Goal: Task Accomplishment & Management: Use online tool/utility

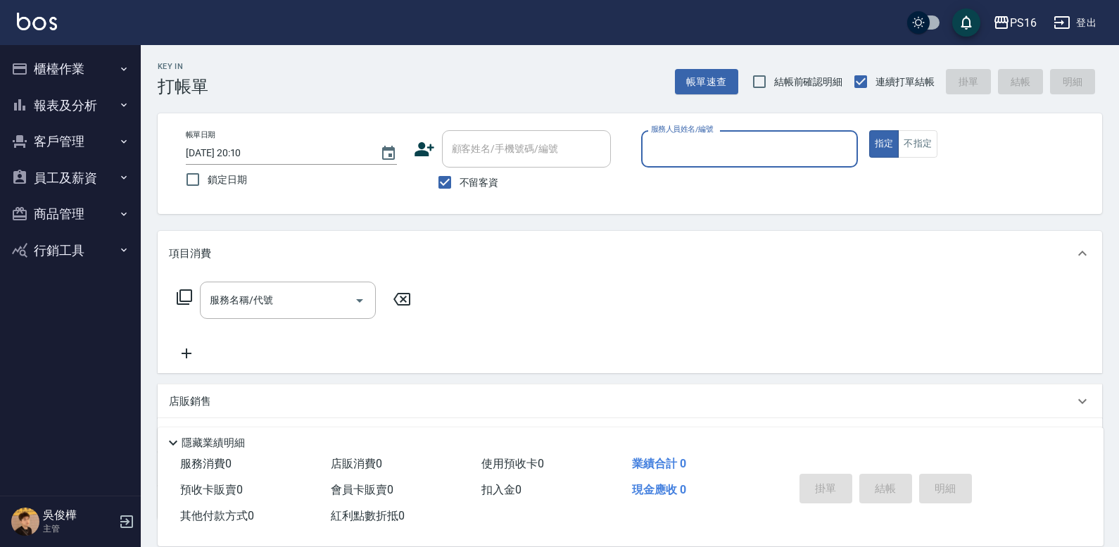
click at [688, 149] on input "服務人員姓名/編號" at bounding box center [750, 149] width 204 height 25
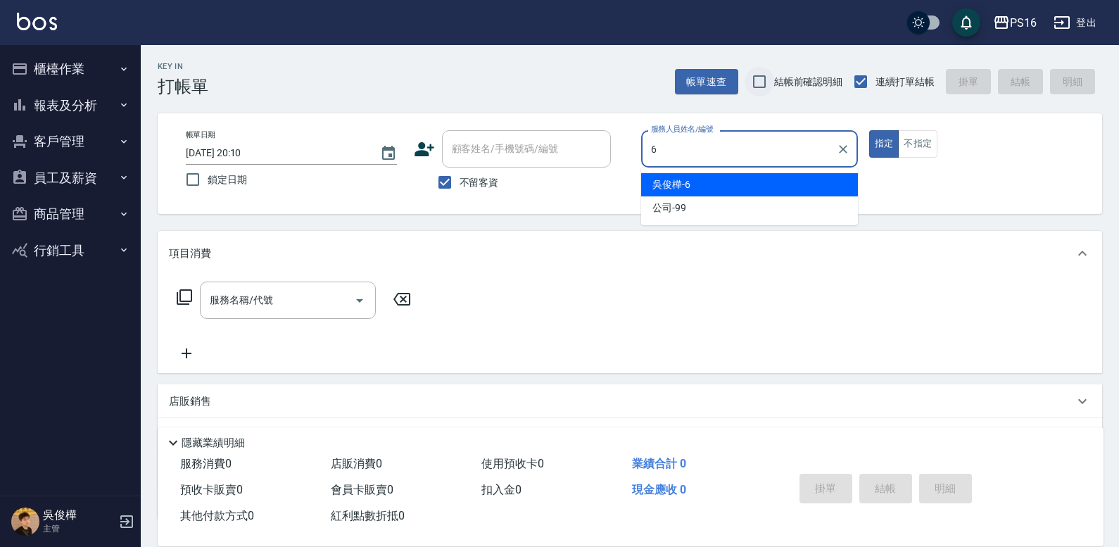
type input "6"
type button "true"
type input "[PERSON_NAME]-6"
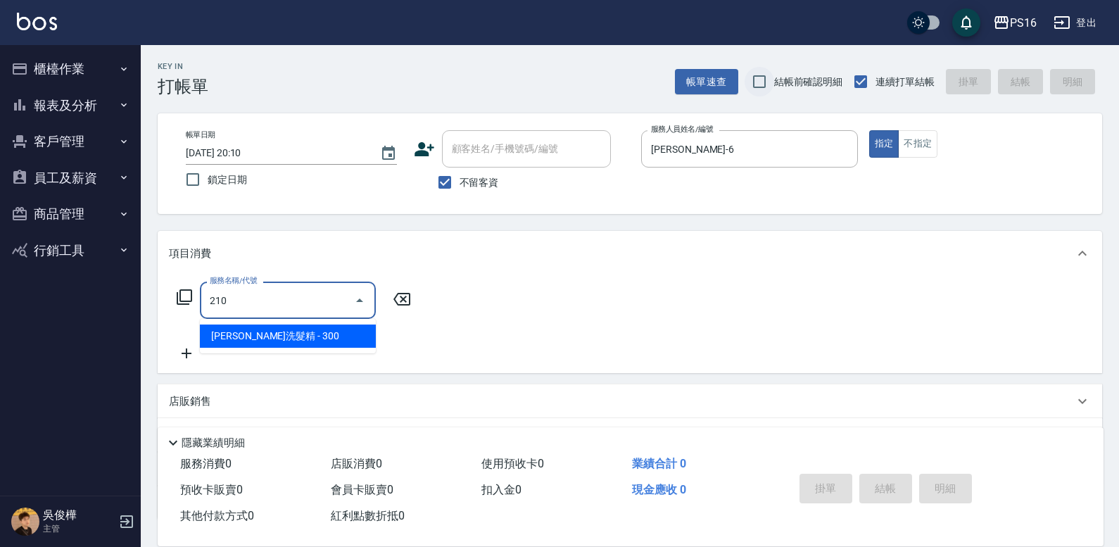
type input "歐娜洗髮精(210)"
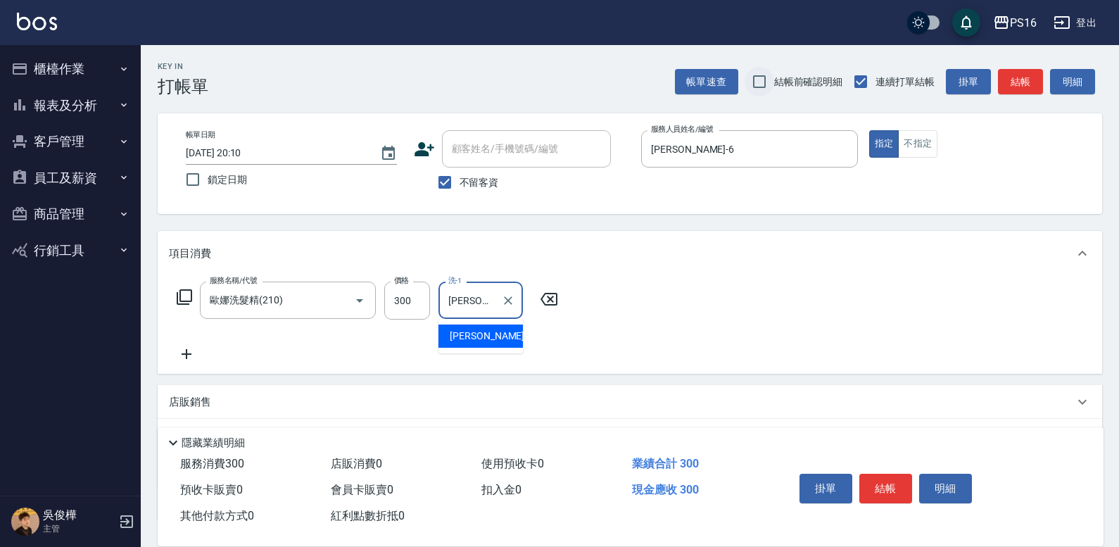
type input "[PERSON_NAME]-21"
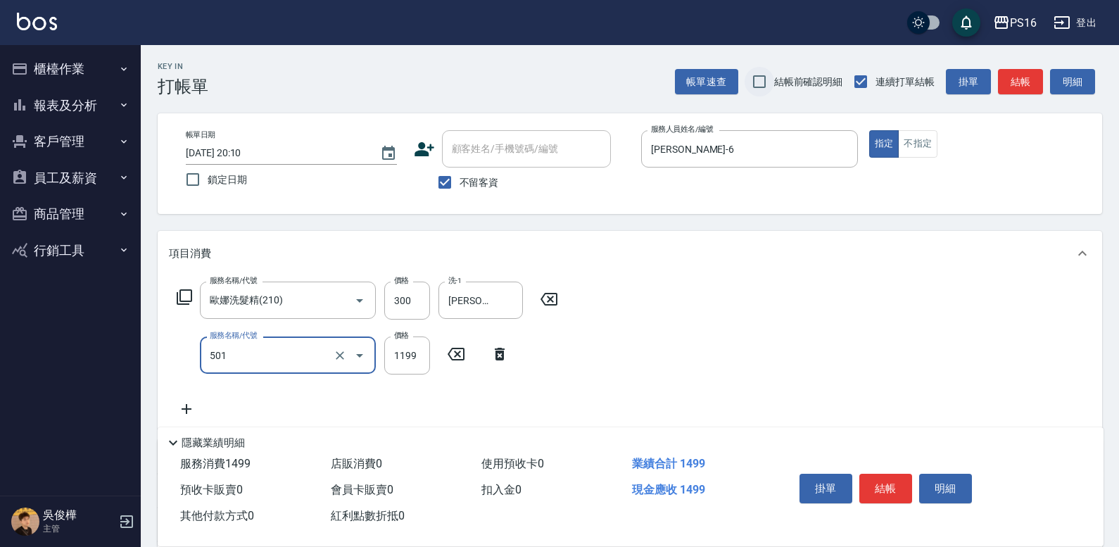
type input "染髮(501)"
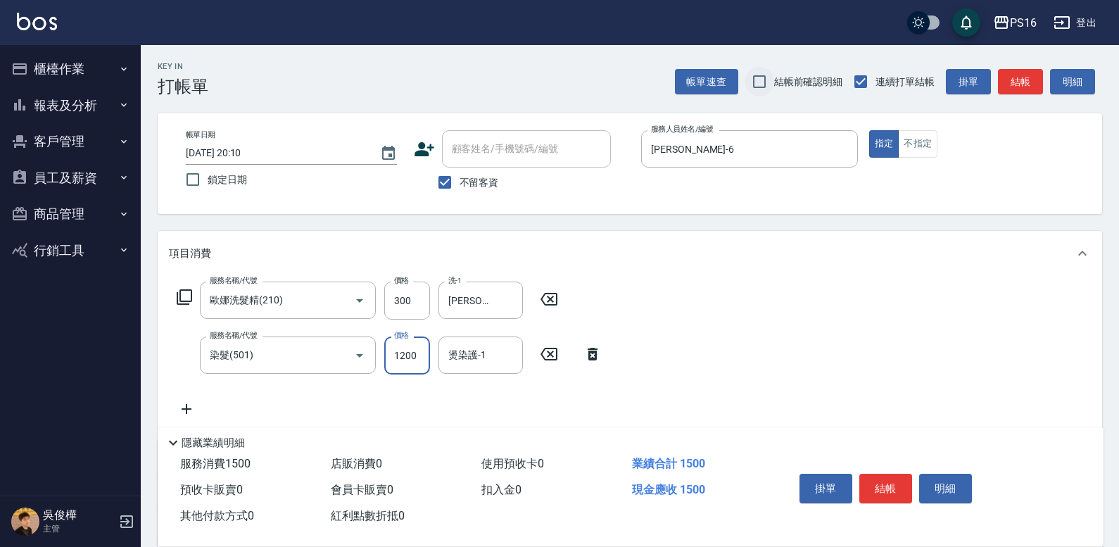
type input "1200"
type input "[PERSON_NAME]-21"
type input "染髮(501)"
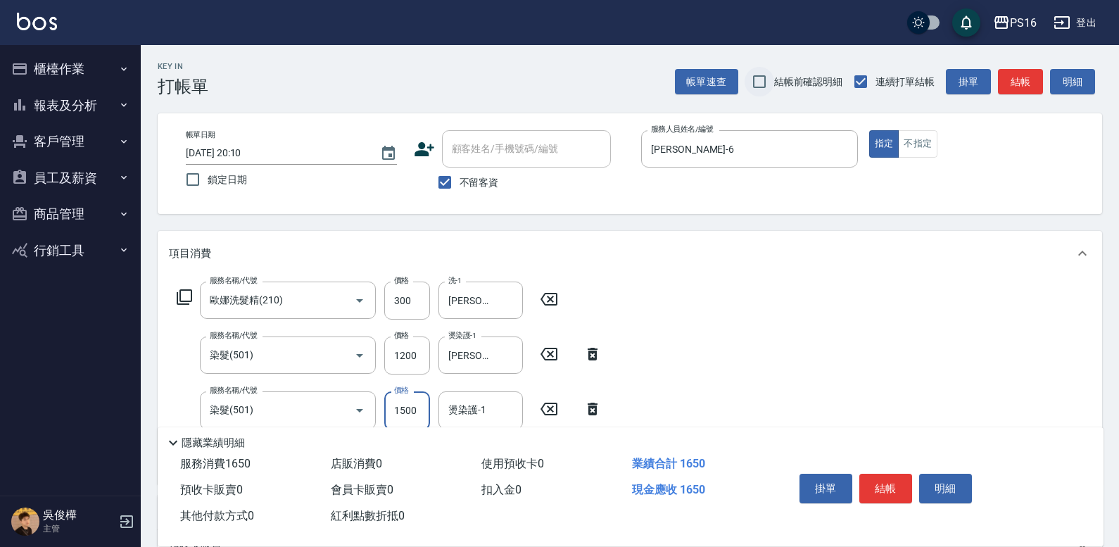
type input "1500"
type input "[PERSON_NAME]-21"
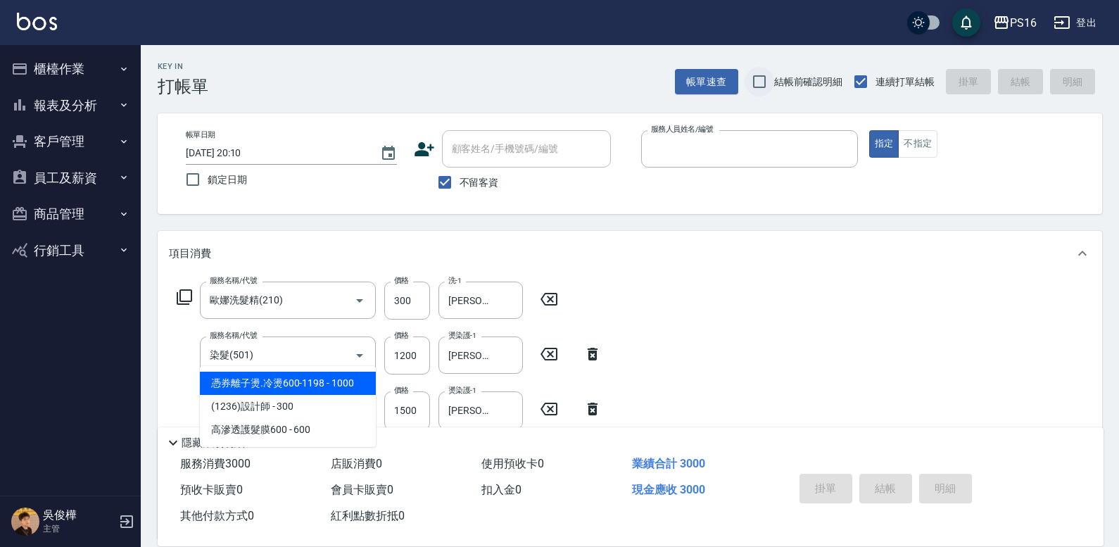
type input "[DATE] 20:23"
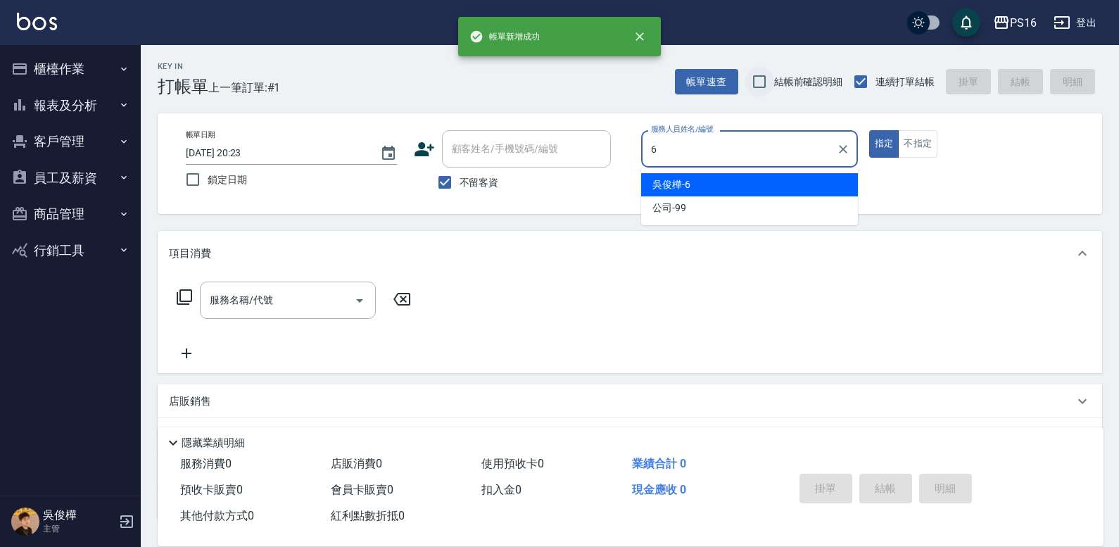
type input "[PERSON_NAME]-6"
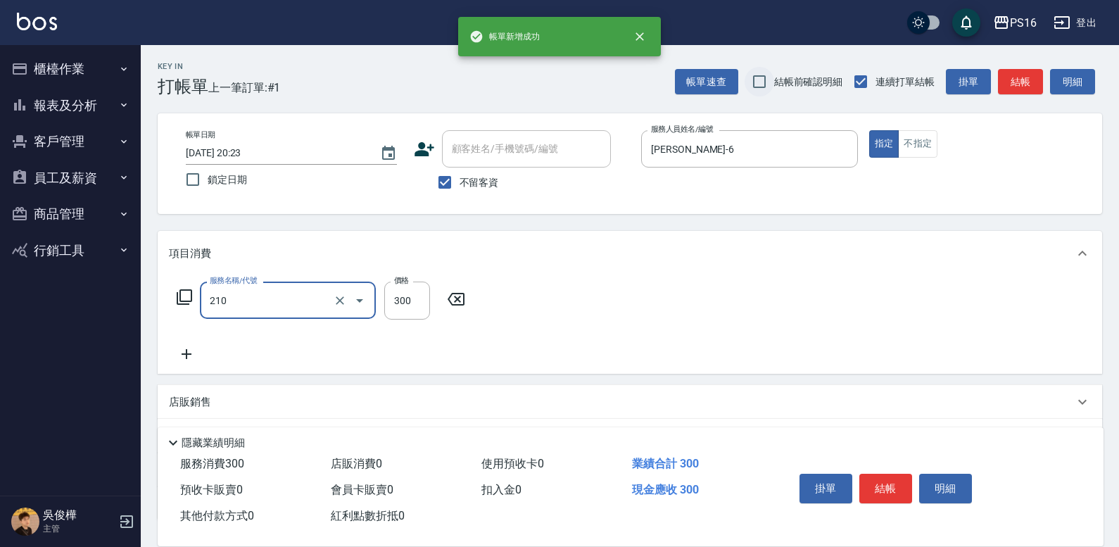
type input "歐娜洗髮精(210)"
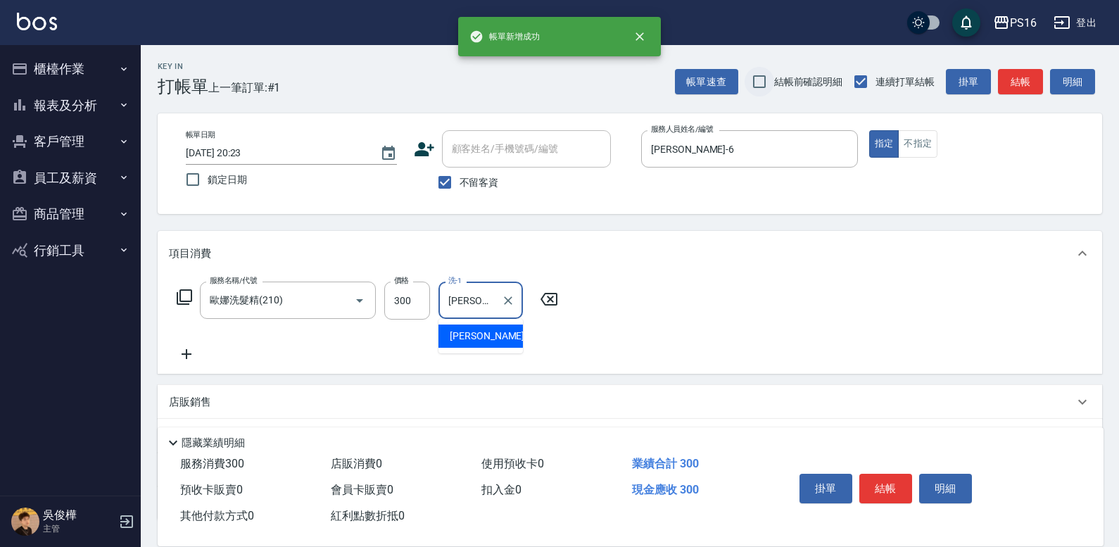
type input "[PERSON_NAME]-24"
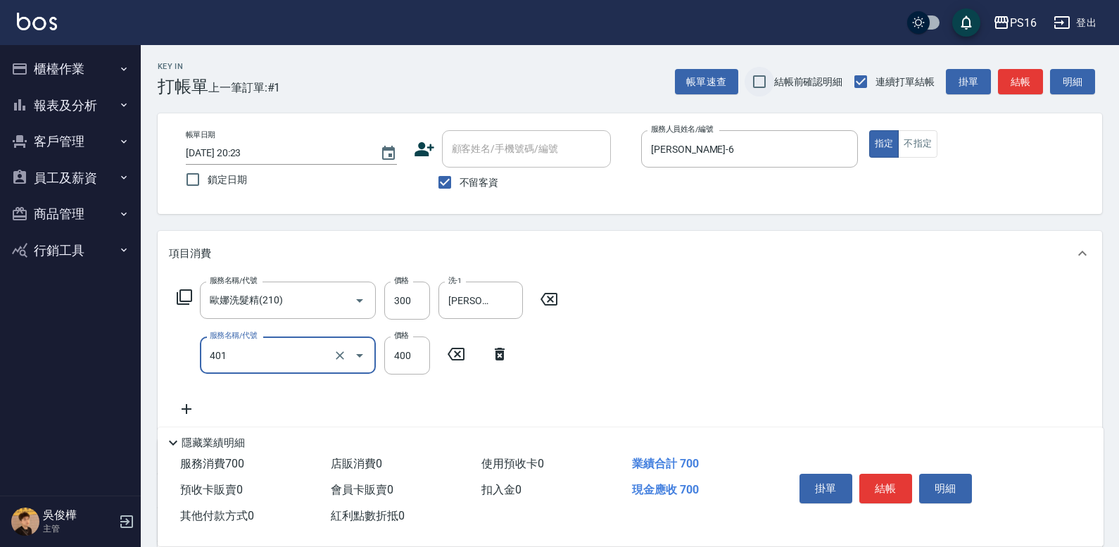
type input "剪髮(401)"
type input "350"
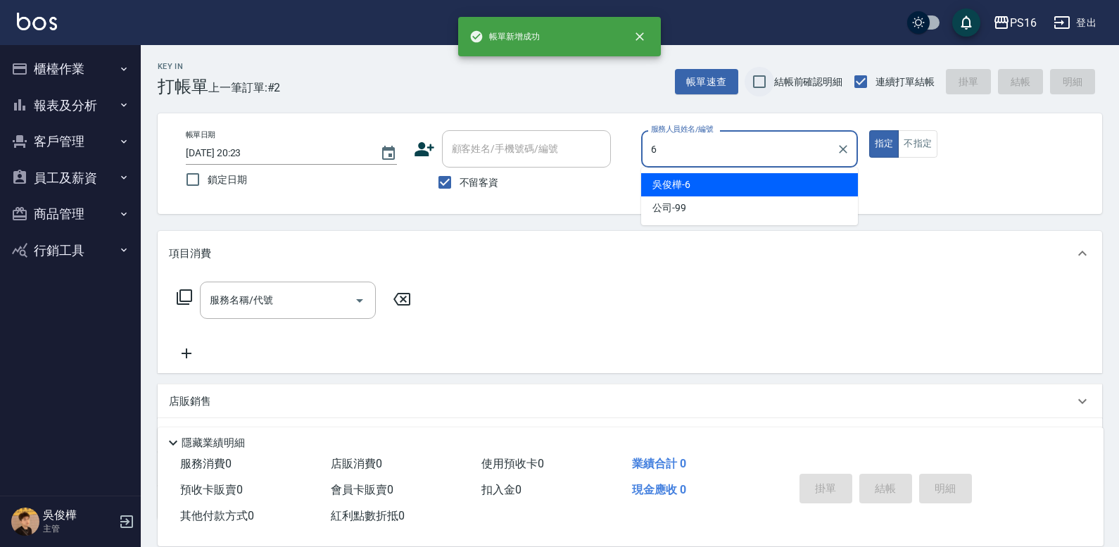
type input "[PERSON_NAME]-6"
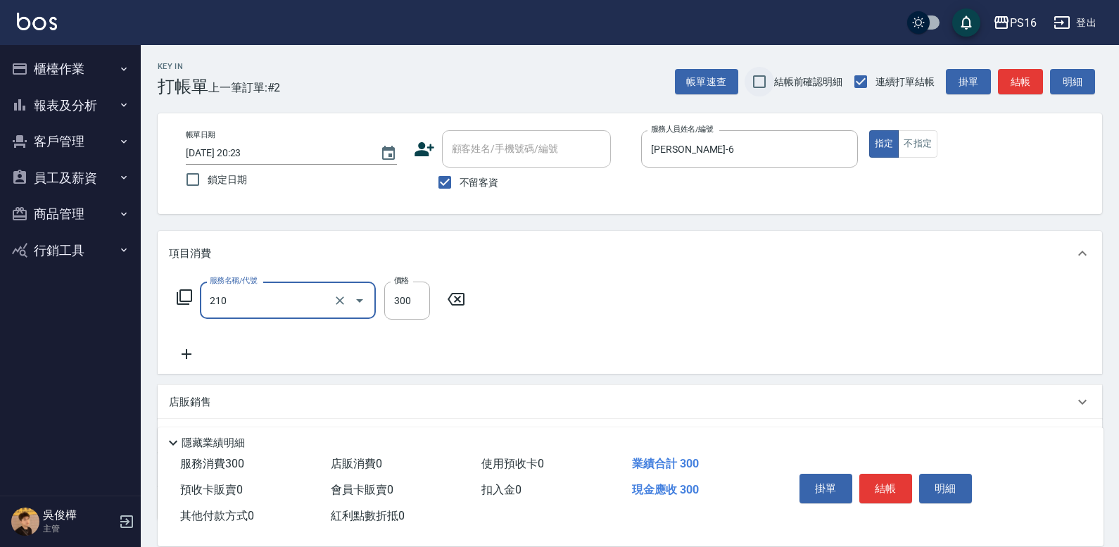
type input "歐娜洗髮精(210)"
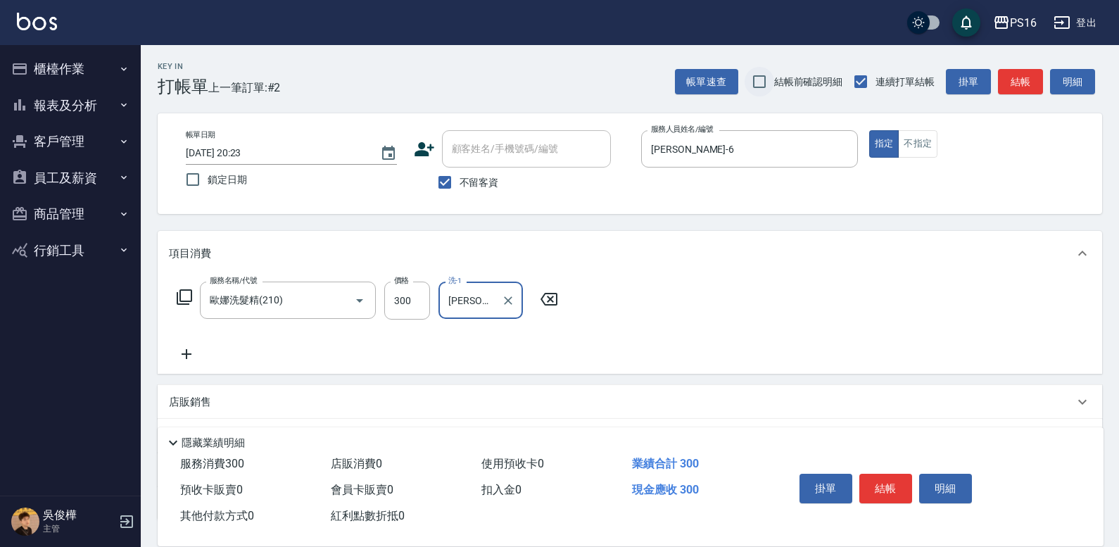
type input "[PERSON_NAME]-21"
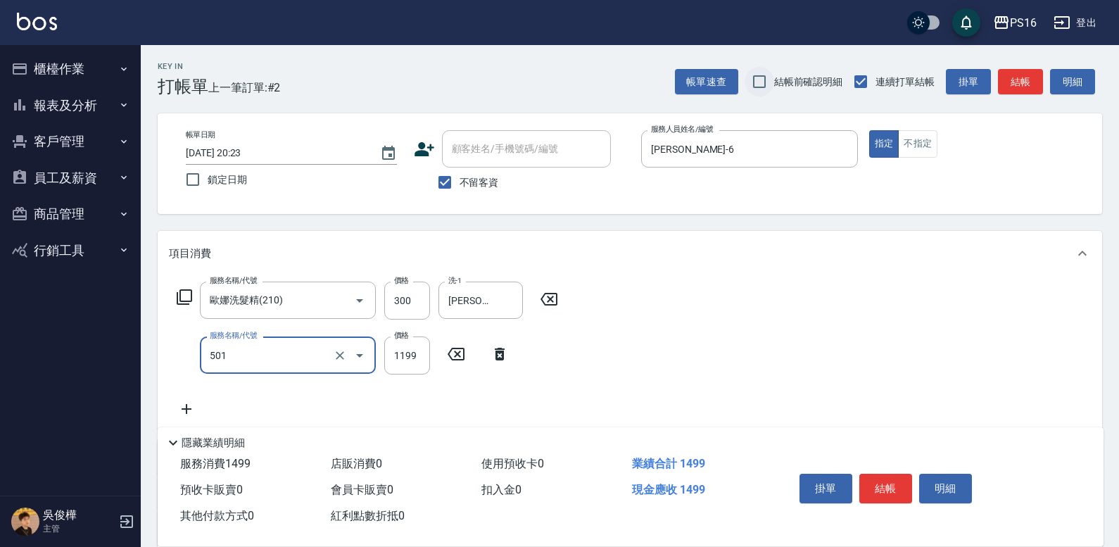
type input "染髮(501)"
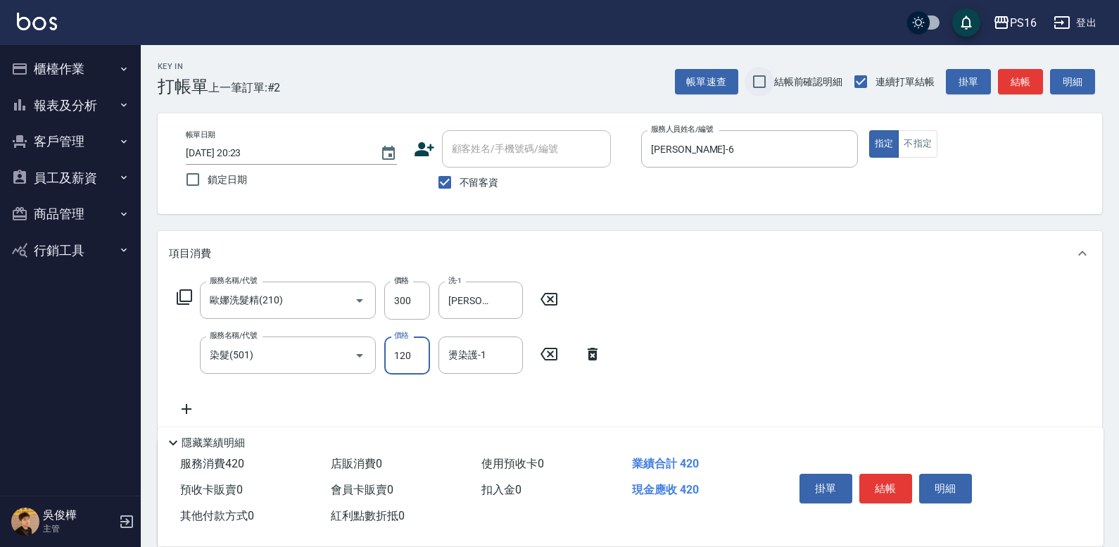
type input "1200"
type input "[PERSON_NAME]-21"
type input "挑染5束399(502)"
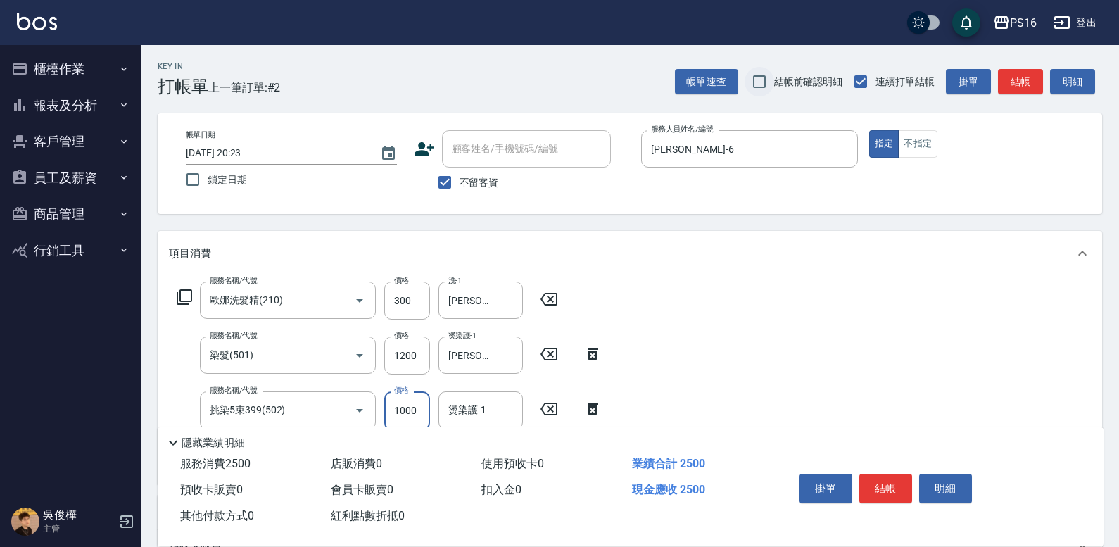
type input "1000"
type input "[PERSON_NAME]-21"
type input "水樣結構式1200(713)"
type input "840"
type input "[PERSON_NAME]-21"
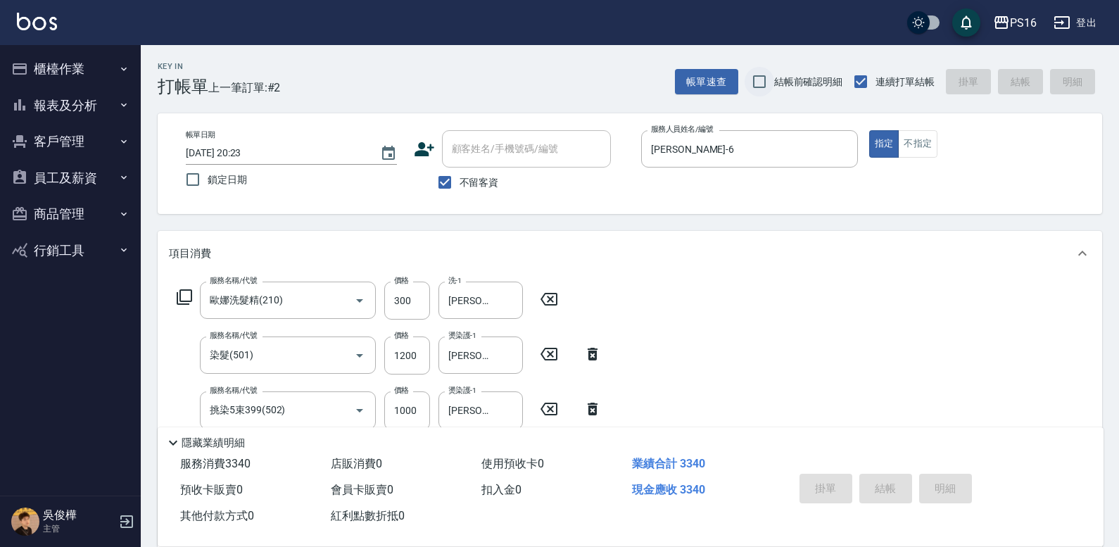
type input "[DATE] 20:24"
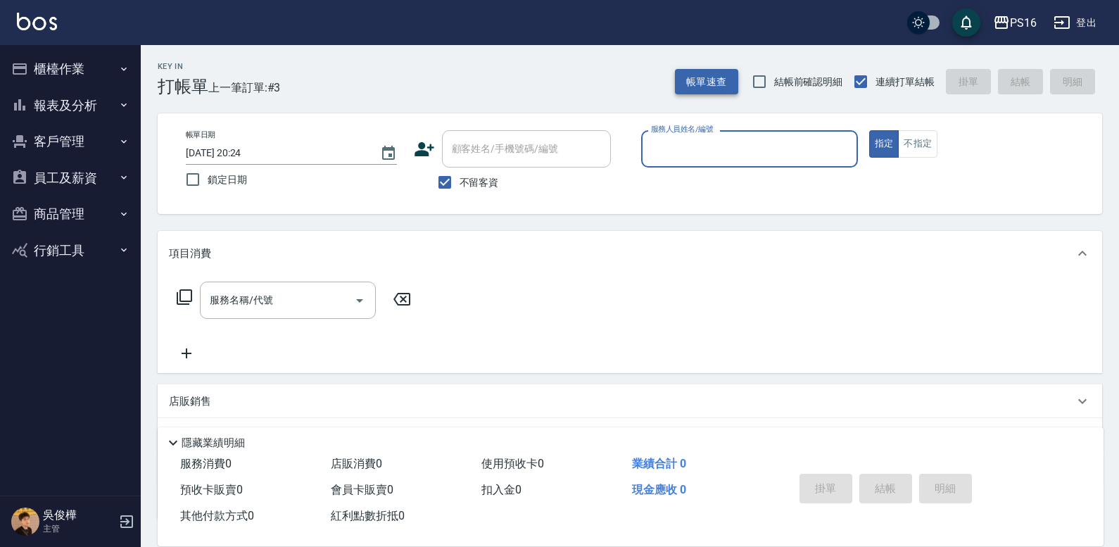
click at [688, 85] on button "帳單速查" at bounding box center [706, 82] width 63 height 26
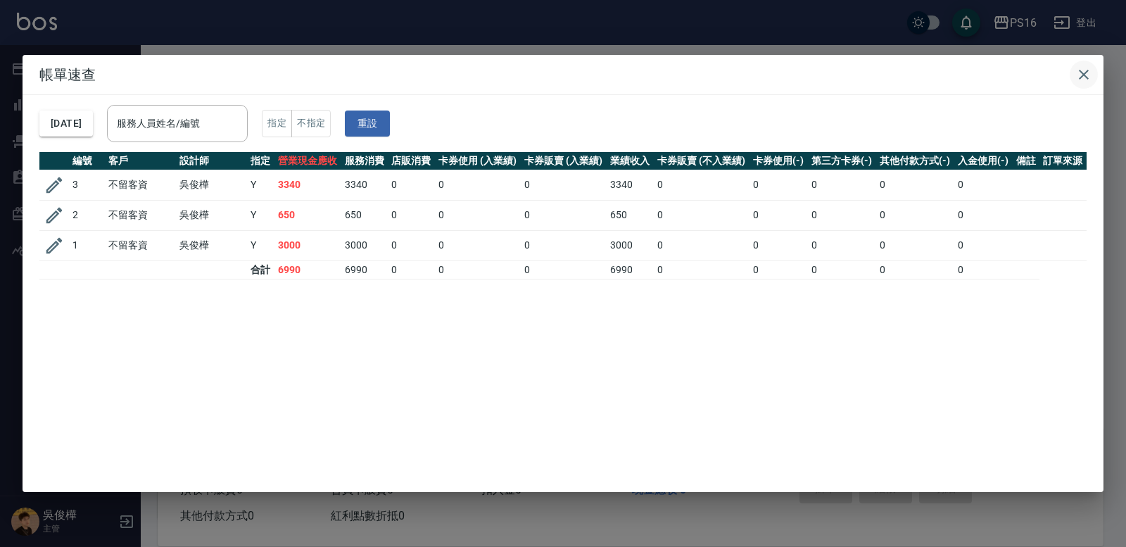
click at [688, 74] on icon "button" at bounding box center [1083, 74] width 17 height 17
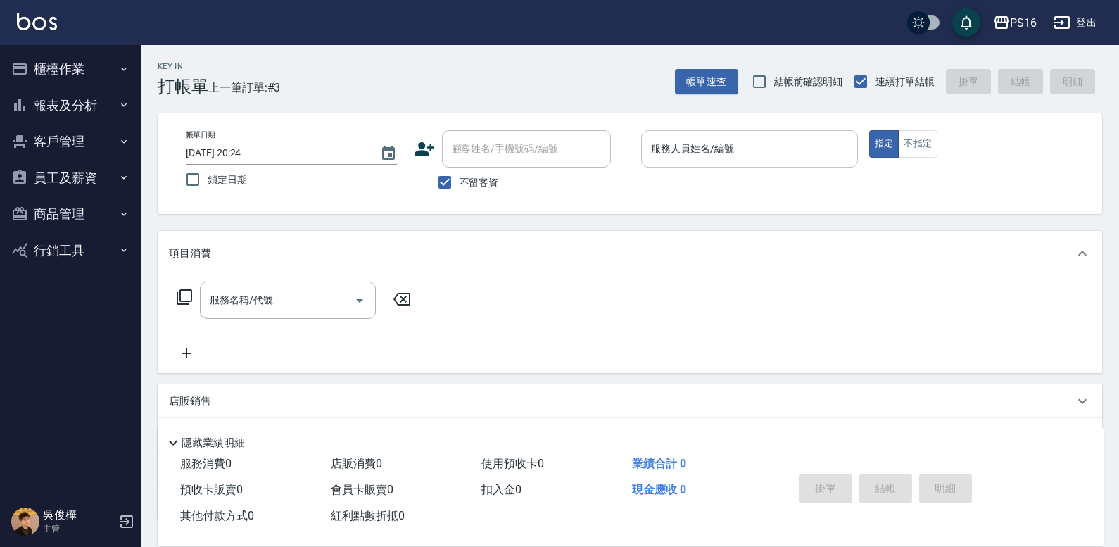
click at [688, 146] on input "服務人員姓名/編號" at bounding box center [750, 149] width 204 height 25
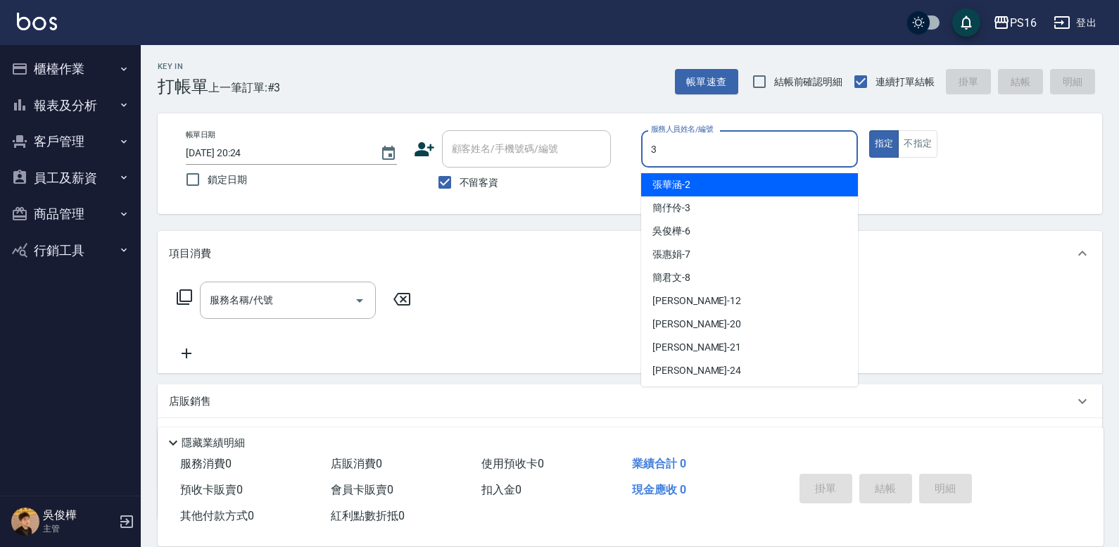
type input "[PERSON_NAME]-3"
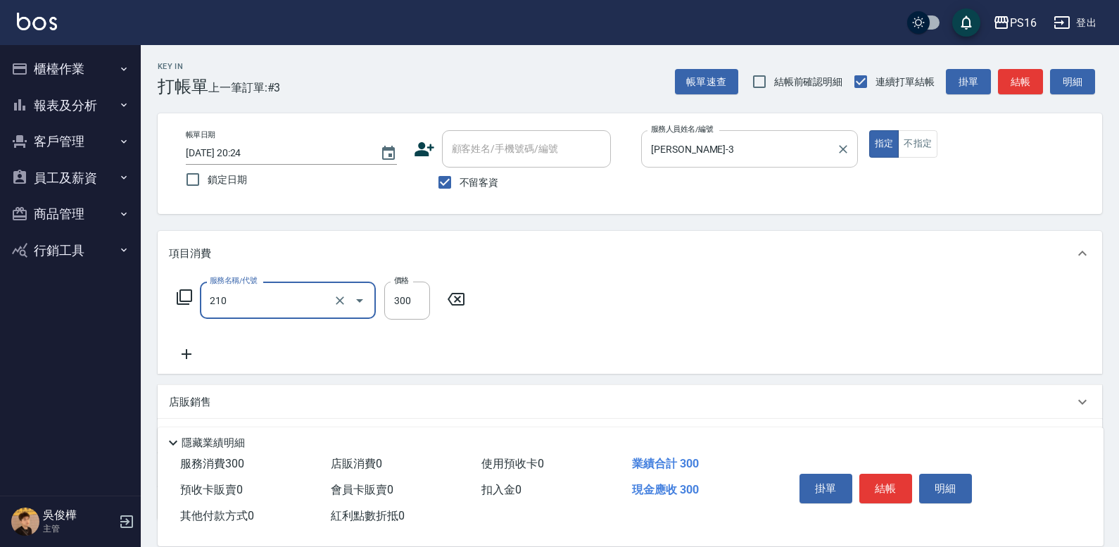
type input "歐娜洗髮精(210)"
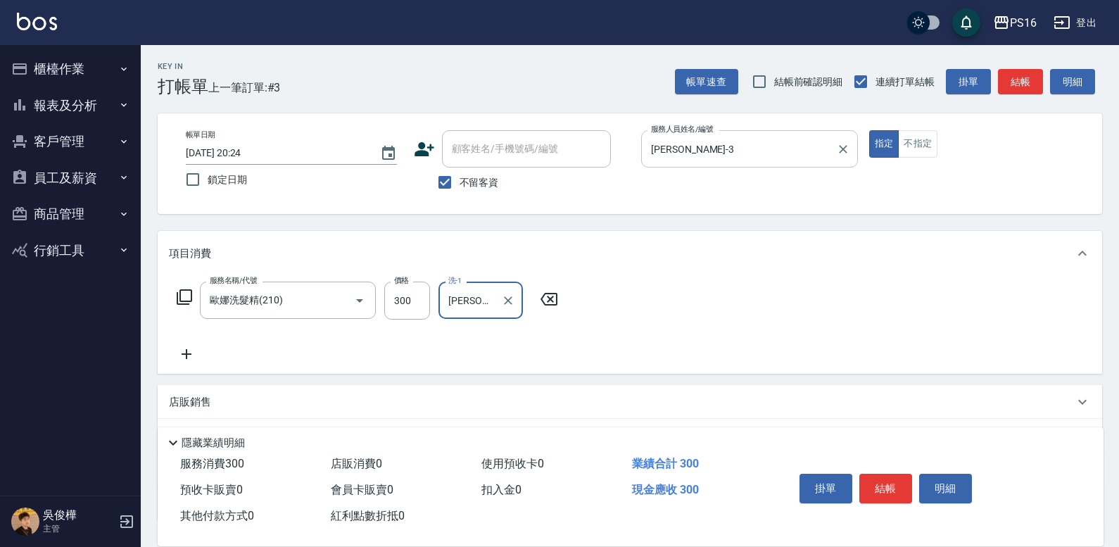
type input "[PERSON_NAME]-3"
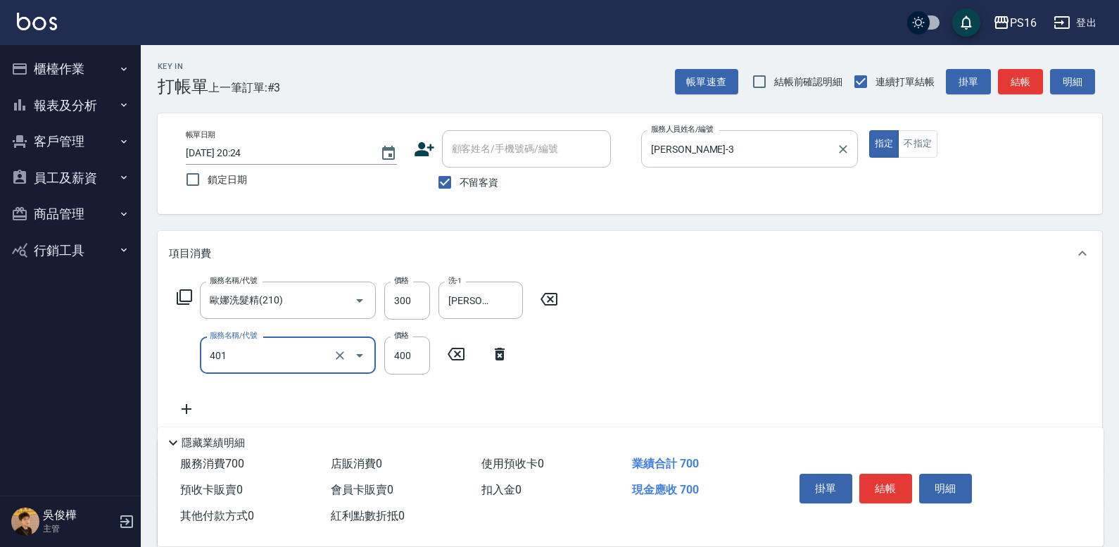
type input "剪髮(401)"
type input "200"
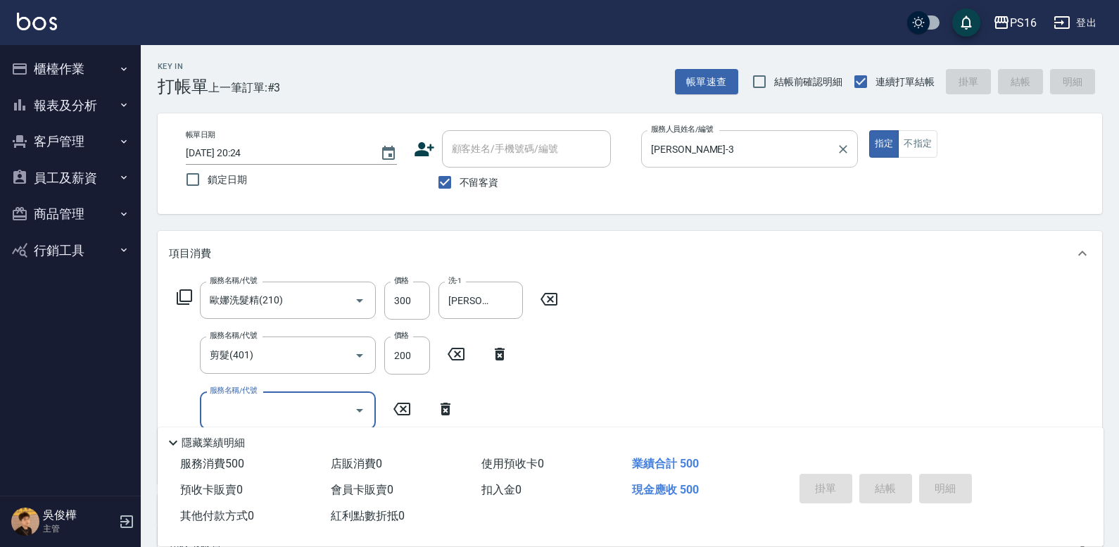
type input "[DATE] 20:27"
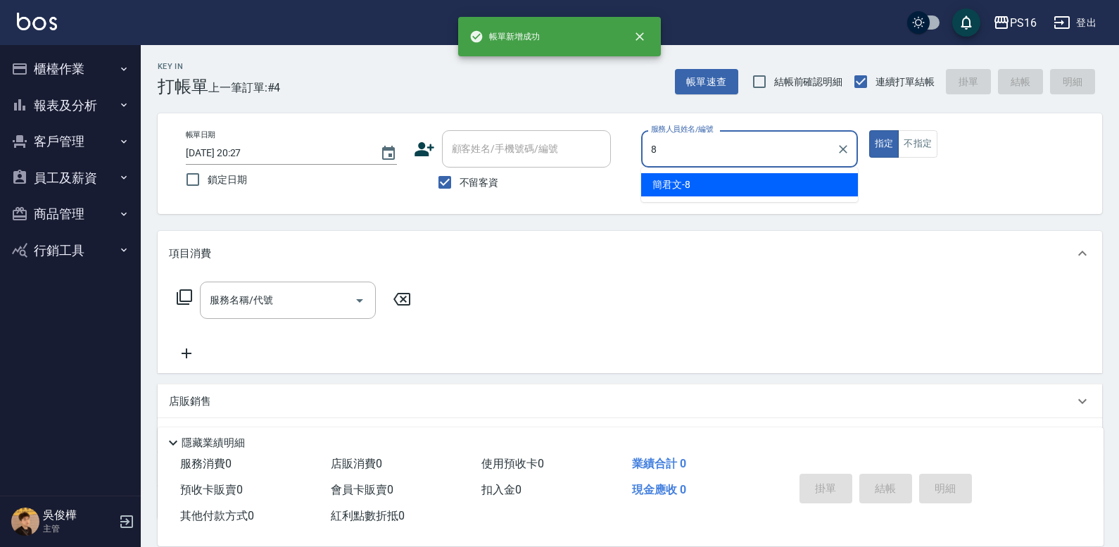
type input "[PERSON_NAME]-8"
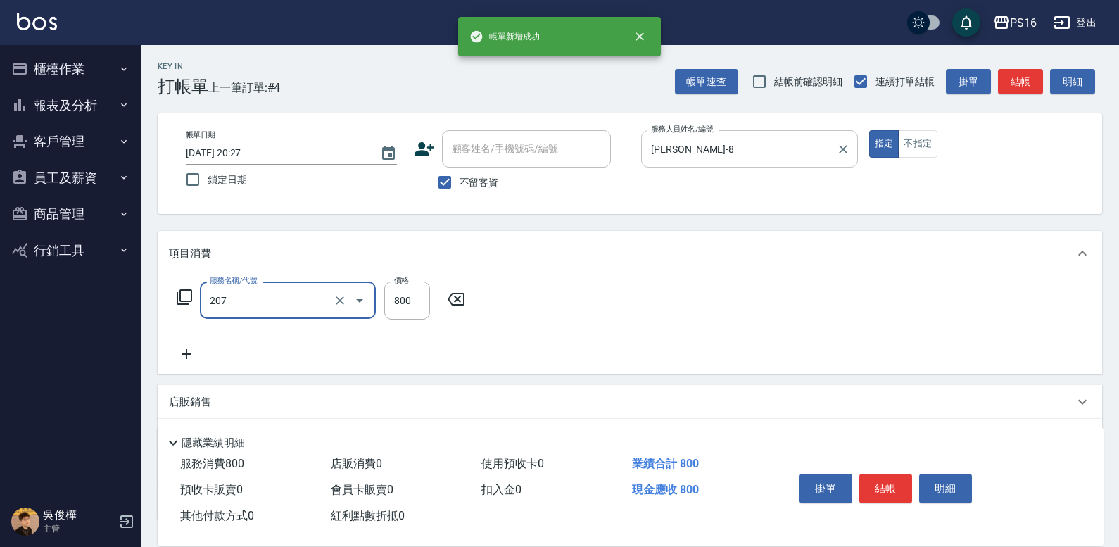
type input "清潔洗(207)"
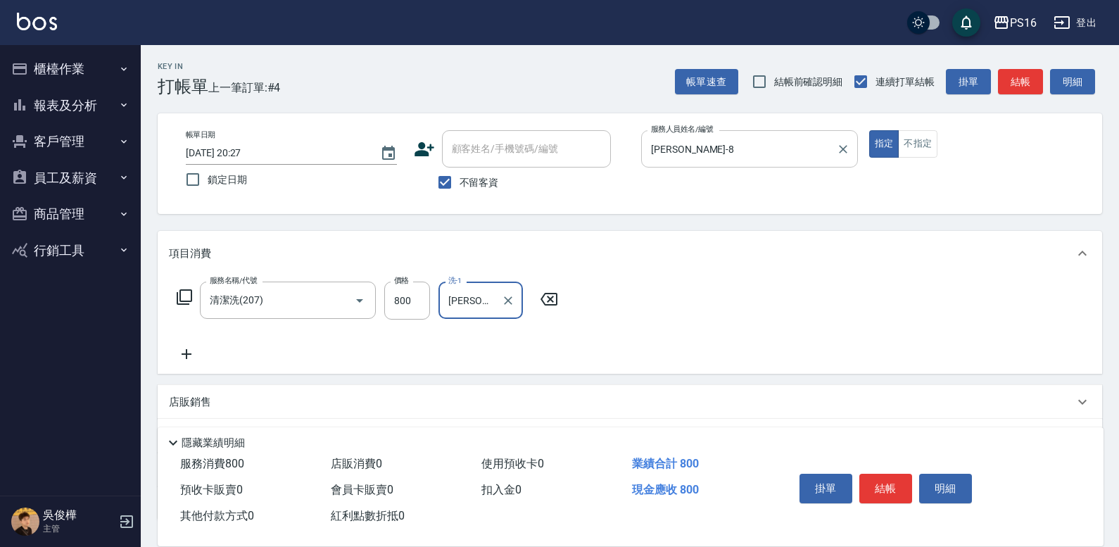
type input "[PERSON_NAME]-20"
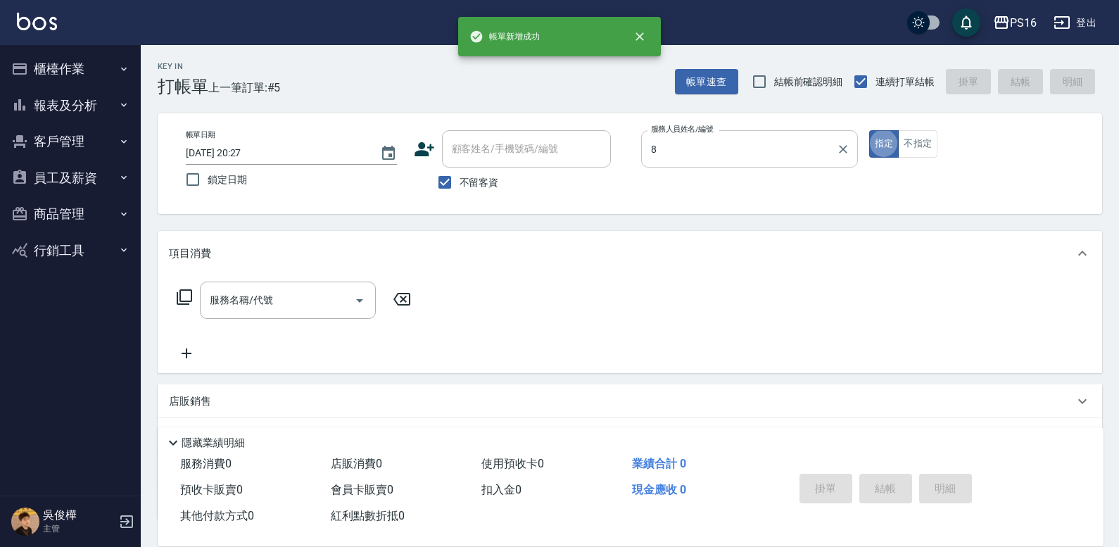
type input "[PERSON_NAME]-8"
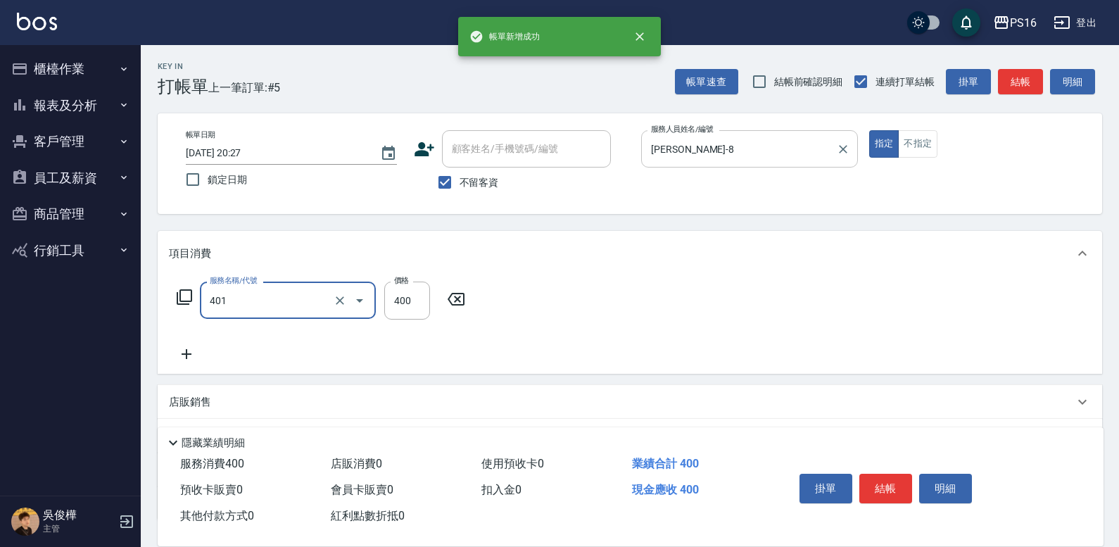
type input "剪髮(401)"
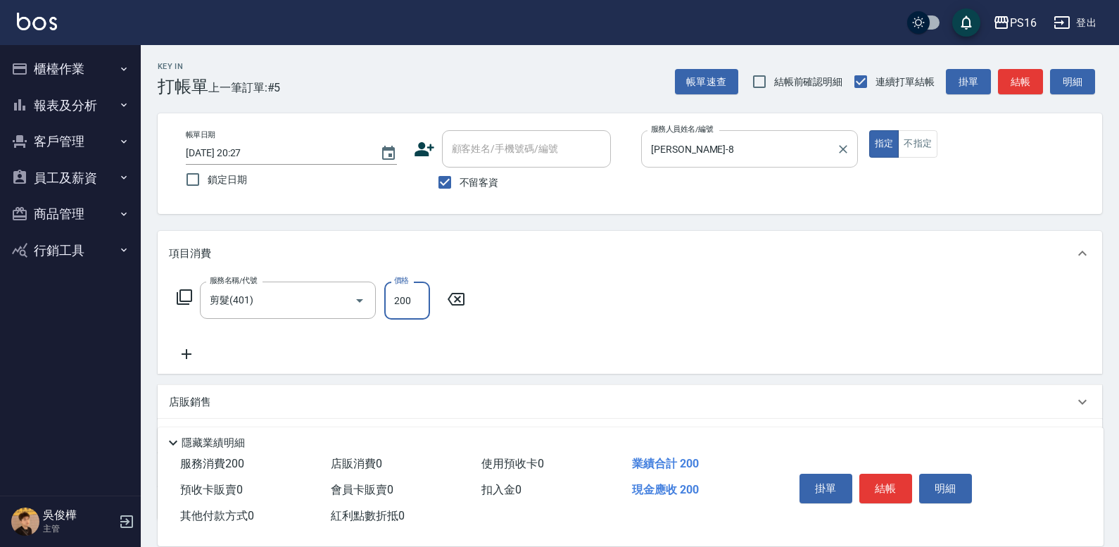
type input "200"
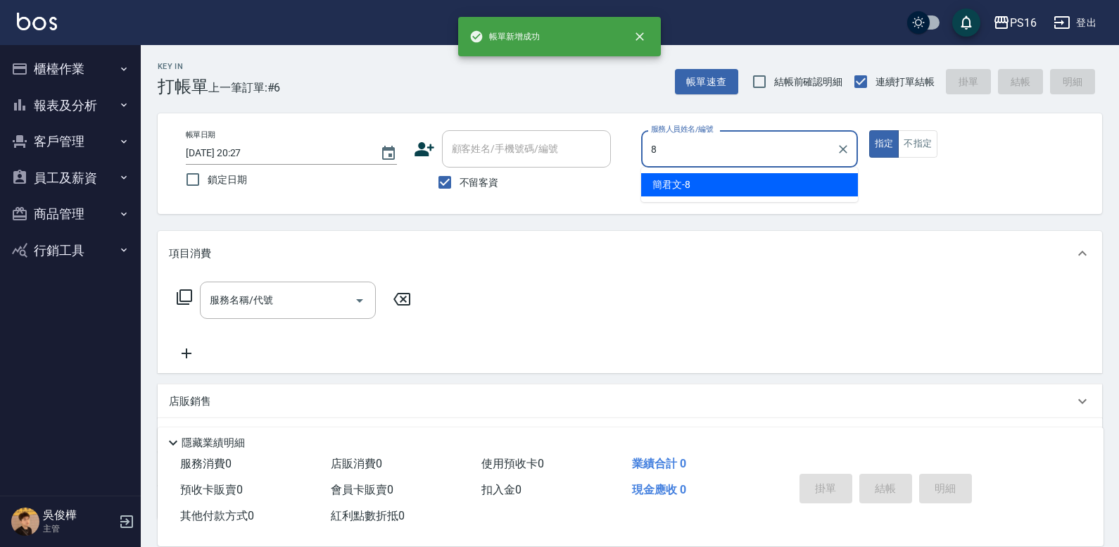
type input "[PERSON_NAME]-8"
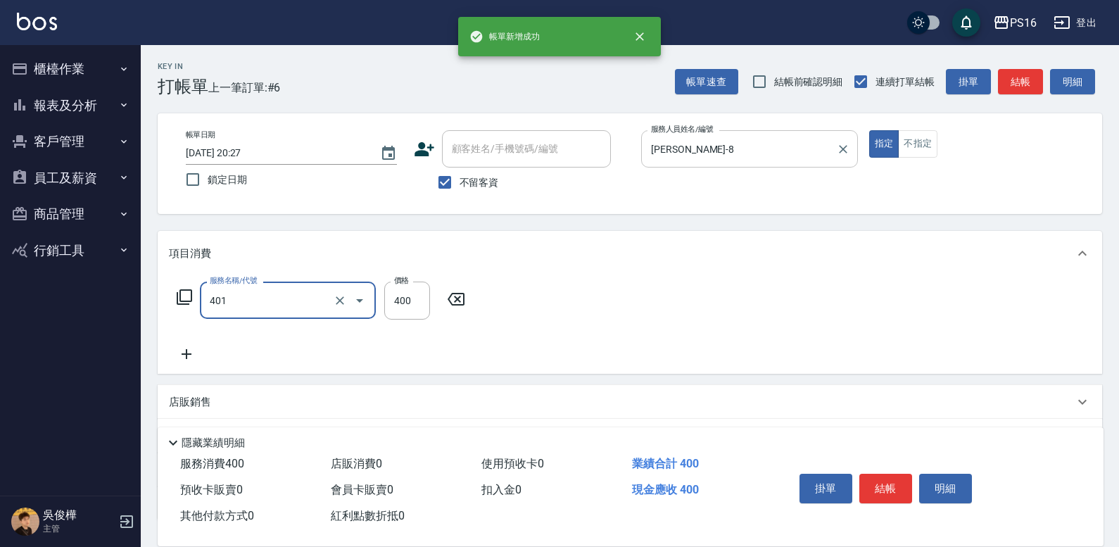
type input "剪髮(401)"
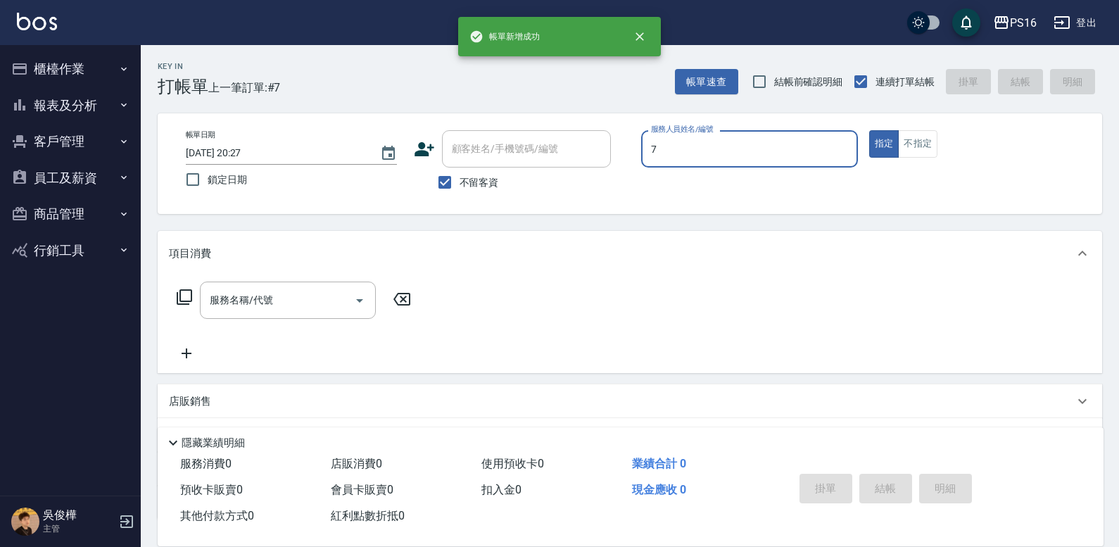
type input "[PERSON_NAME]-7"
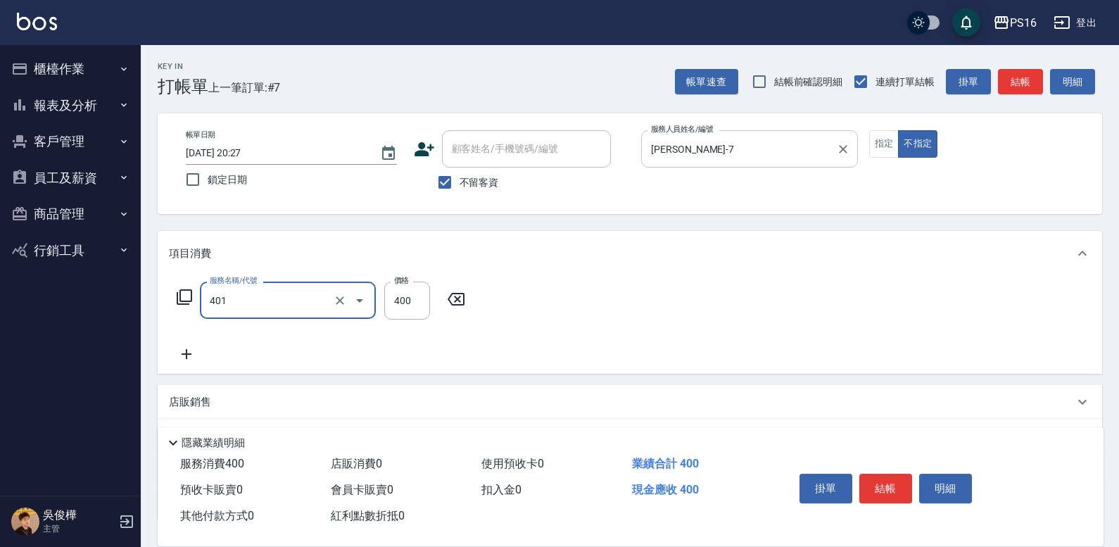
type input "剪髮(401)"
type input "200"
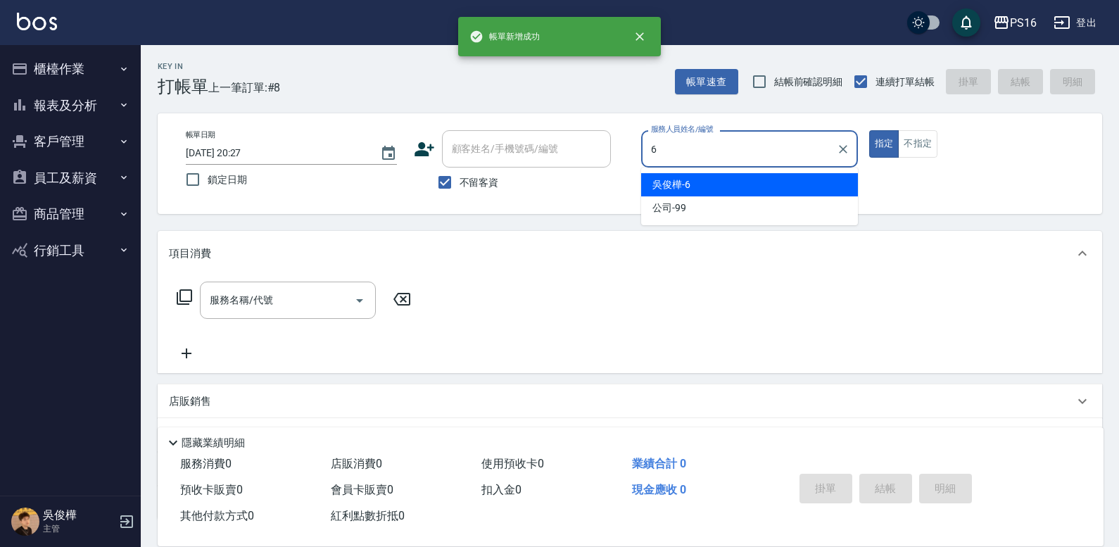
type input "[PERSON_NAME]-6"
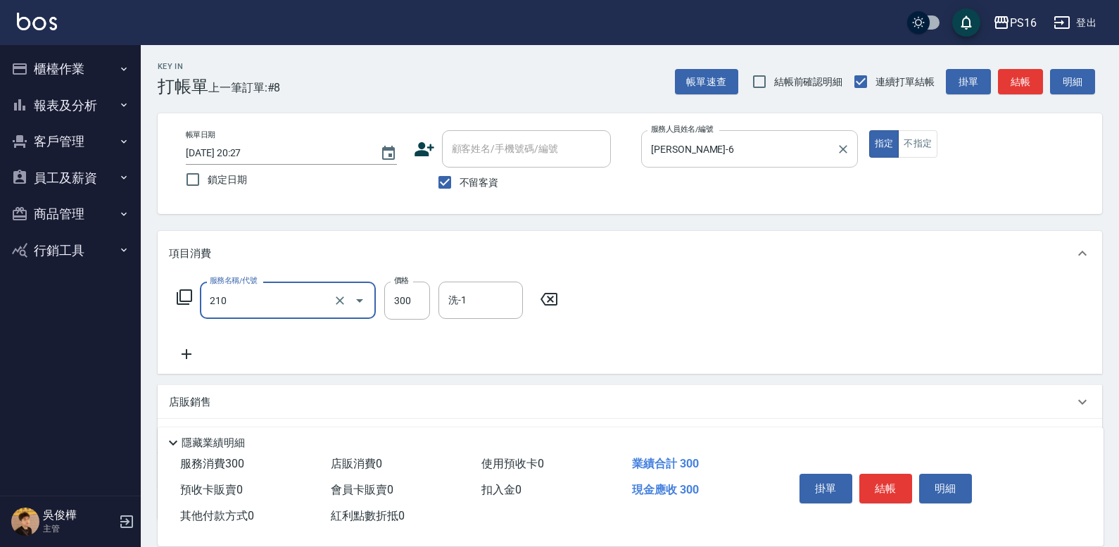
type input "歐娜洗髮精(210)"
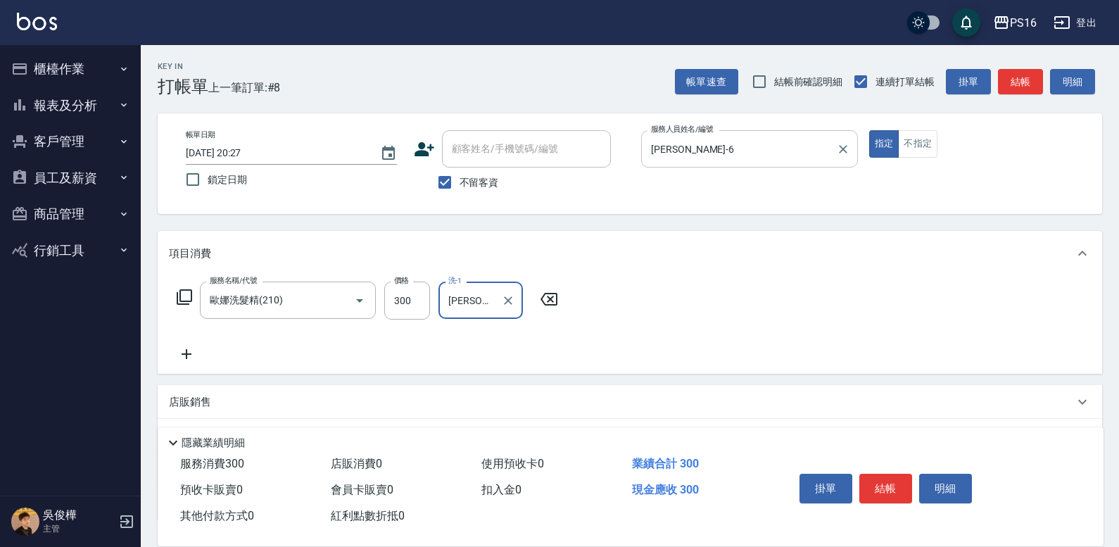
type input "[PERSON_NAME]-24"
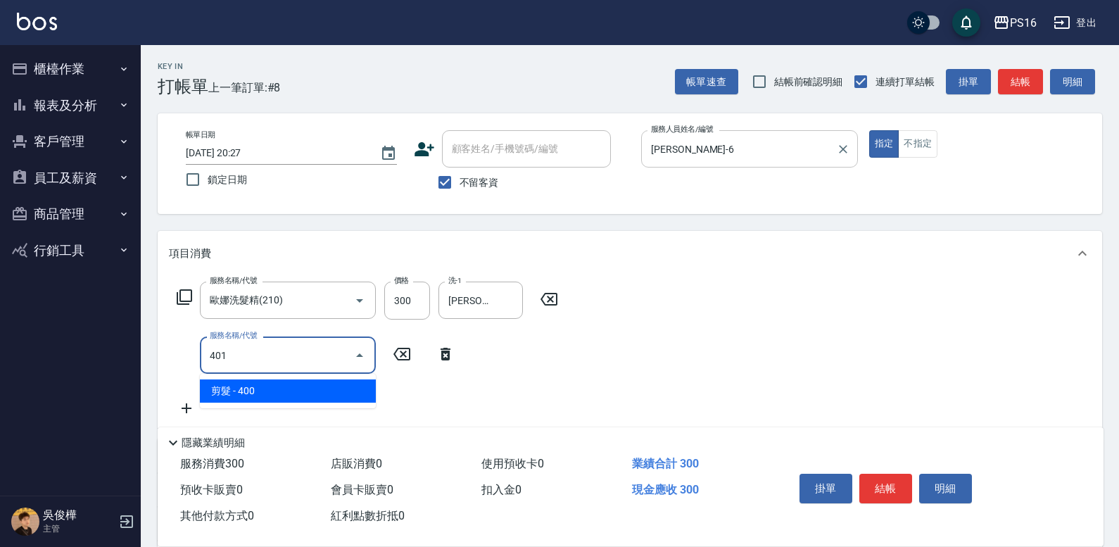
type input "剪髮(401)"
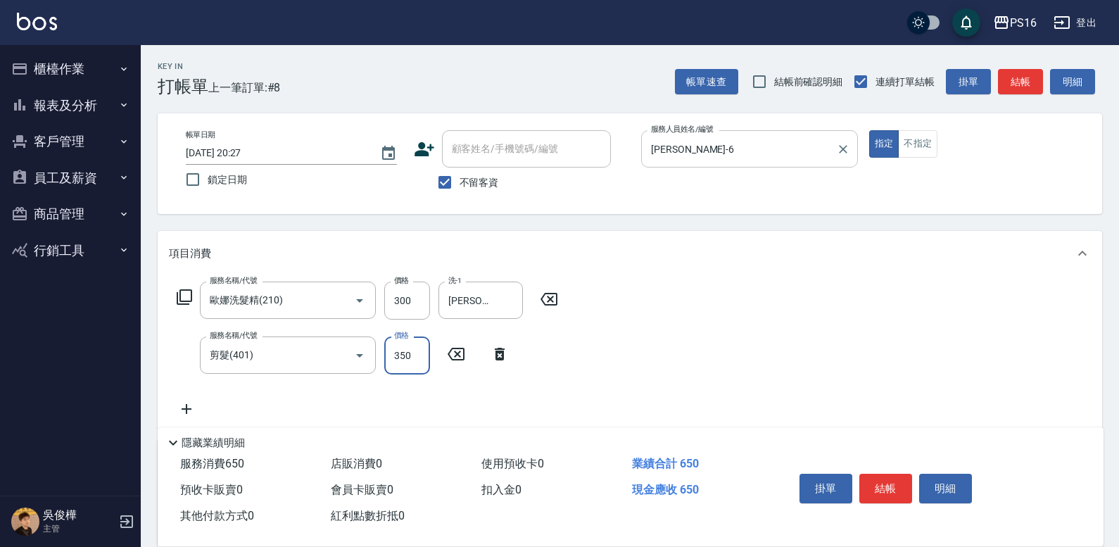
type input "350"
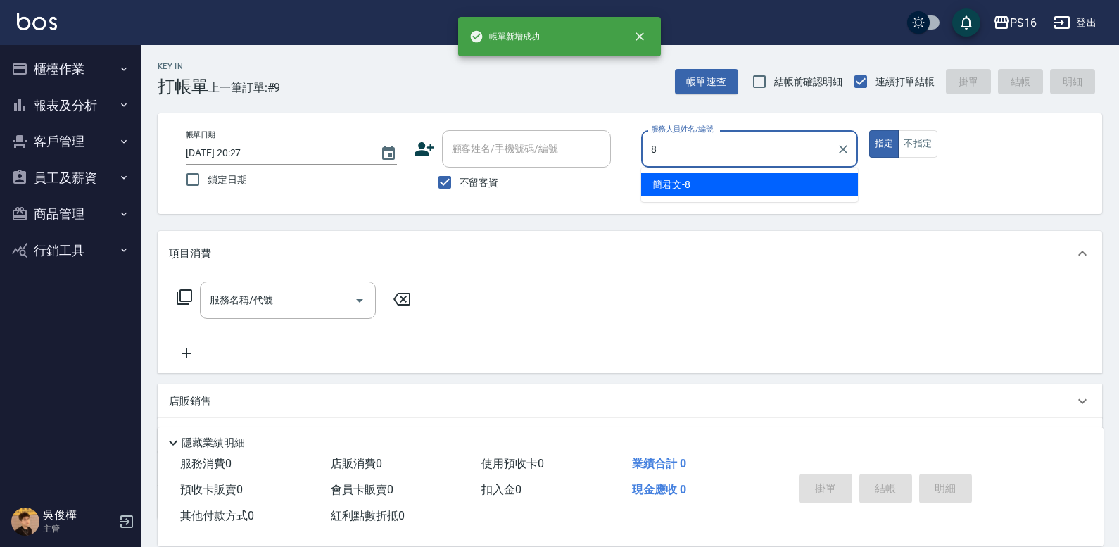
type input "[PERSON_NAME]-8"
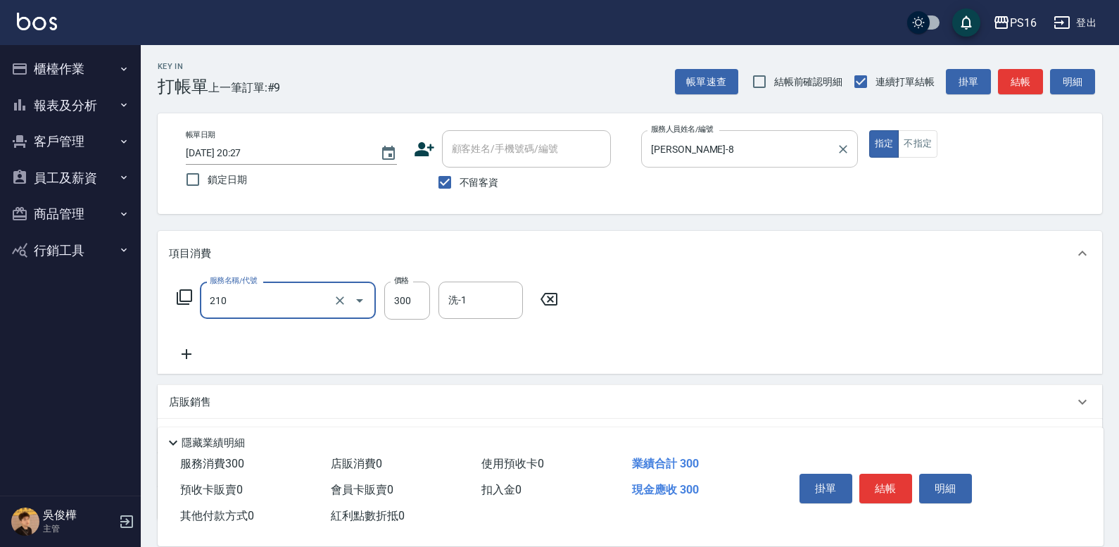
type input "歐娜洗髮精(210)"
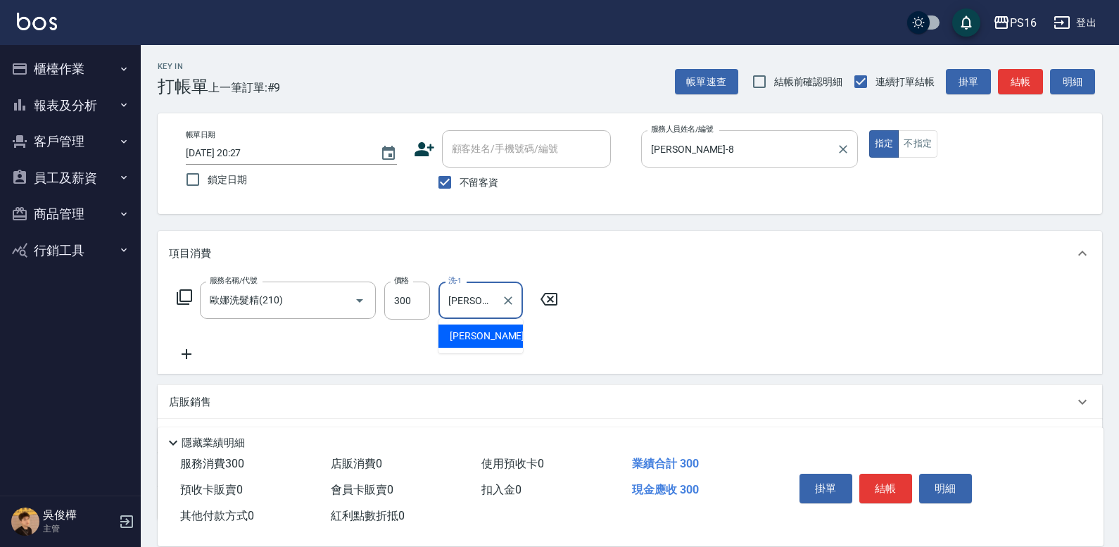
type input "[PERSON_NAME]-20"
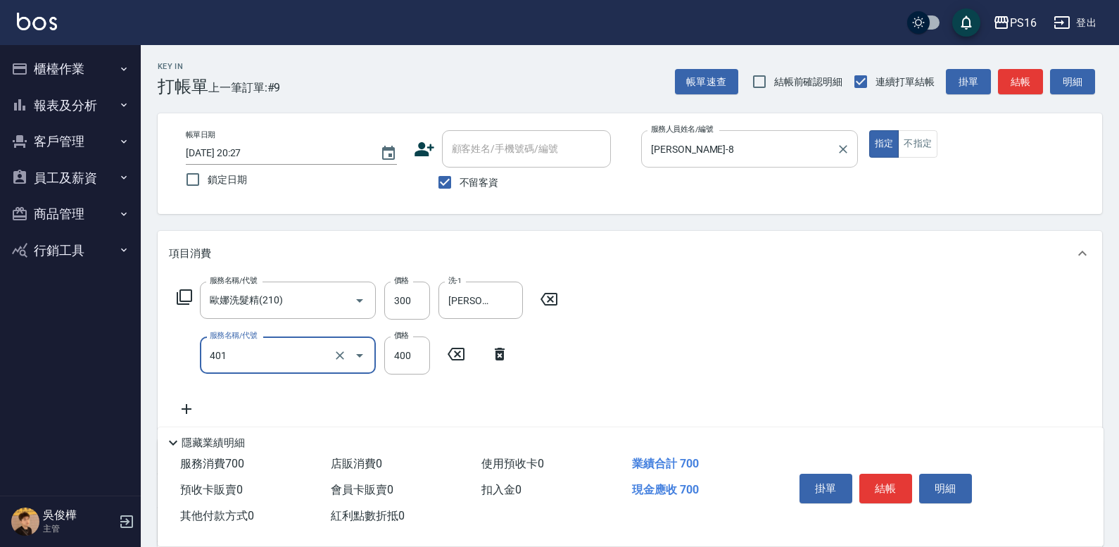
type input "剪髮(401)"
type input "250"
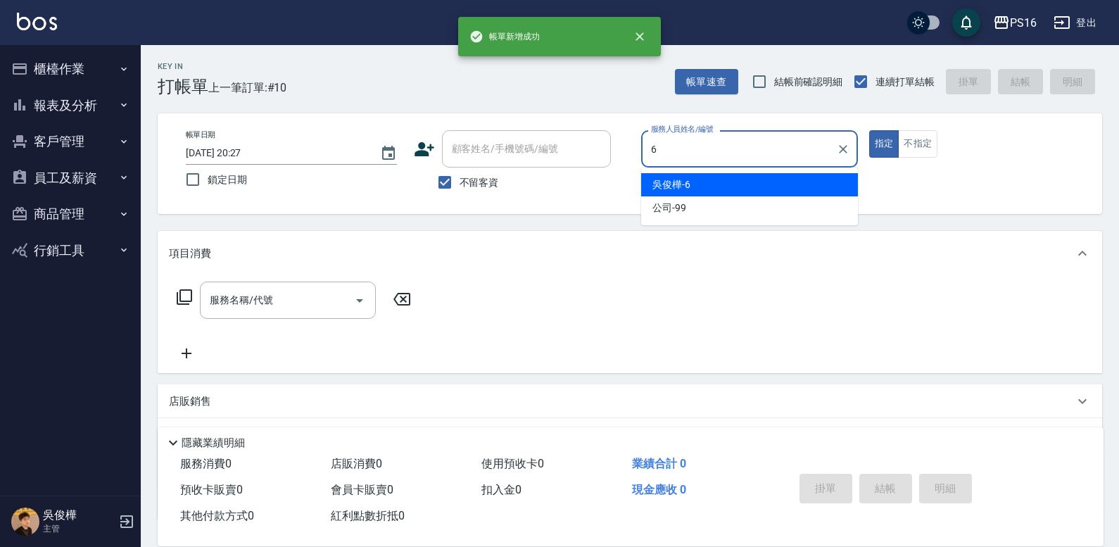
type input "[PERSON_NAME]-6"
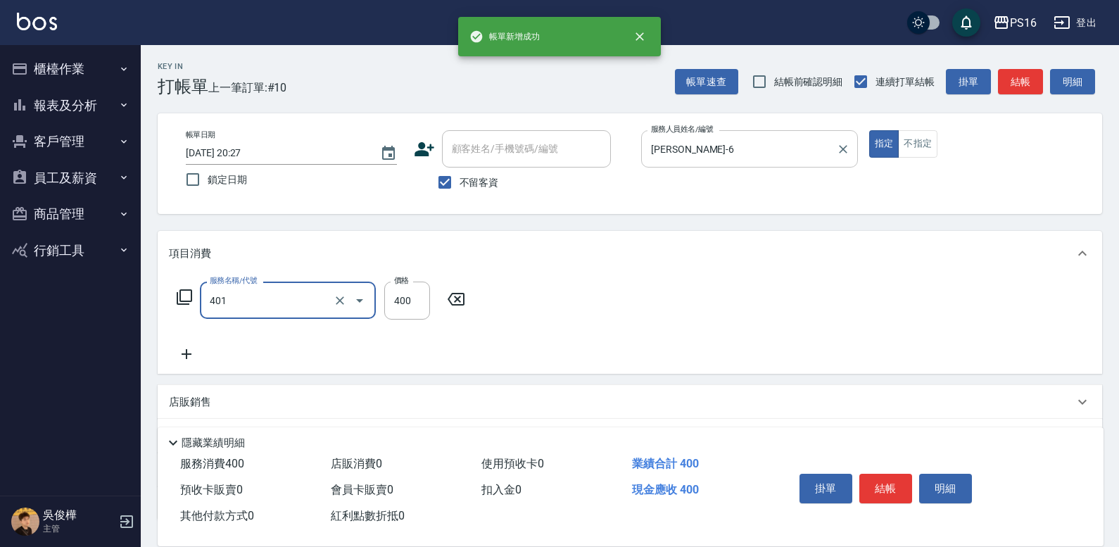
type input "剪髮(401)"
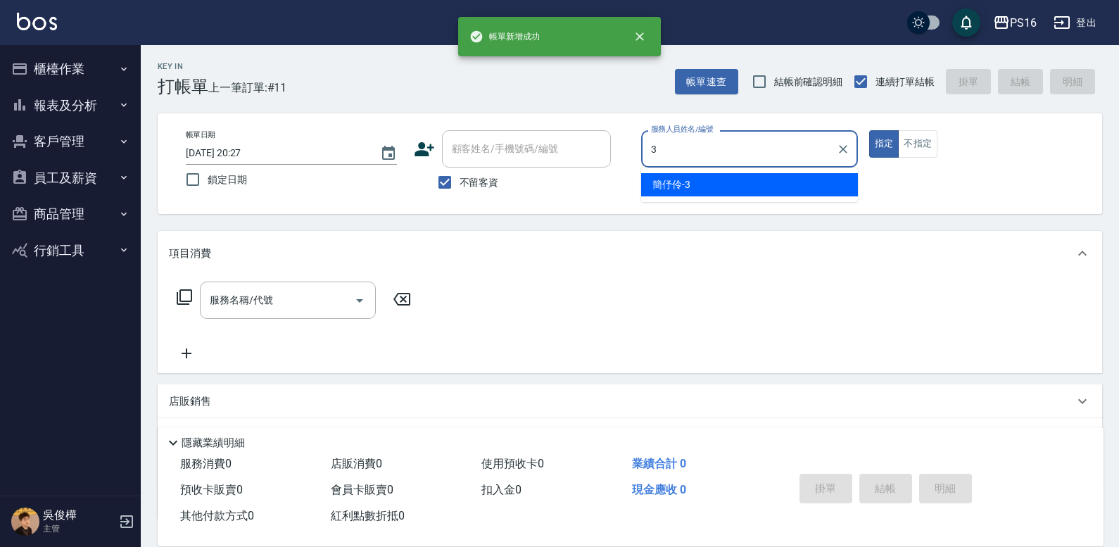
type input "[PERSON_NAME]-3"
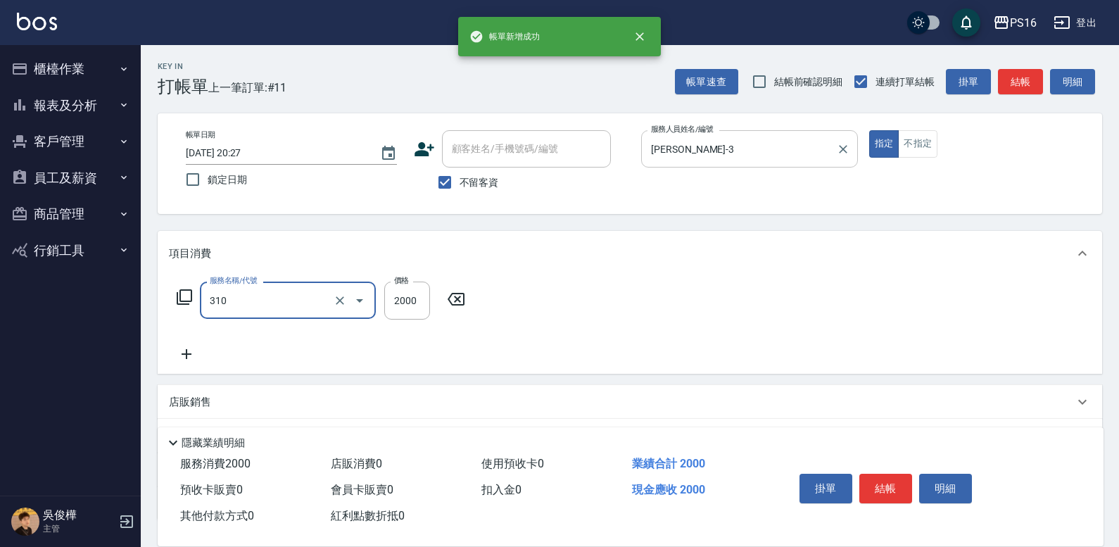
type input "MK果酸燙2000(310)"
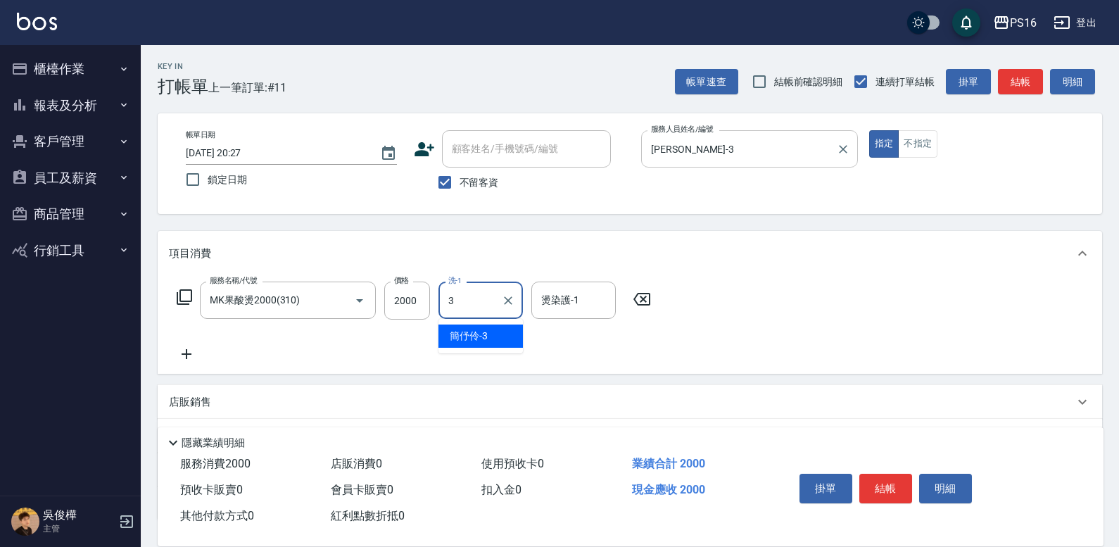
type input "[PERSON_NAME]-3"
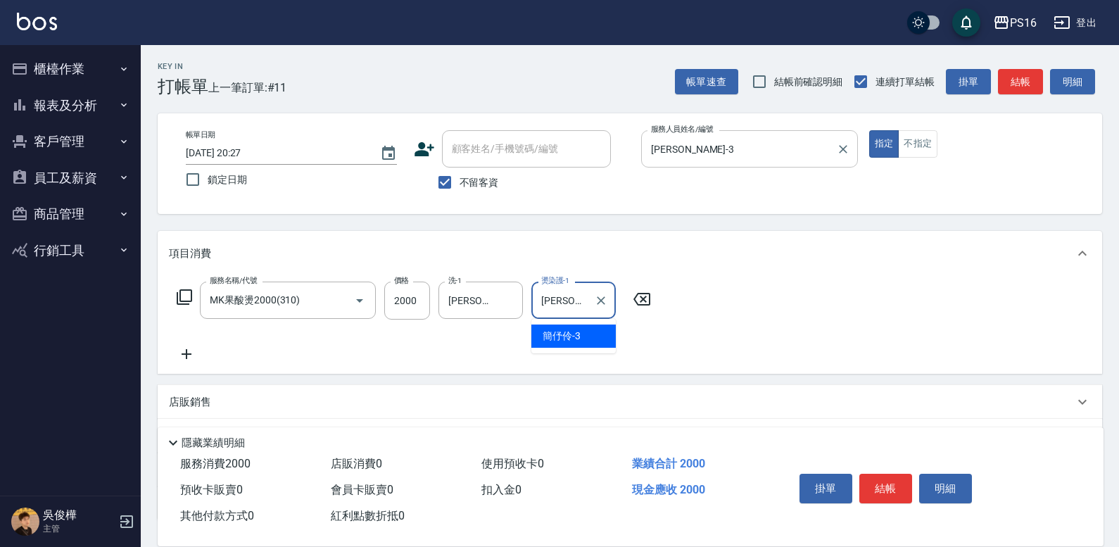
type input "[PERSON_NAME]-3"
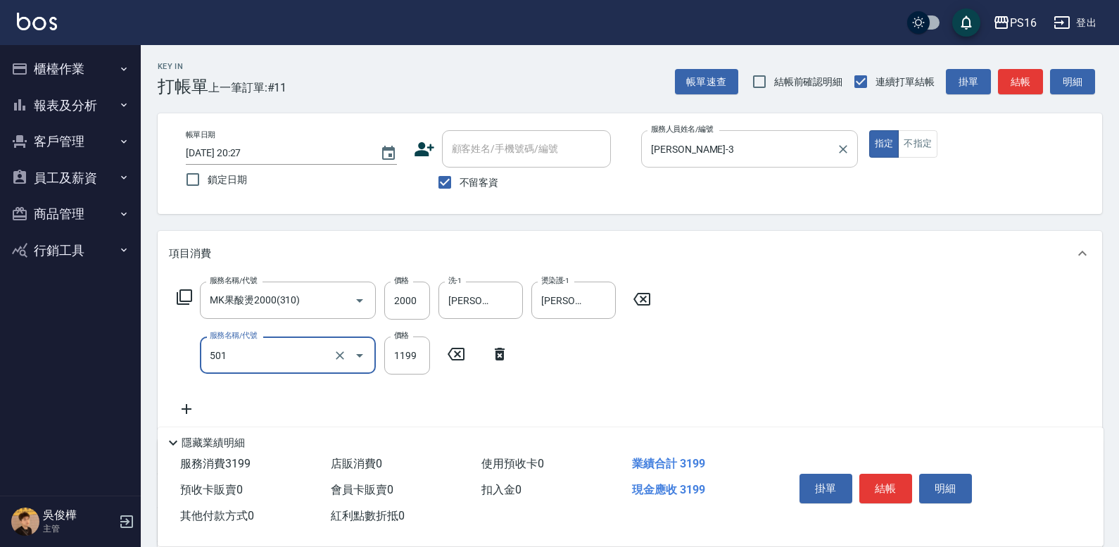
type input "染髮(501)"
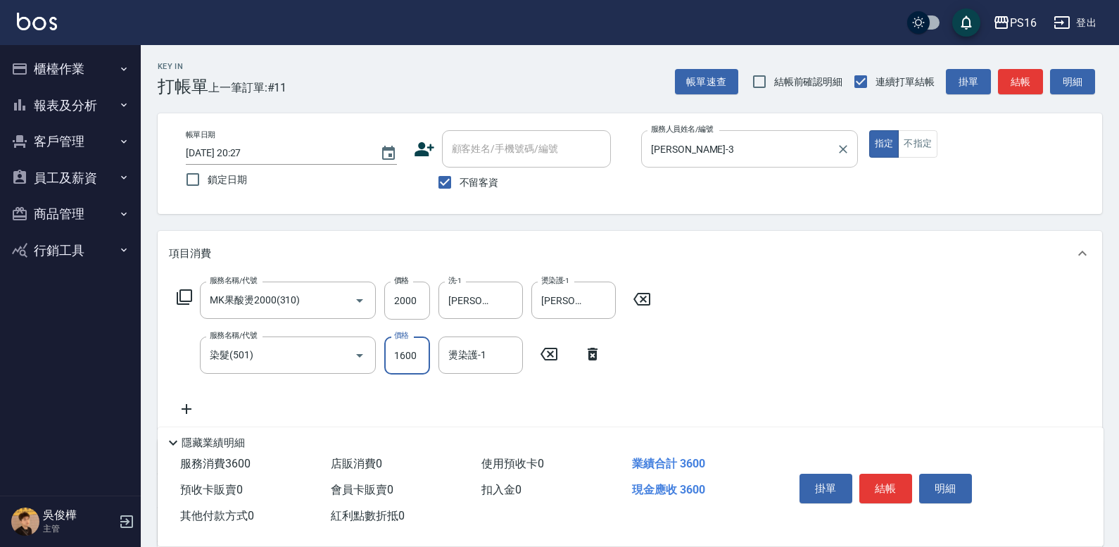
type input "1600"
type input "[PERSON_NAME]-3"
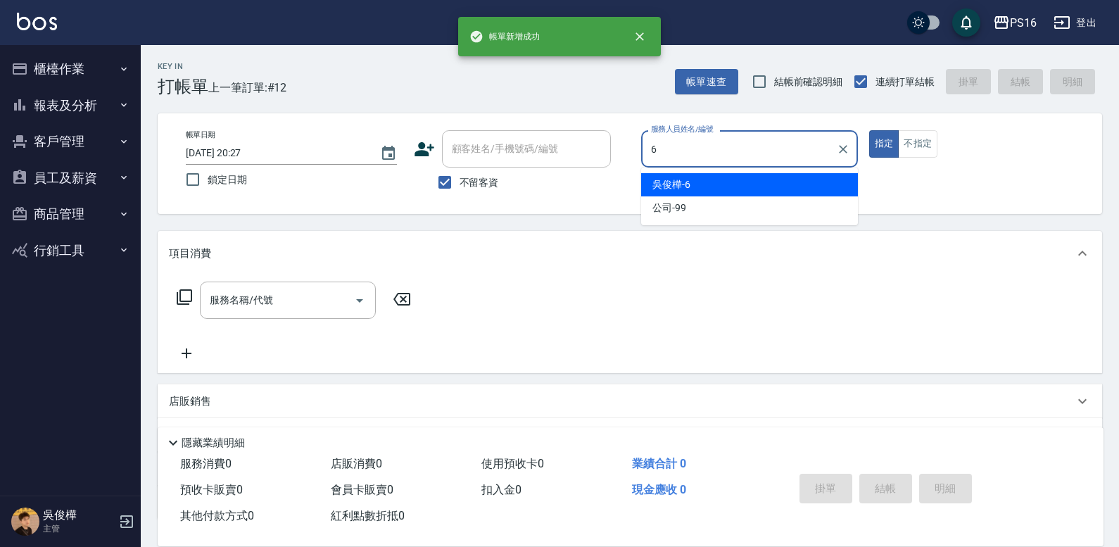
type input "[PERSON_NAME]-6"
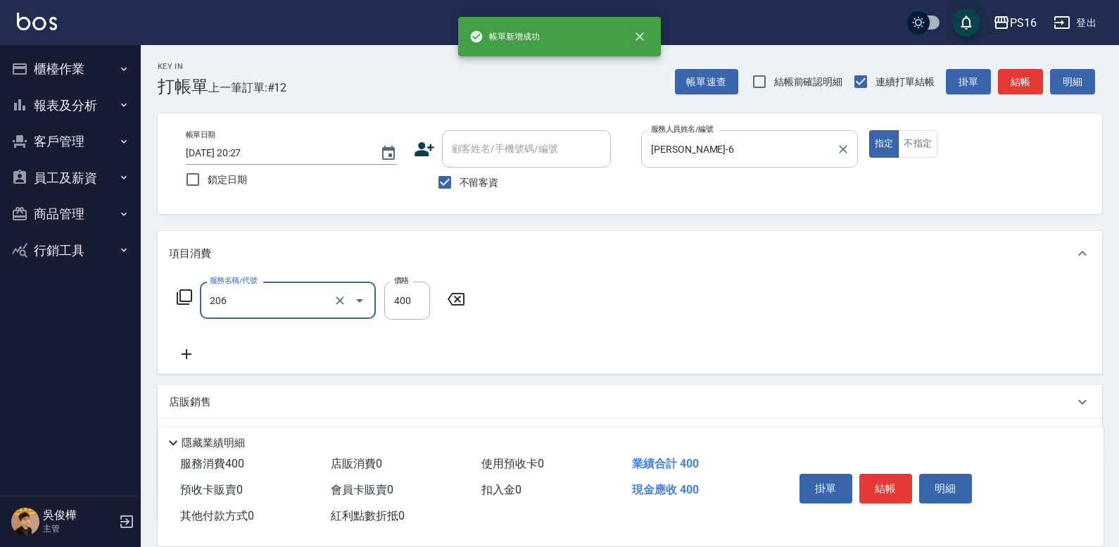
type input "健康洗(206)"
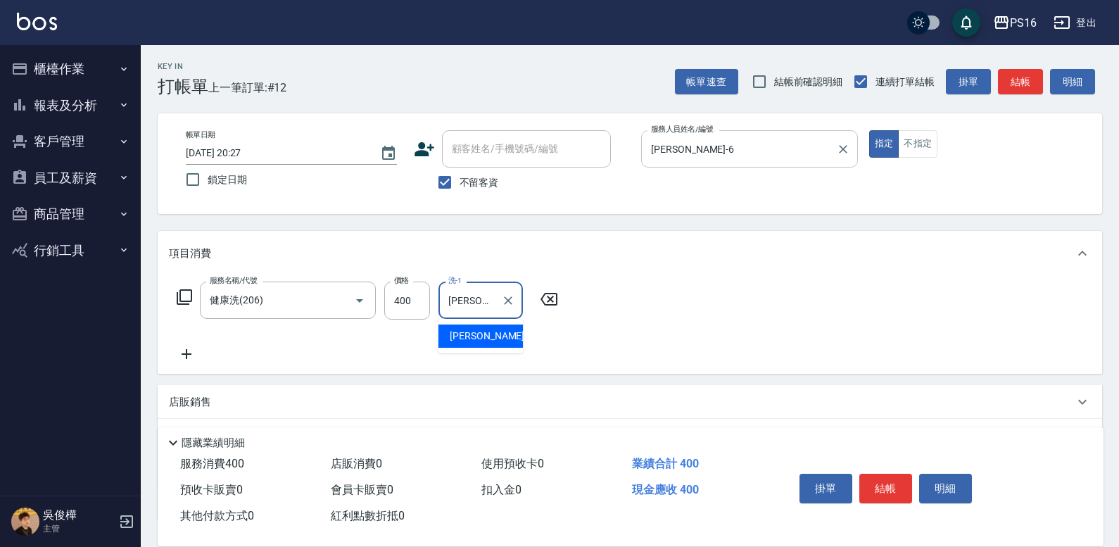
type input "[PERSON_NAME]-24"
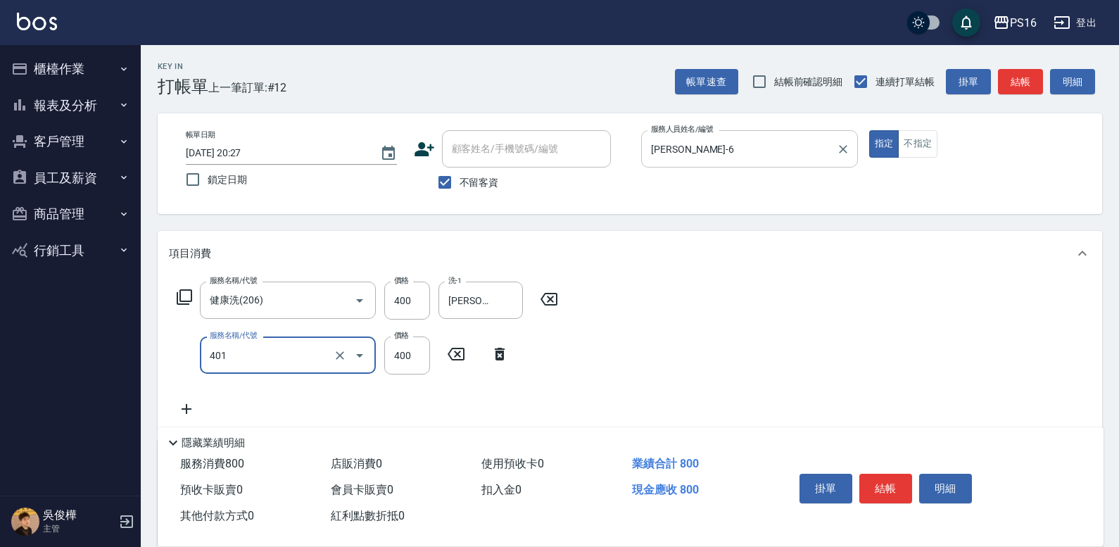
type input "剪髮(401)"
type input "200"
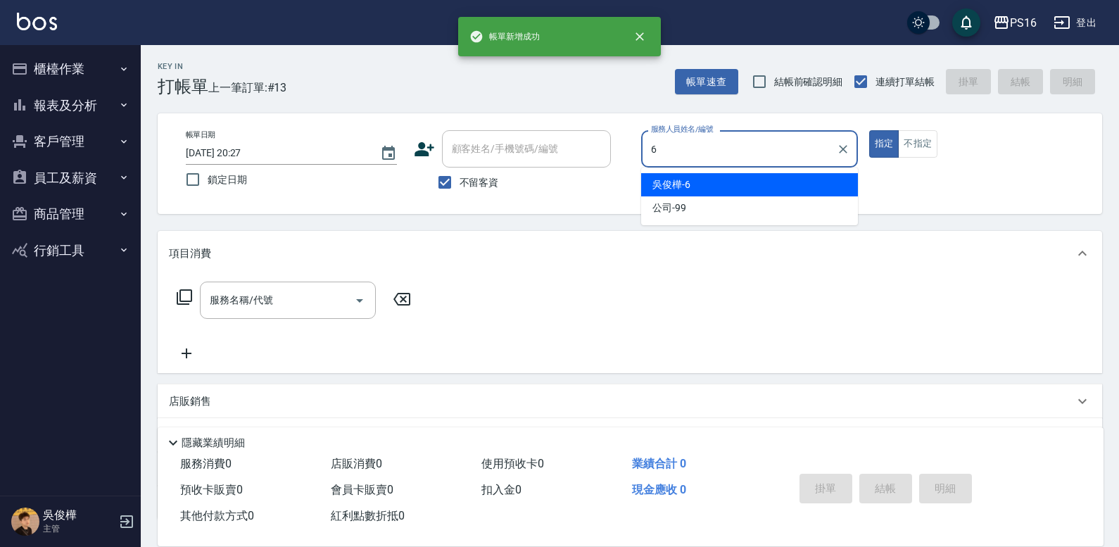
type input "[PERSON_NAME]-6"
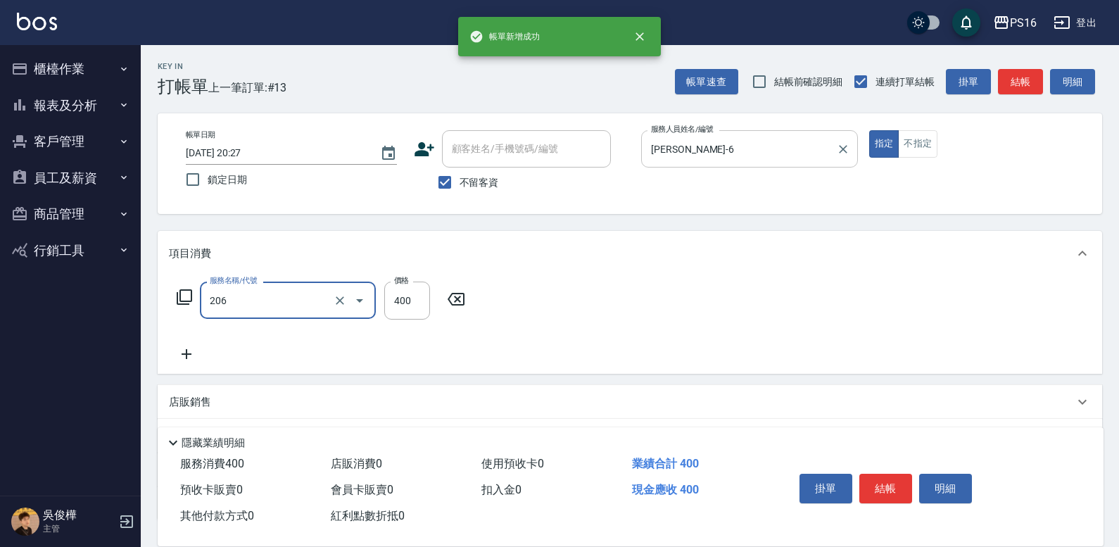
type input "健康洗(206)"
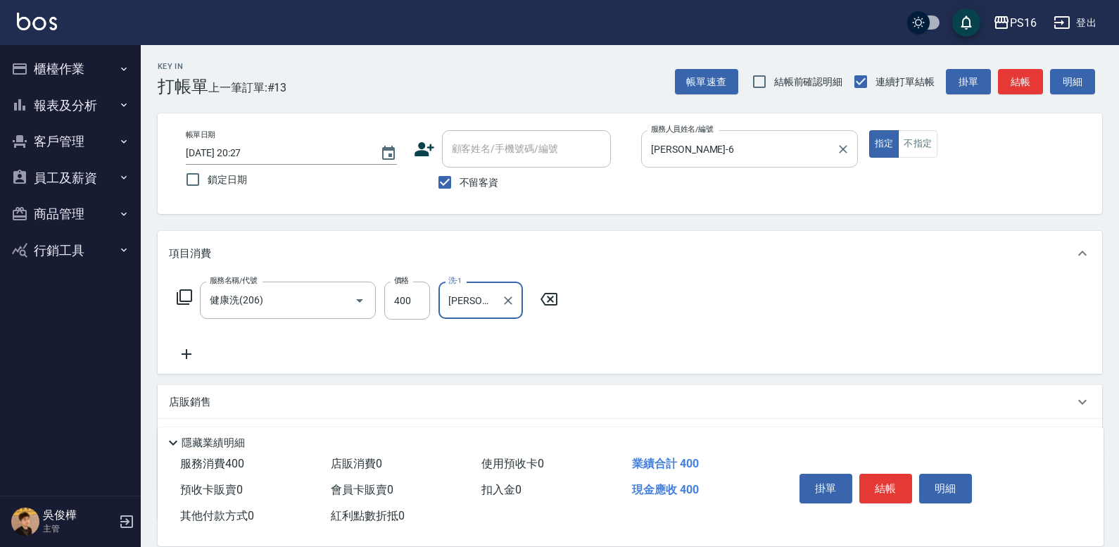
type input "[PERSON_NAME]-20"
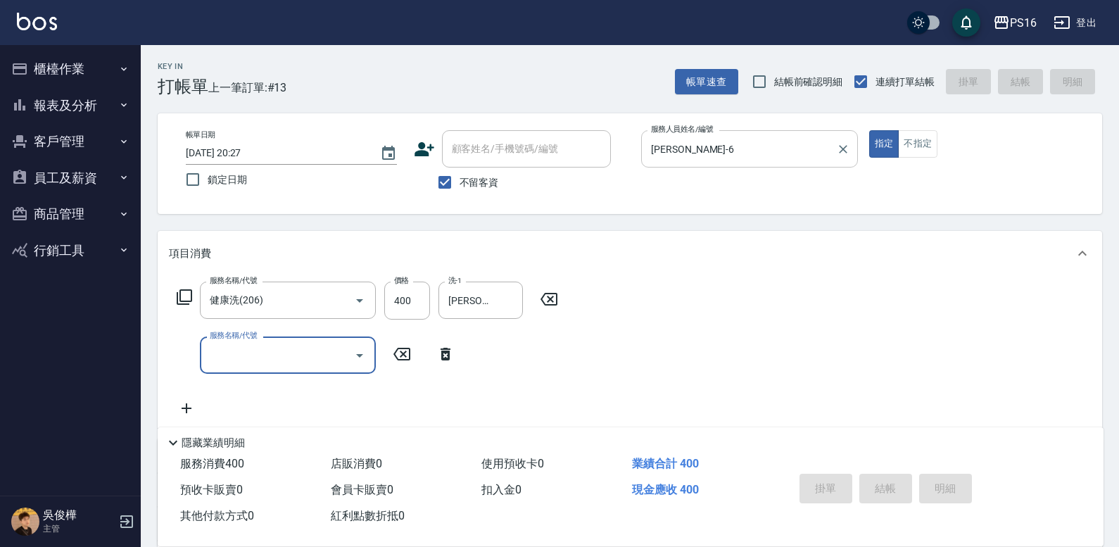
type input "[DATE] 20:28"
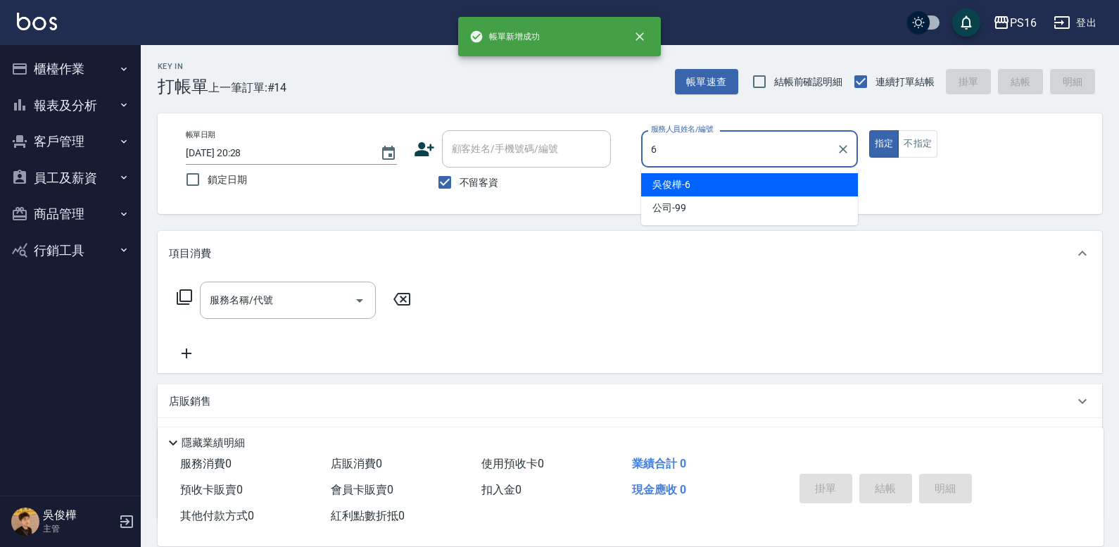
type input "[PERSON_NAME]-6"
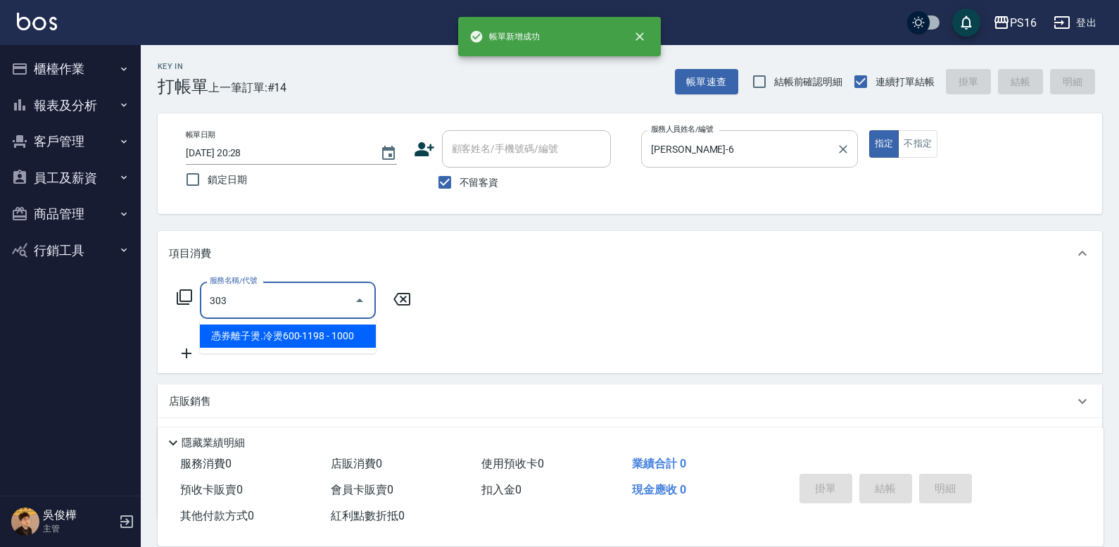
type input "憑券離子燙.冷燙600-1198(303)"
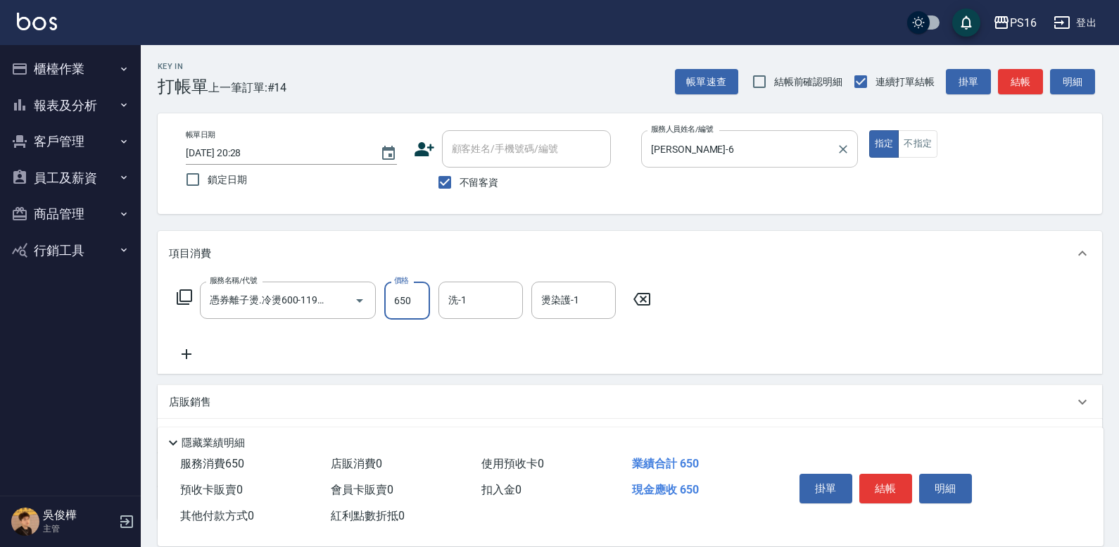
type input "650"
type input "[PERSON_NAME]-24"
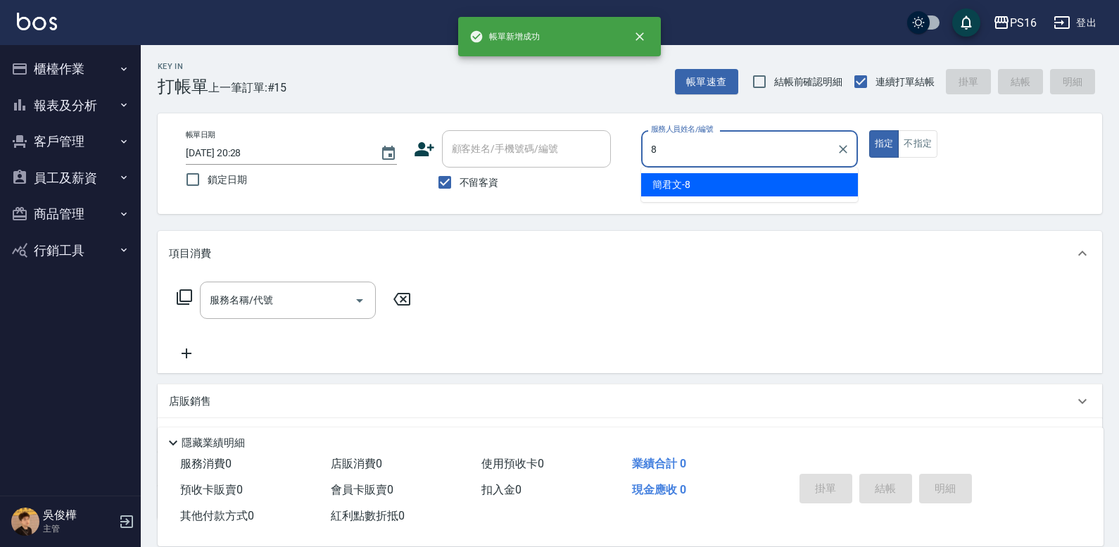
type input "[PERSON_NAME]-8"
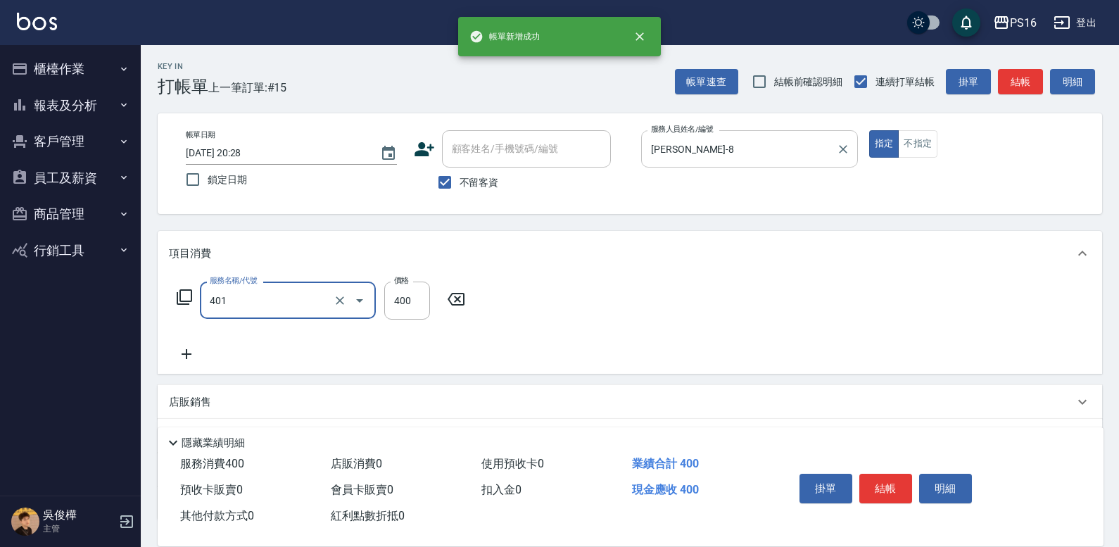
type input "剪髮(401)"
type input "300"
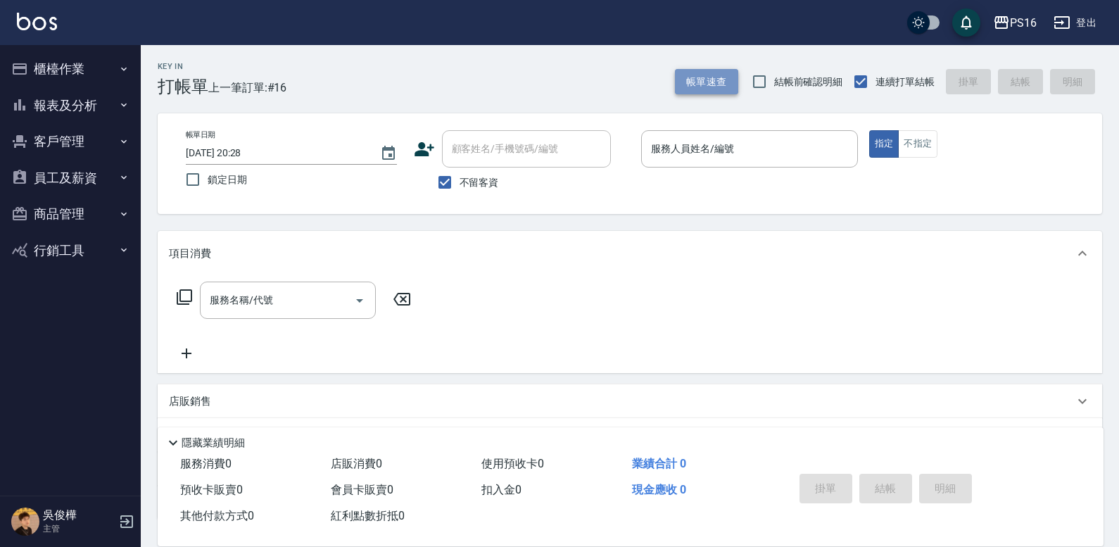
click at [688, 86] on button "帳單速查" at bounding box center [706, 82] width 63 height 26
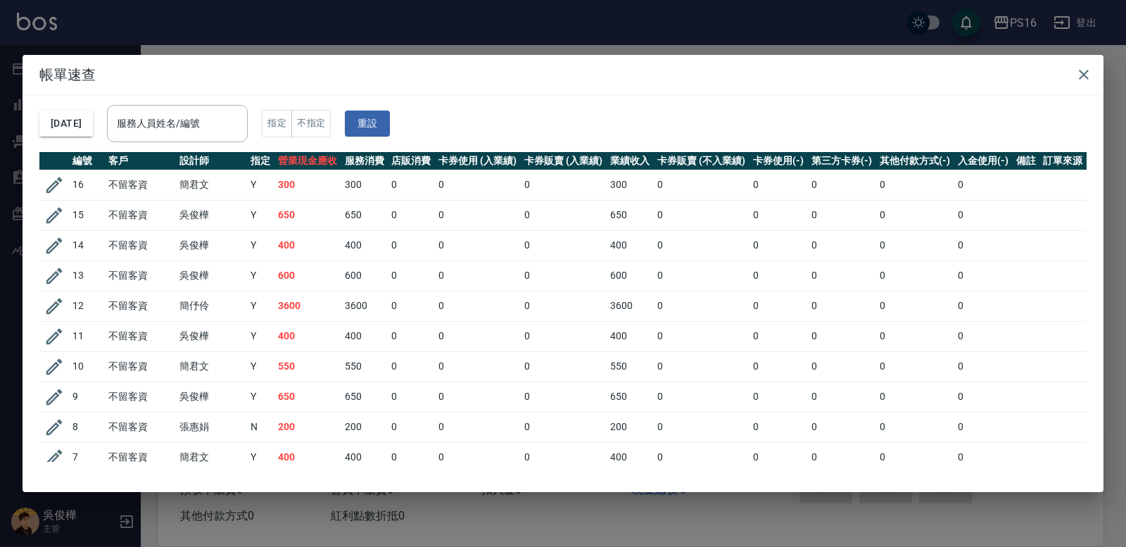
click at [688, 59] on h2 "帳單速查" at bounding box center [563, 74] width 1081 height 39
click at [688, 75] on icon "button" at bounding box center [1084, 75] width 10 height 10
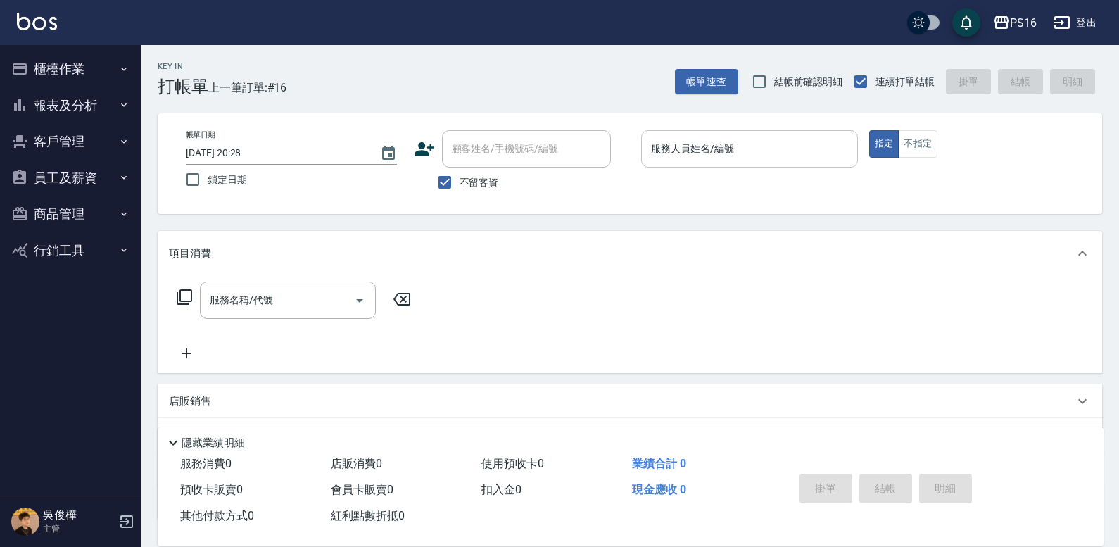
click at [688, 139] on input "服務人員姓名/編號" at bounding box center [750, 149] width 204 height 25
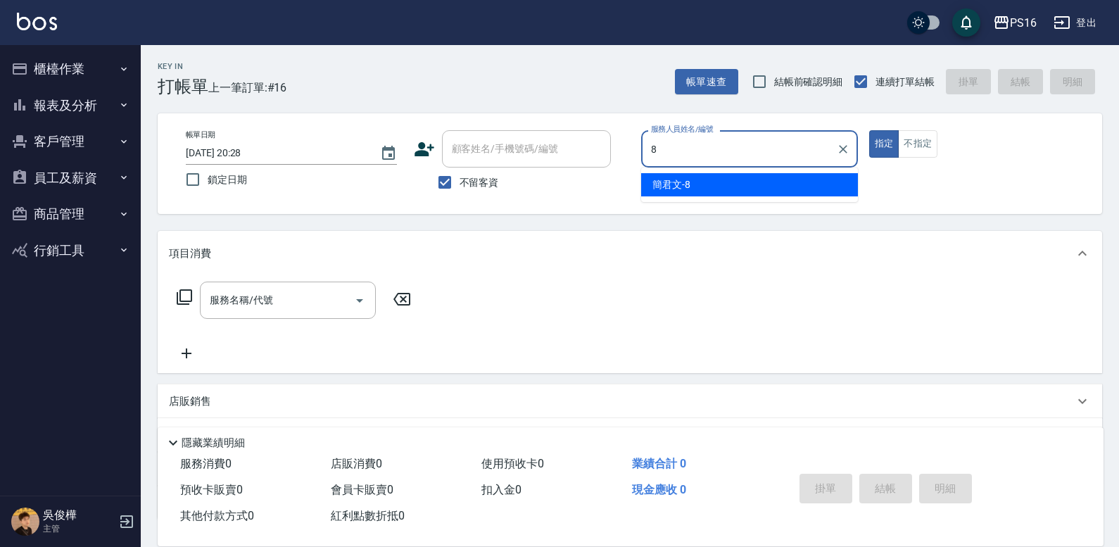
type input "[PERSON_NAME]-8"
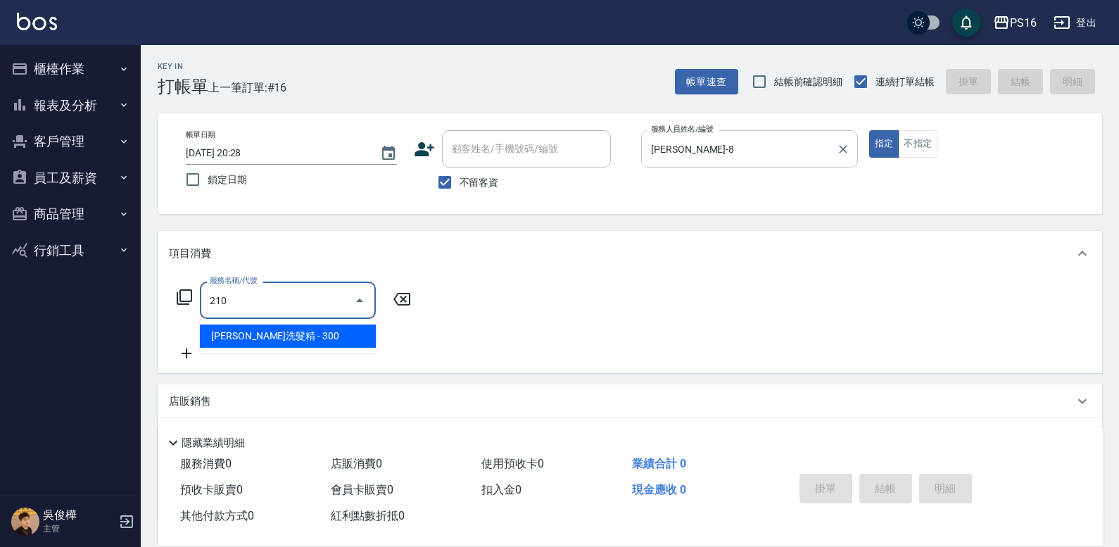
type input "歐娜洗髮精(210)"
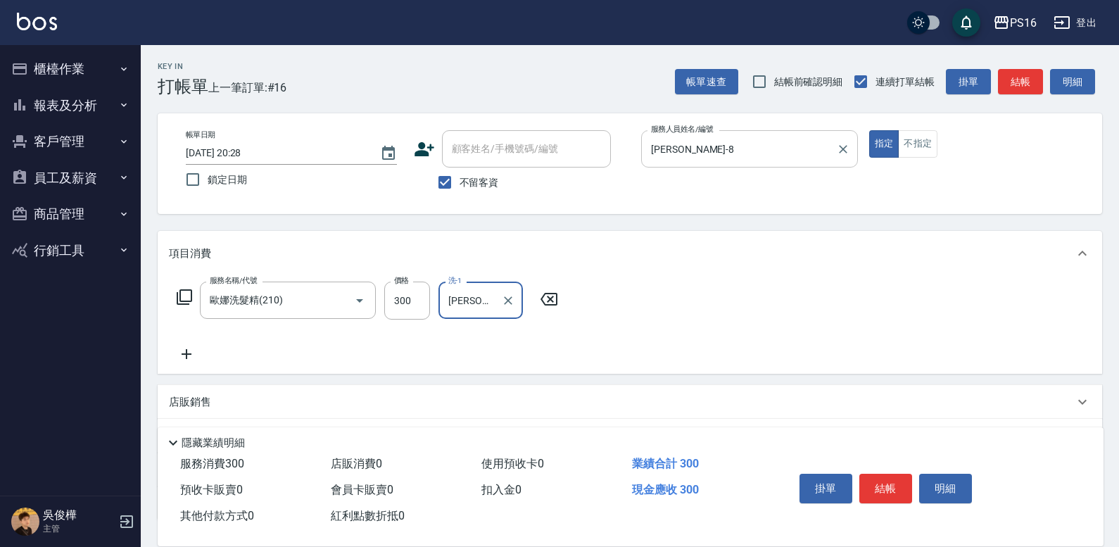
type input "[PERSON_NAME]-20"
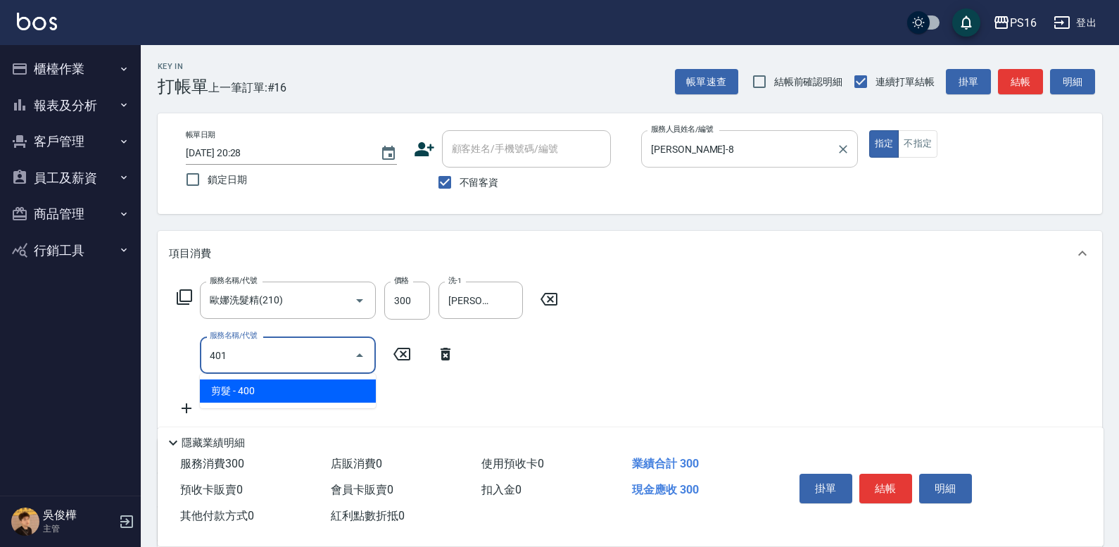
type input "剪髮(401)"
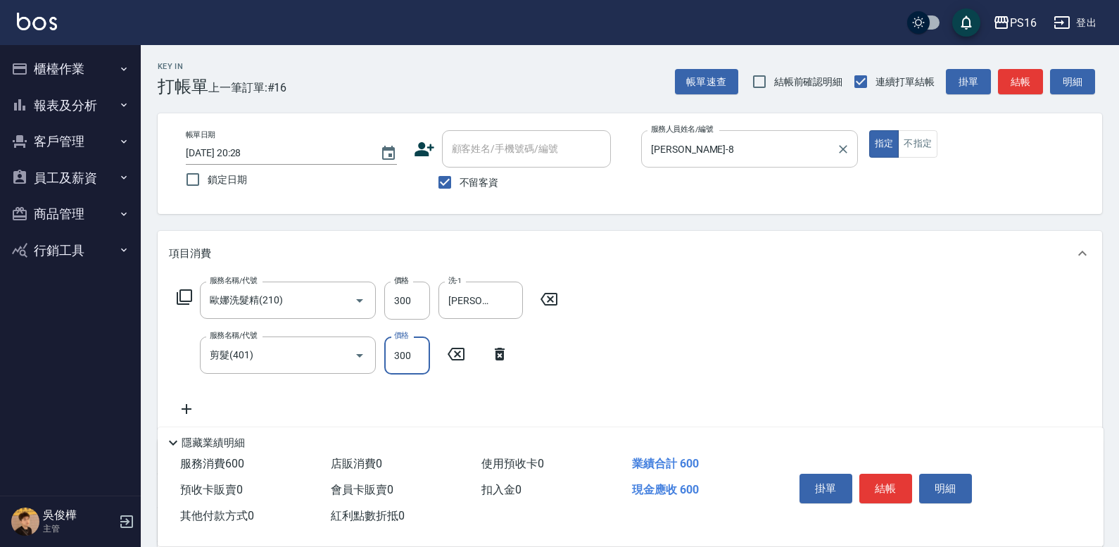
type input "300"
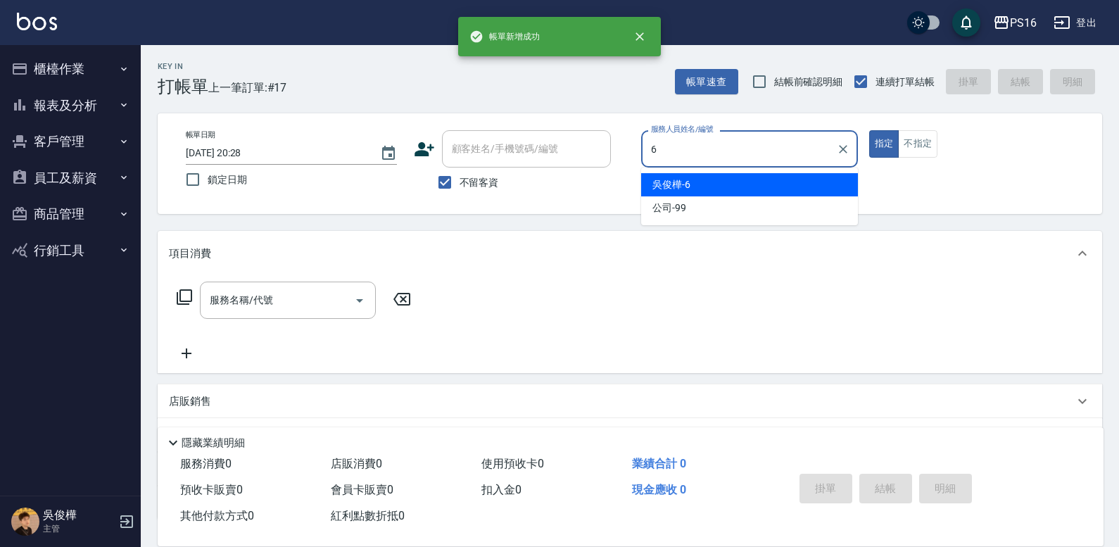
type input "[PERSON_NAME]-6"
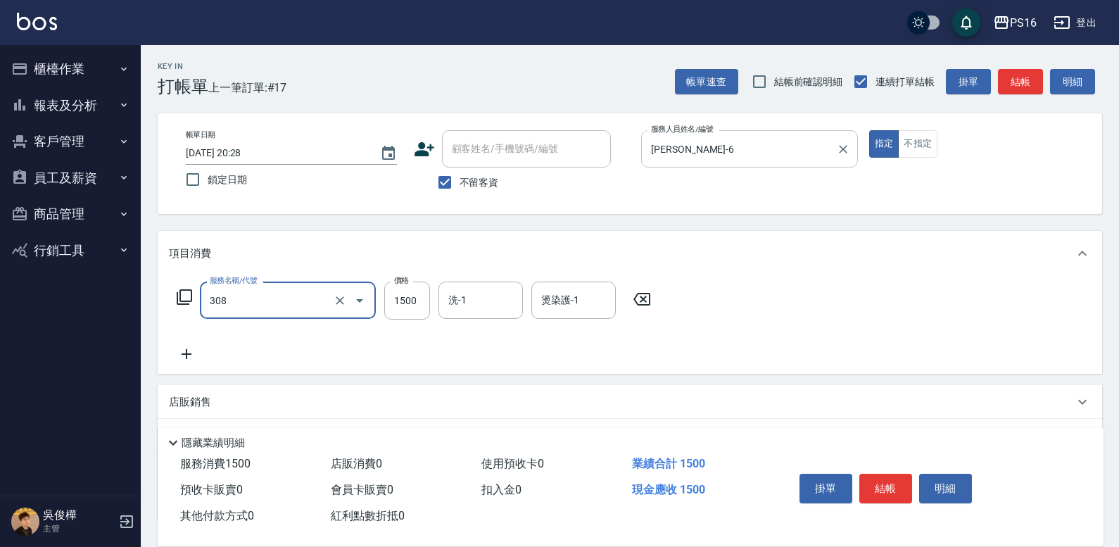
type input "效能離子燙1500(308)"
type input "1600"
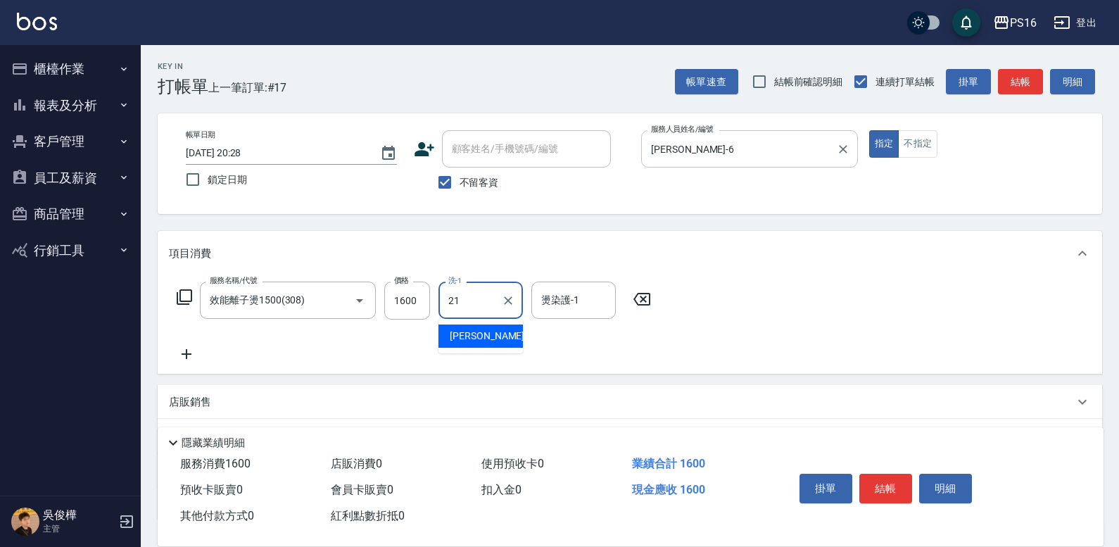
type input "[PERSON_NAME]-21"
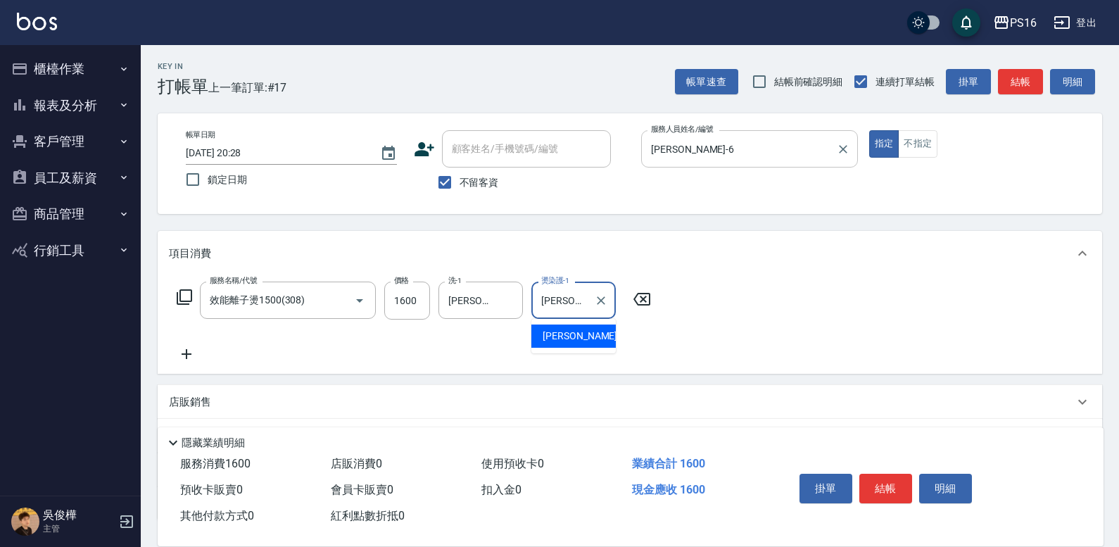
type input "[PERSON_NAME]-21"
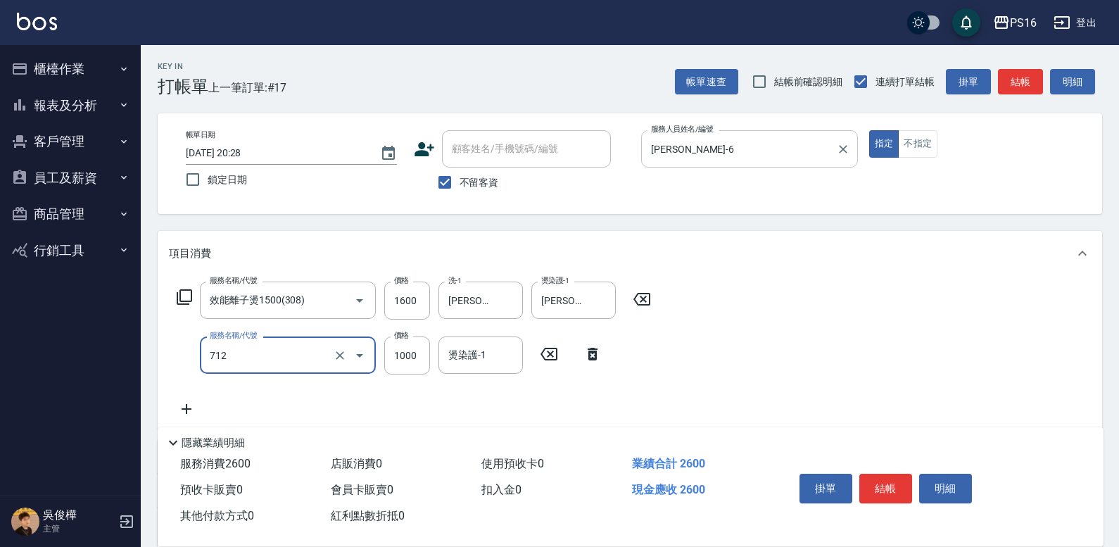
type input "[DEMOGRAPHIC_DATA]蘭洋甘菊1000(712)"
type input "700"
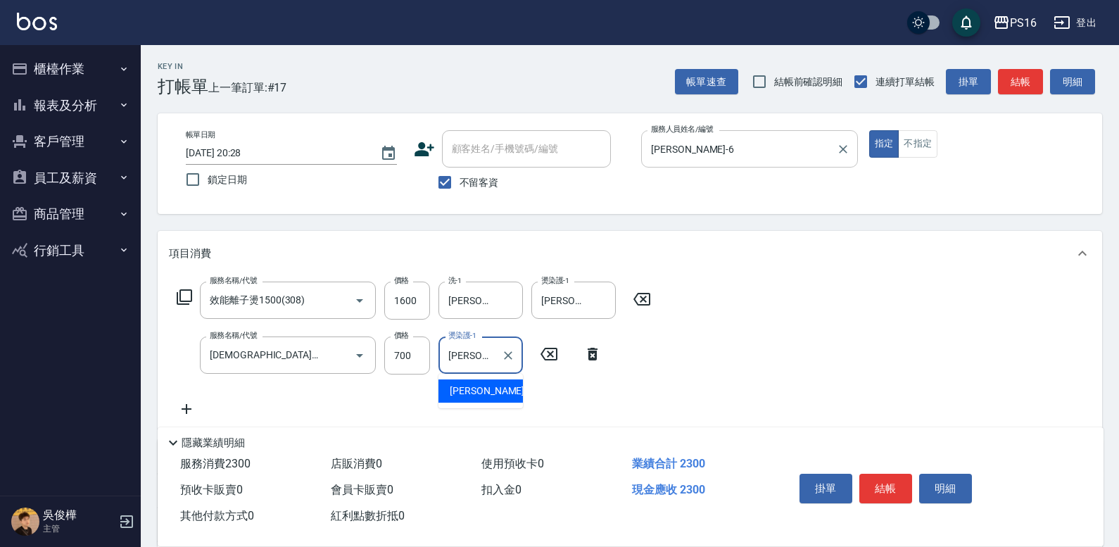
type input "[PERSON_NAME]-21"
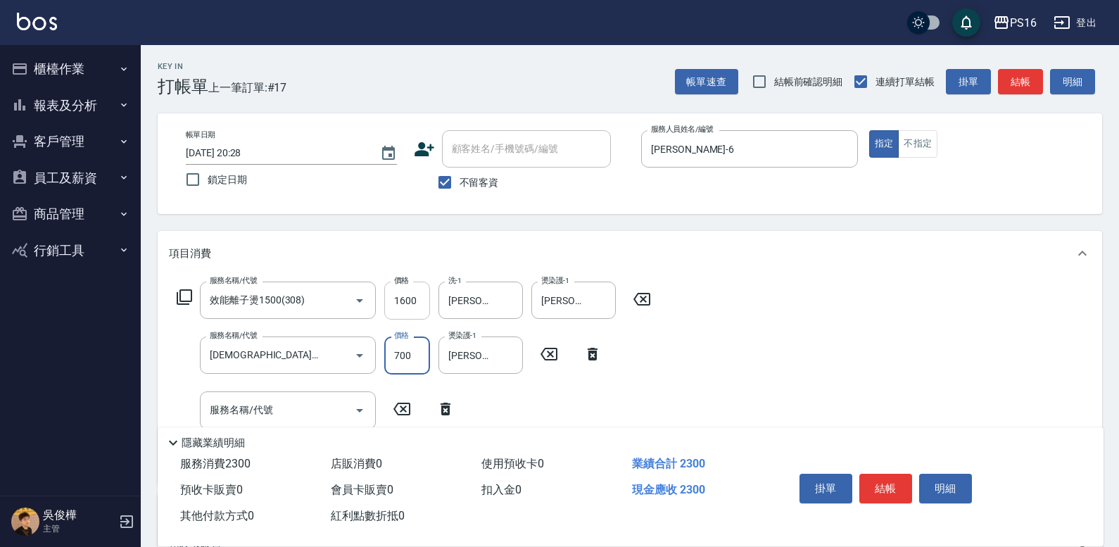
click at [398, 295] on input "1600" at bounding box center [407, 301] width 46 height 38
click at [399, 295] on input "1600" at bounding box center [407, 301] width 46 height 38
click at [401, 296] on input "308" at bounding box center [407, 301] width 46 height 38
click at [402, 296] on input "308" at bounding box center [407, 301] width 46 height 38
type input "1500"
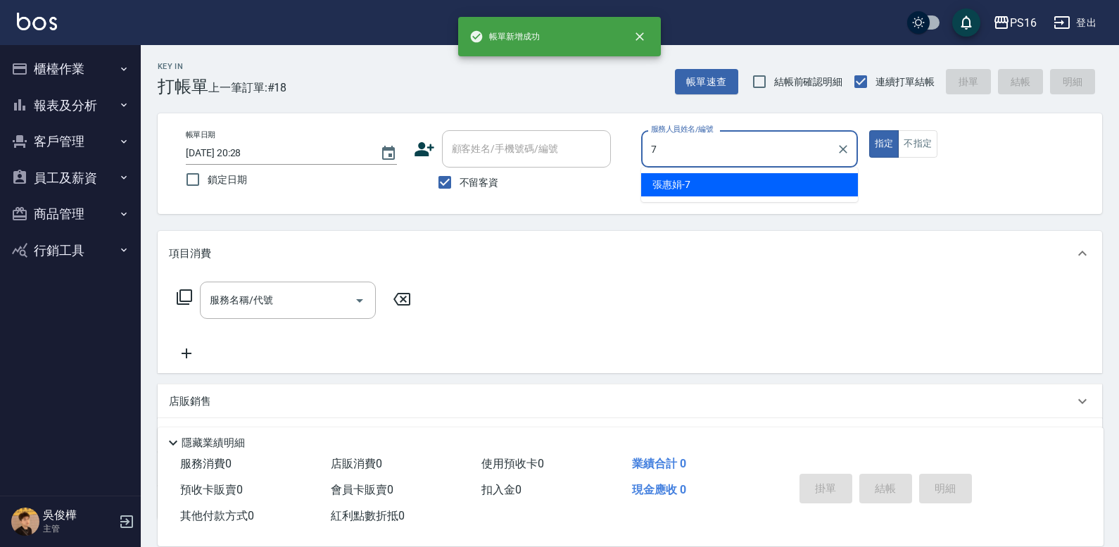
type input "[PERSON_NAME]-7"
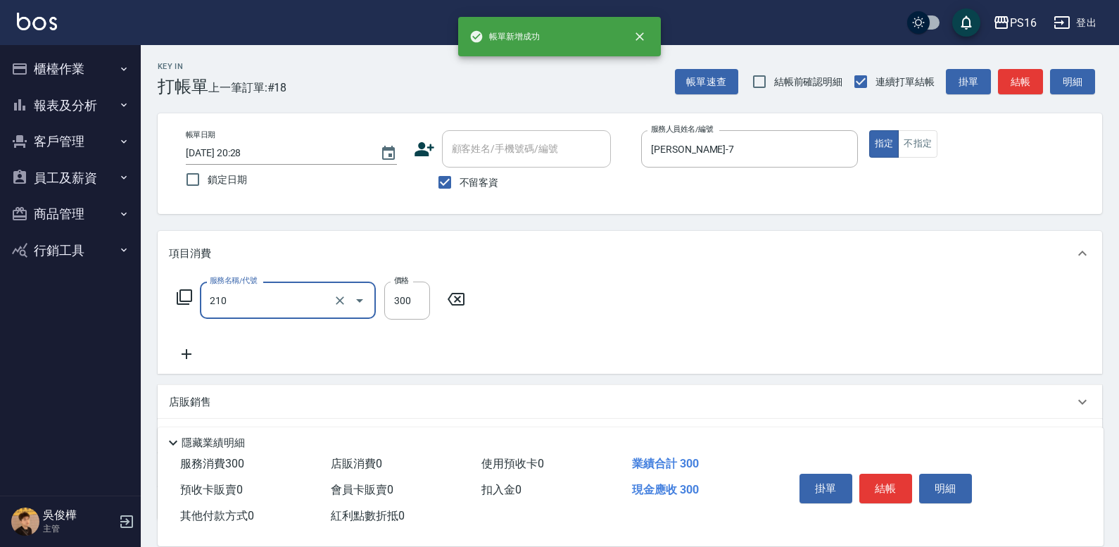
type input "歐娜洗髮精(210)"
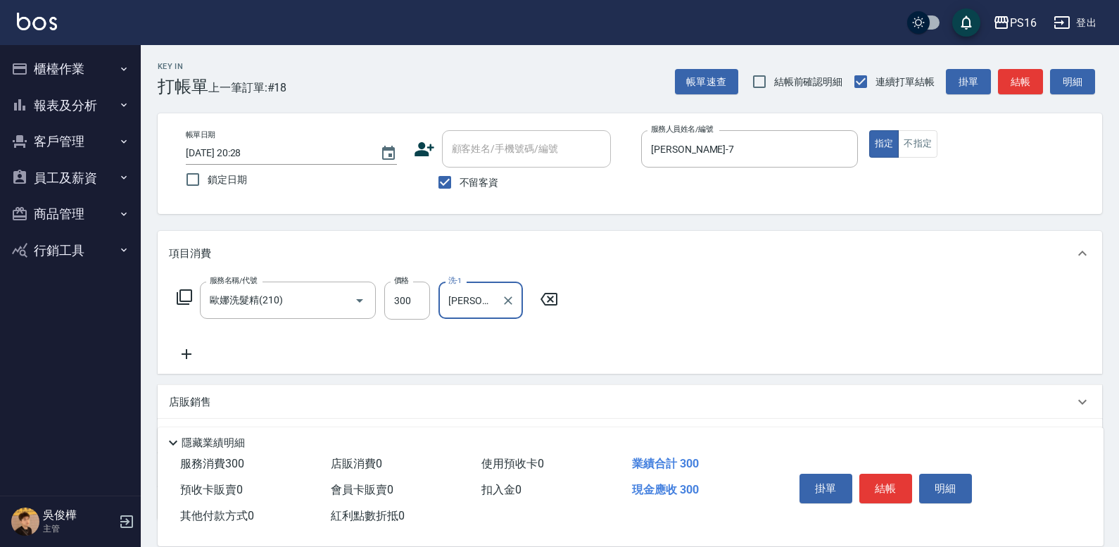
type input "[PERSON_NAME]-24"
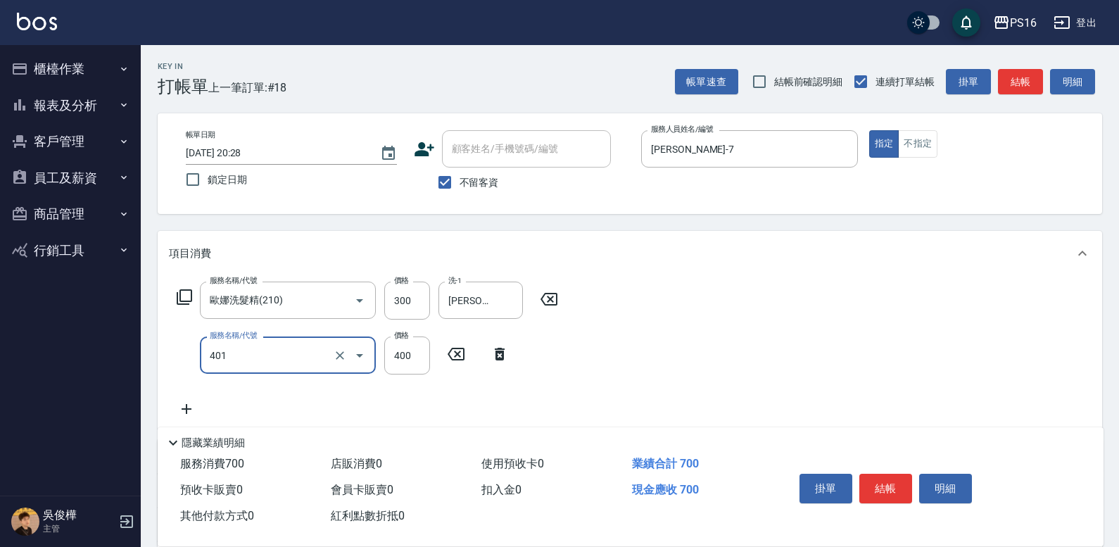
type input "剪髮(401)"
type input "300"
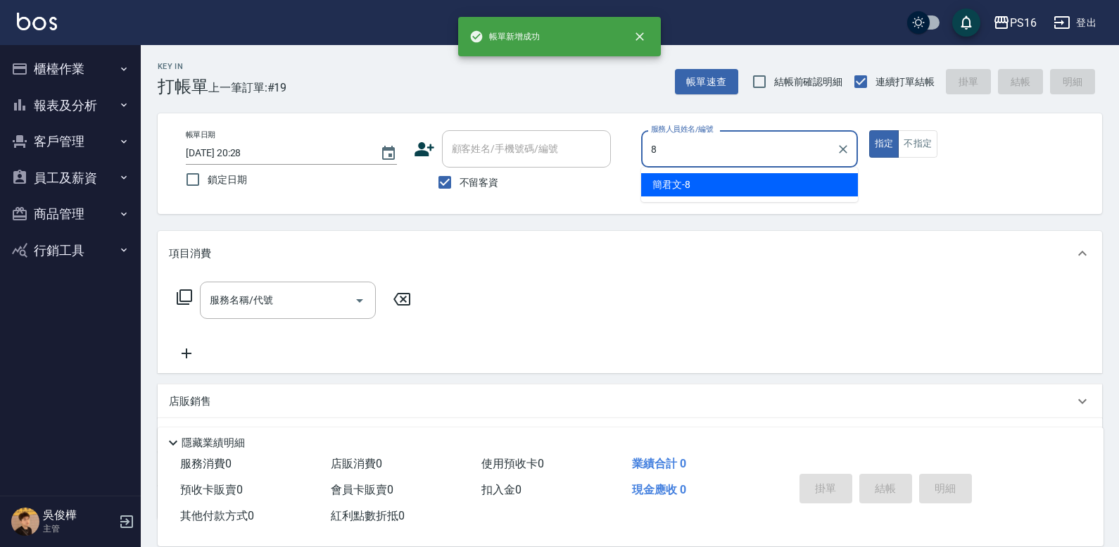
type input "[PERSON_NAME]-8"
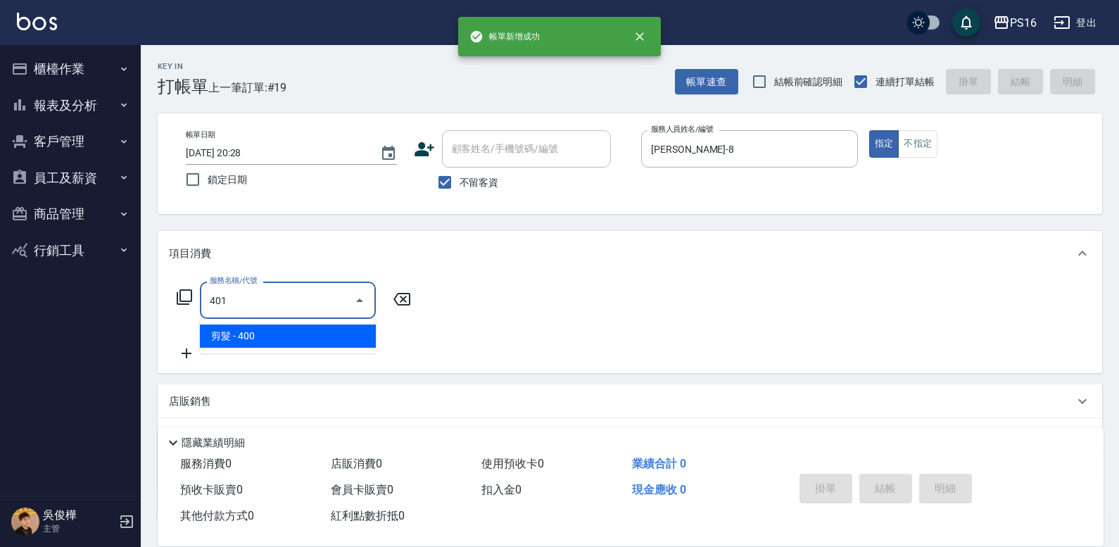
type input "剪髮(401)"
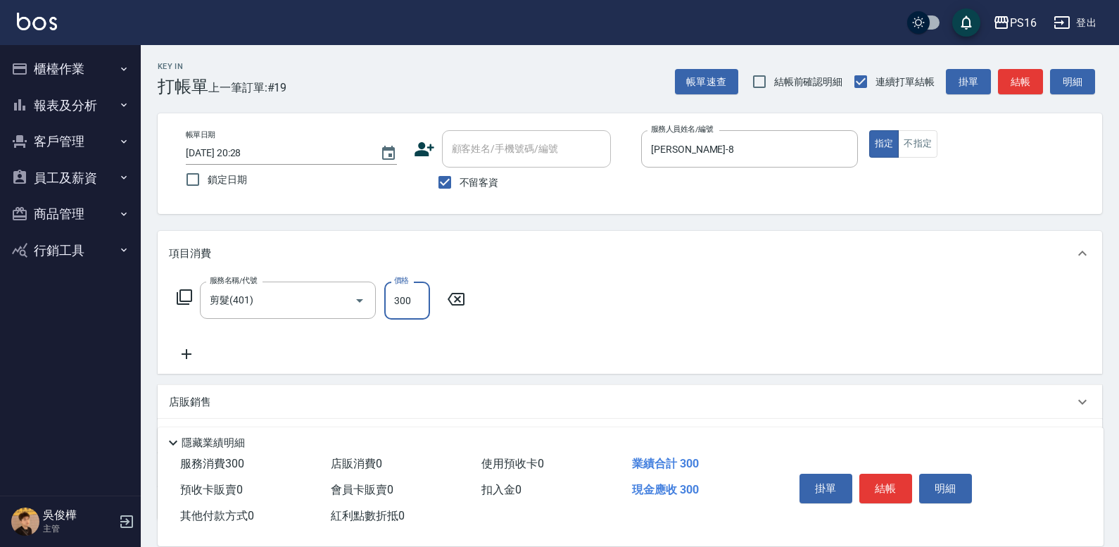
type input "300"
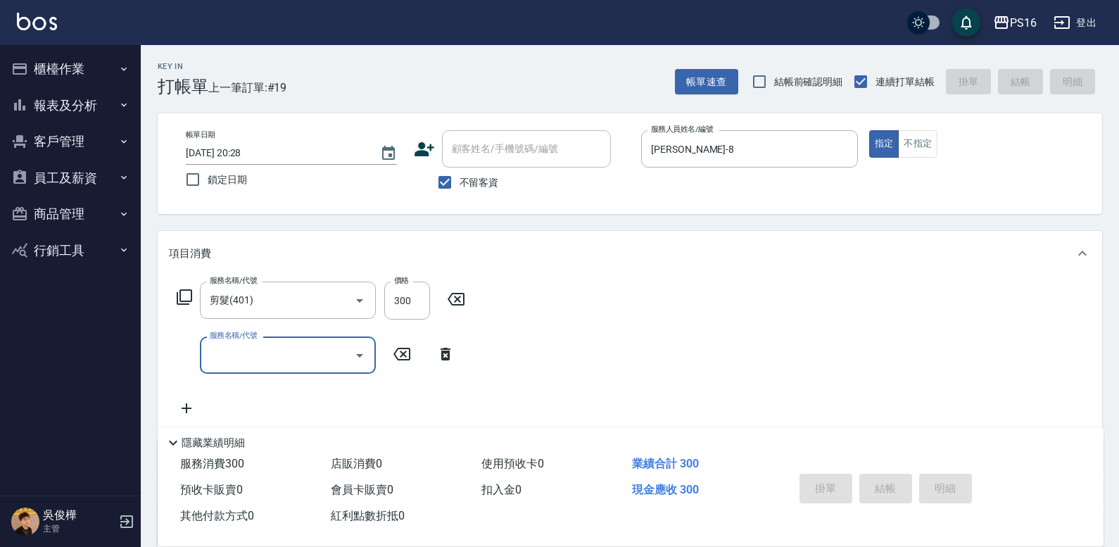
type input "[DATE] 20:29"
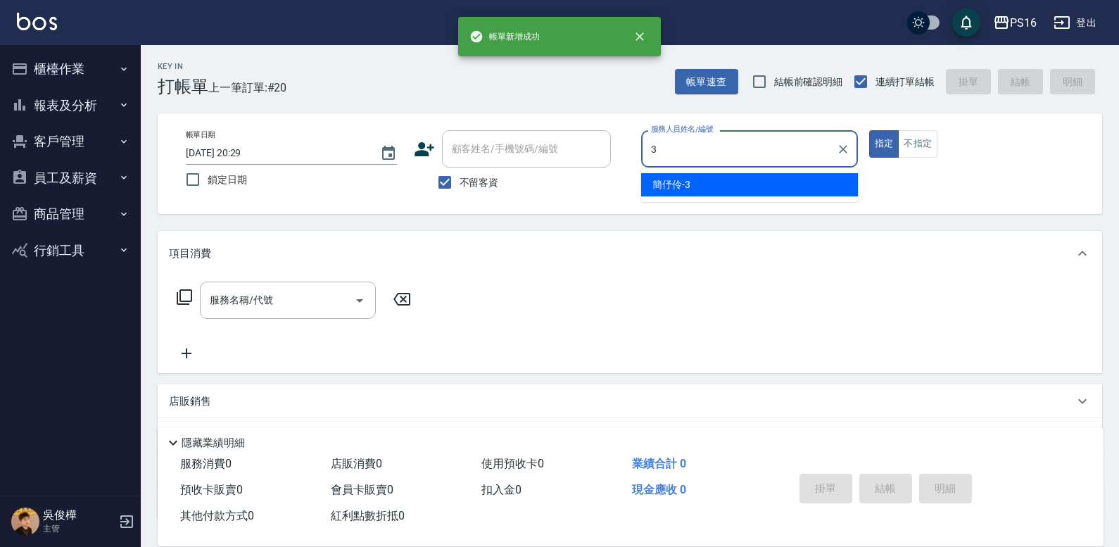
type input "[PERSON_NAME]-3"
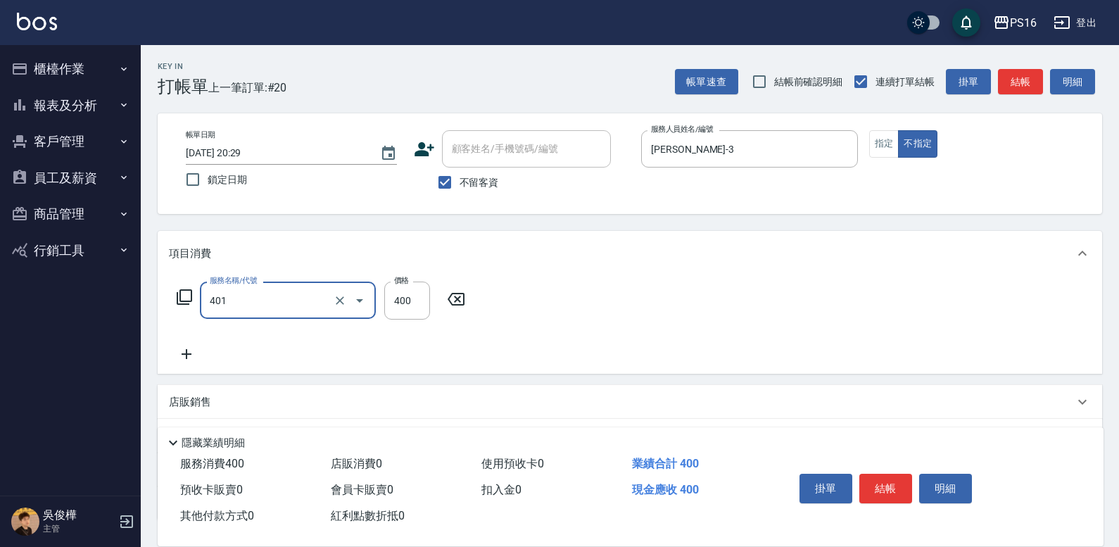
type input "剪髮(401)"
type input "200"
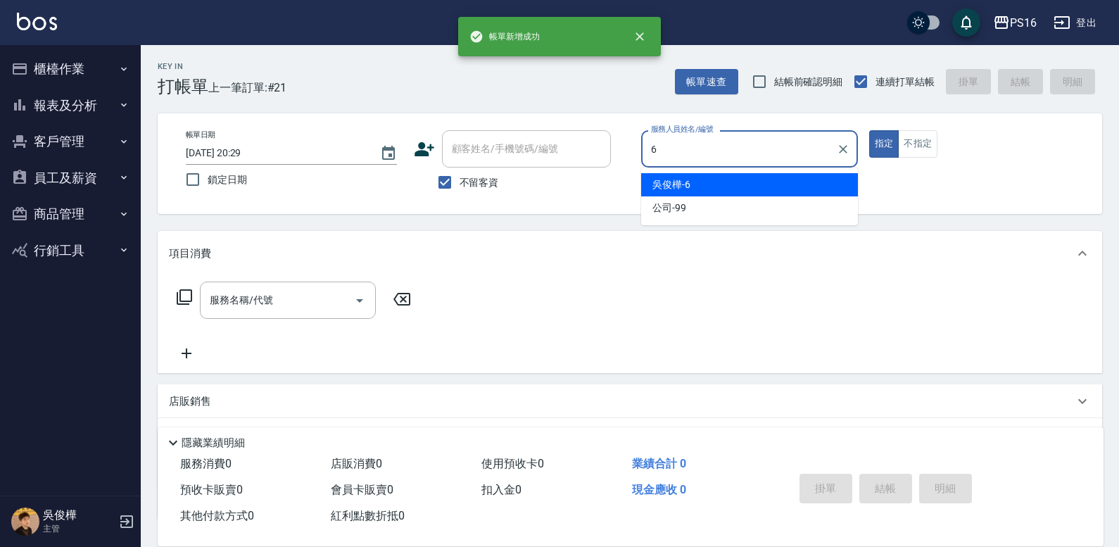
type input "[PERSON_NAME]-6"
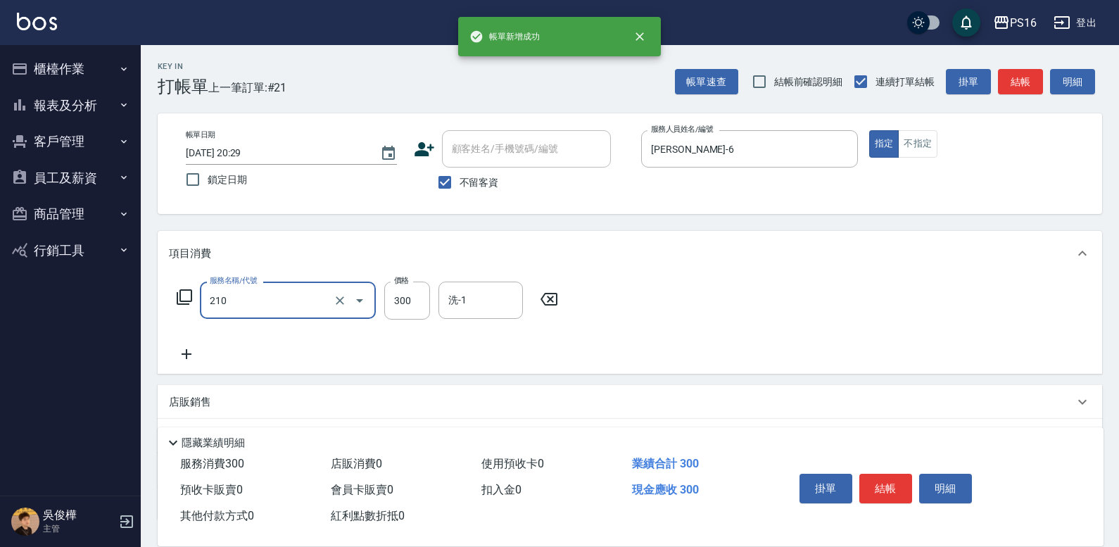
type input "歐娜洗髮精(210)"
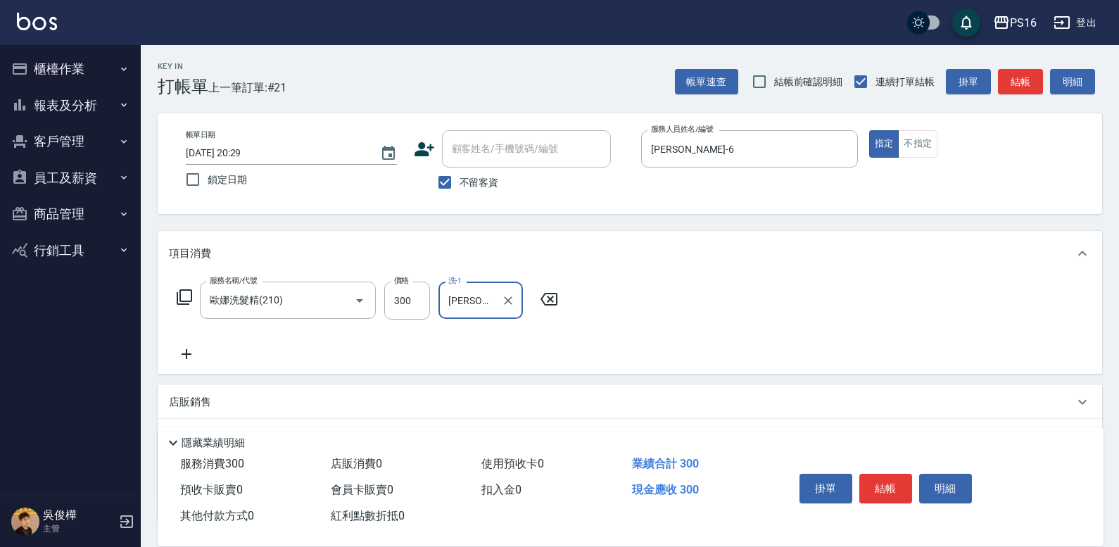
type input "[PERSON_NAME]-24"
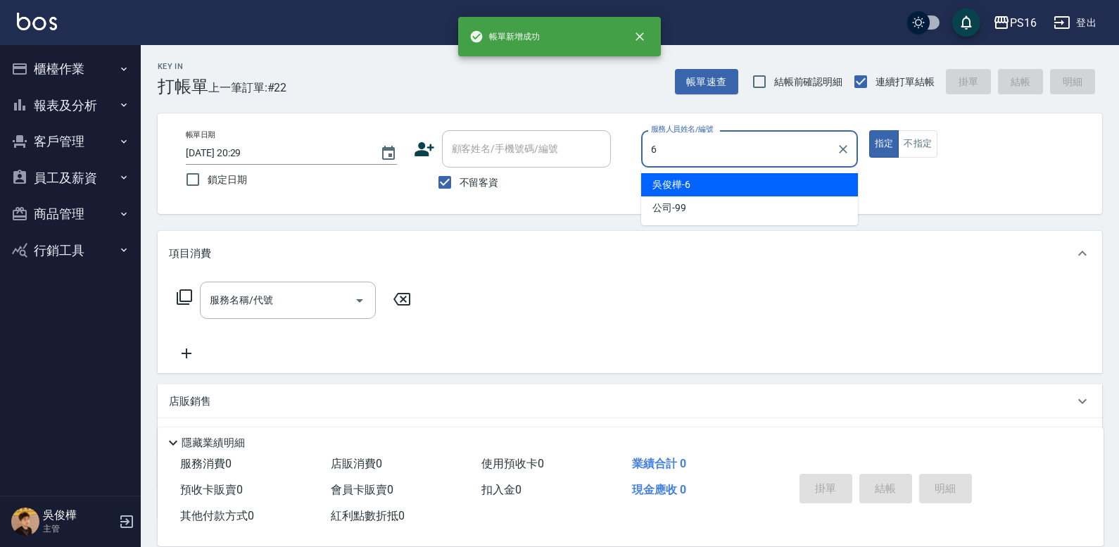
type input "[PERSON_NAME]-6"
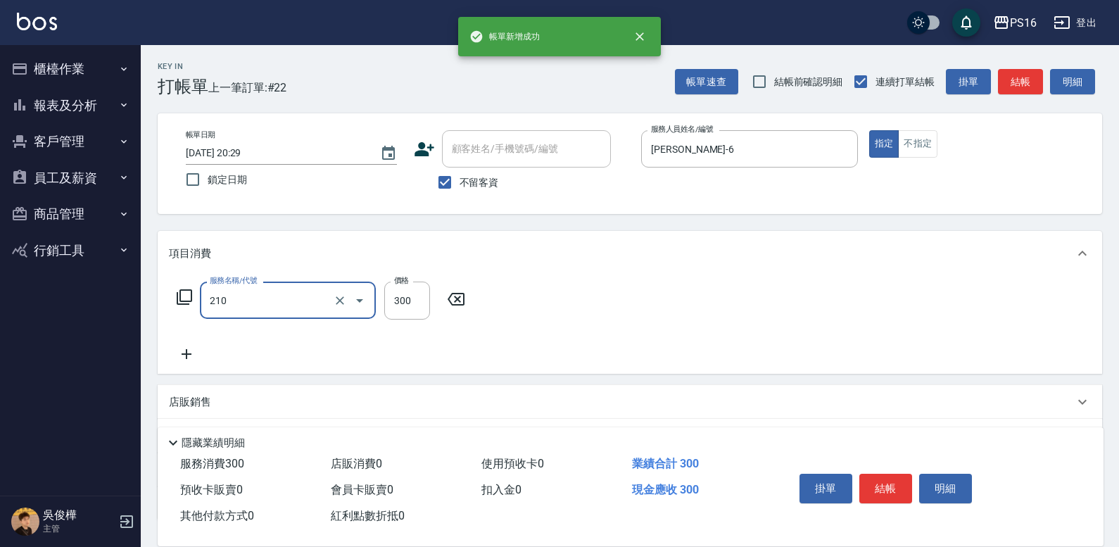
type input "歐娜洗髮精(210)"
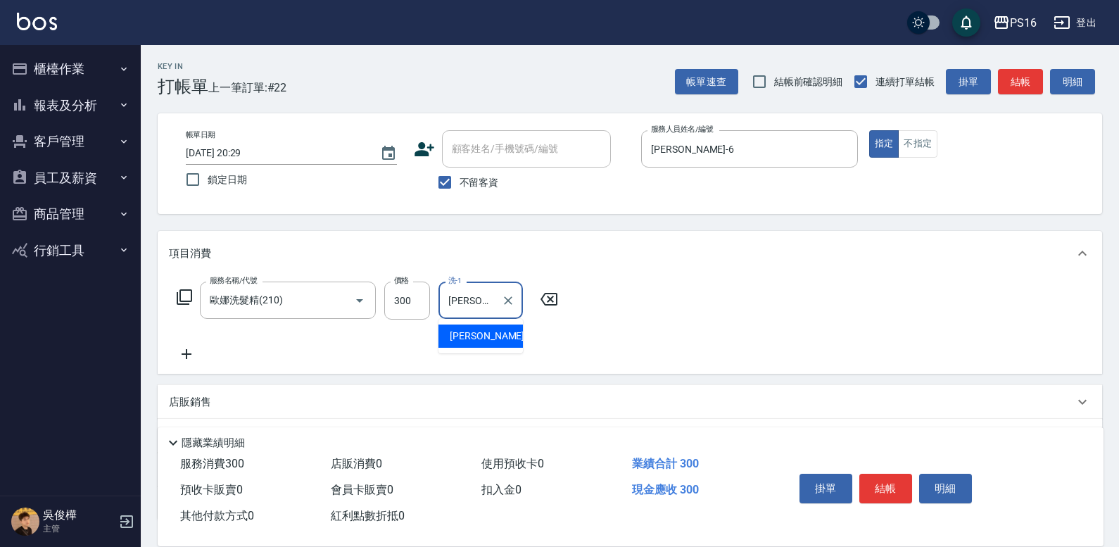
type input "[PERSON_NAME]-24"
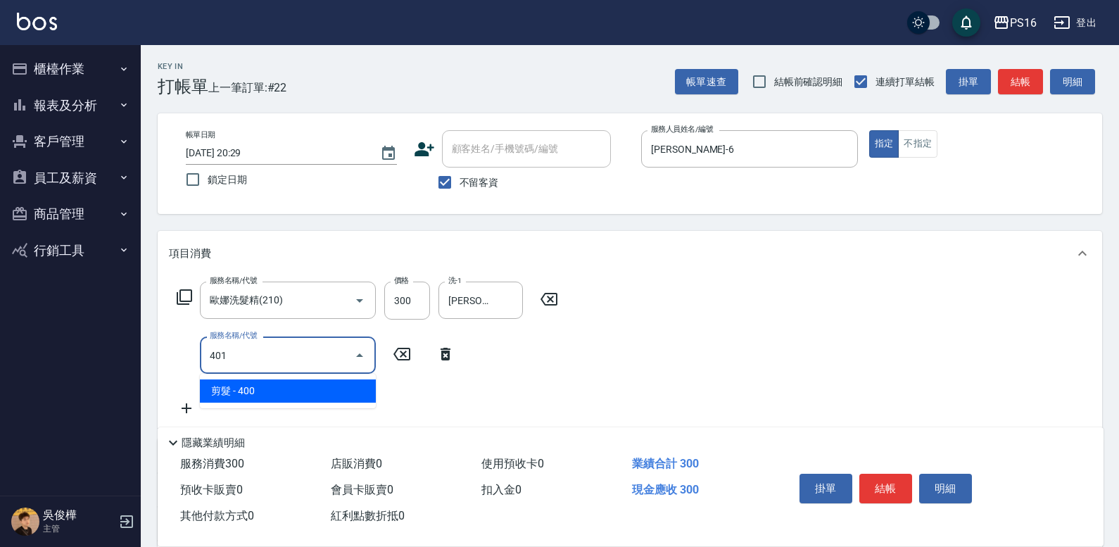
type input "剪髮(401)"
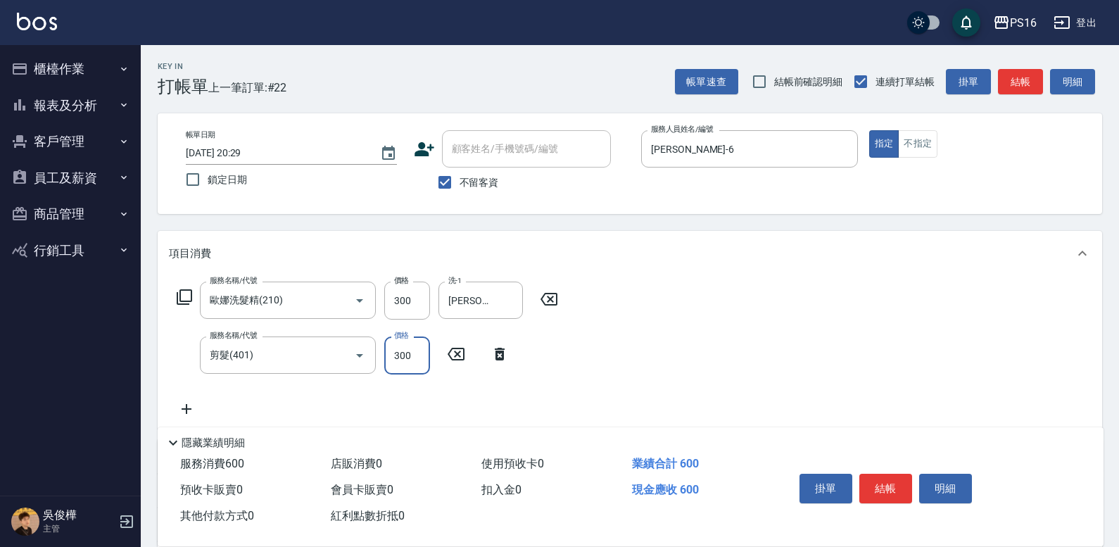
type input "300"
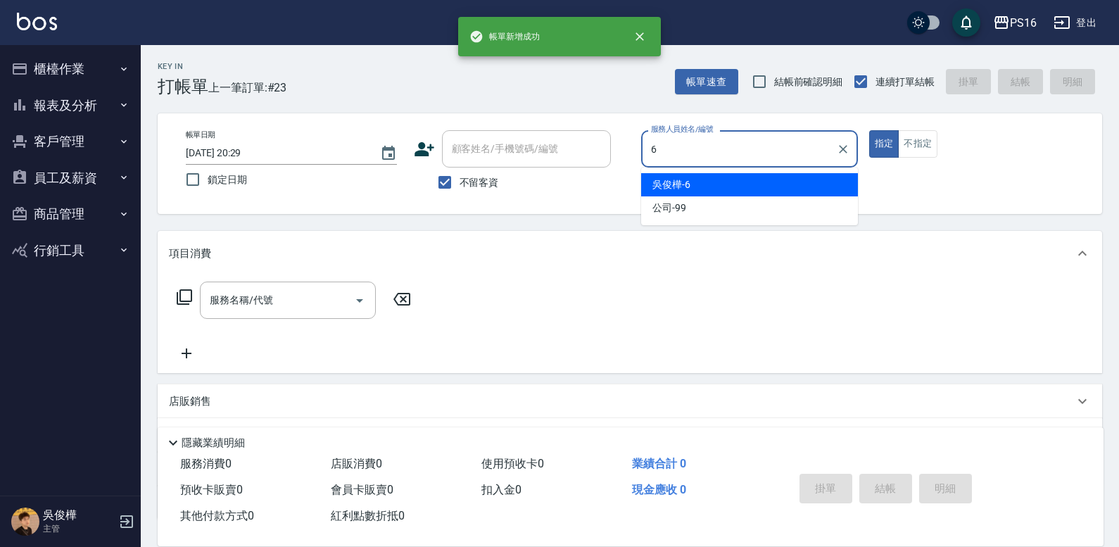
type input "[PERSON_NAME]-6"
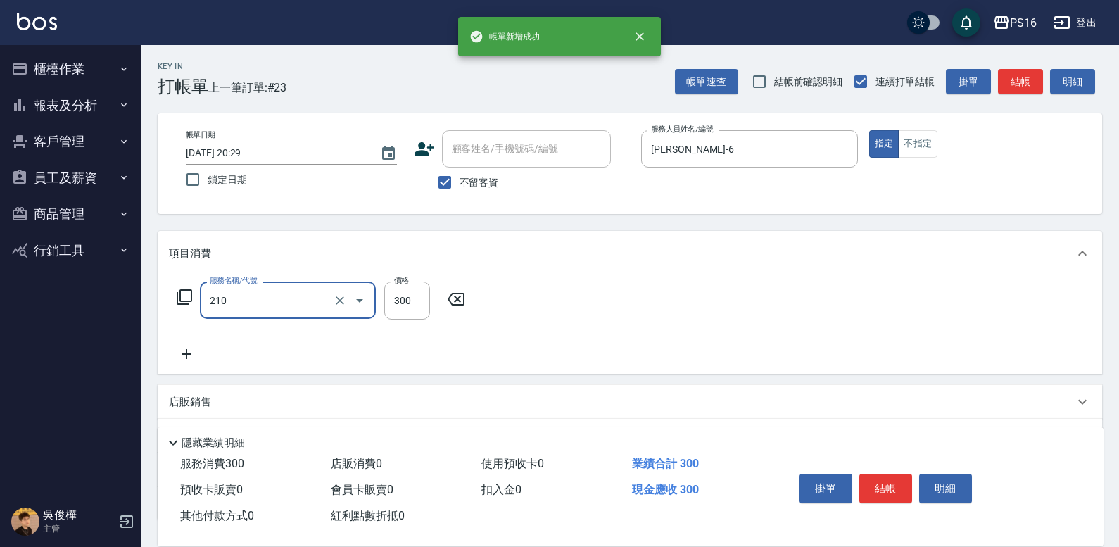
type input "歐娜洗髮精(210)"
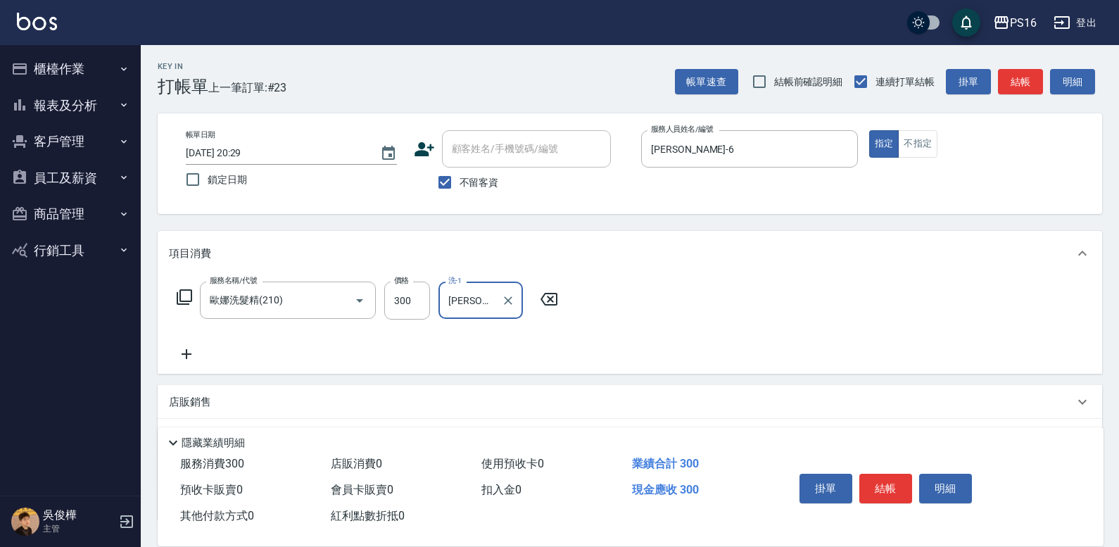
type input "[PERSON_NAME]-20"
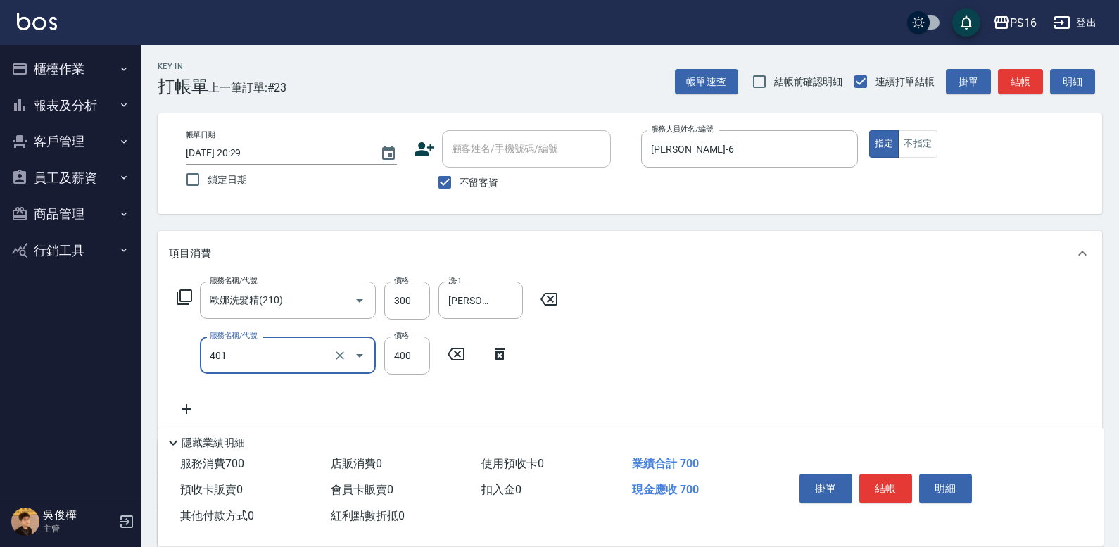
type input "剪髮(401)"
type input "300"
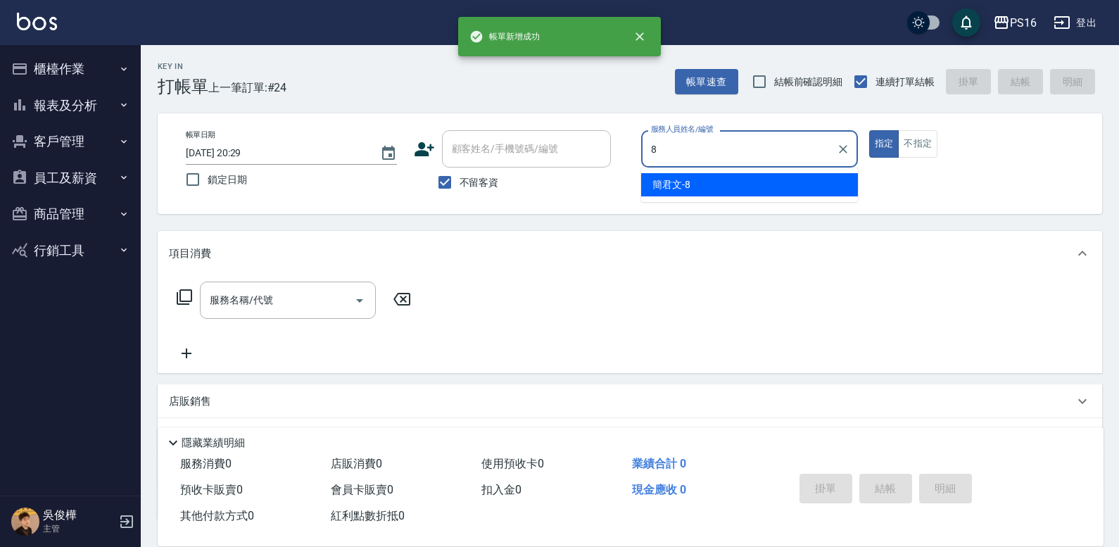
type input "[PERSON_NAME]-8"
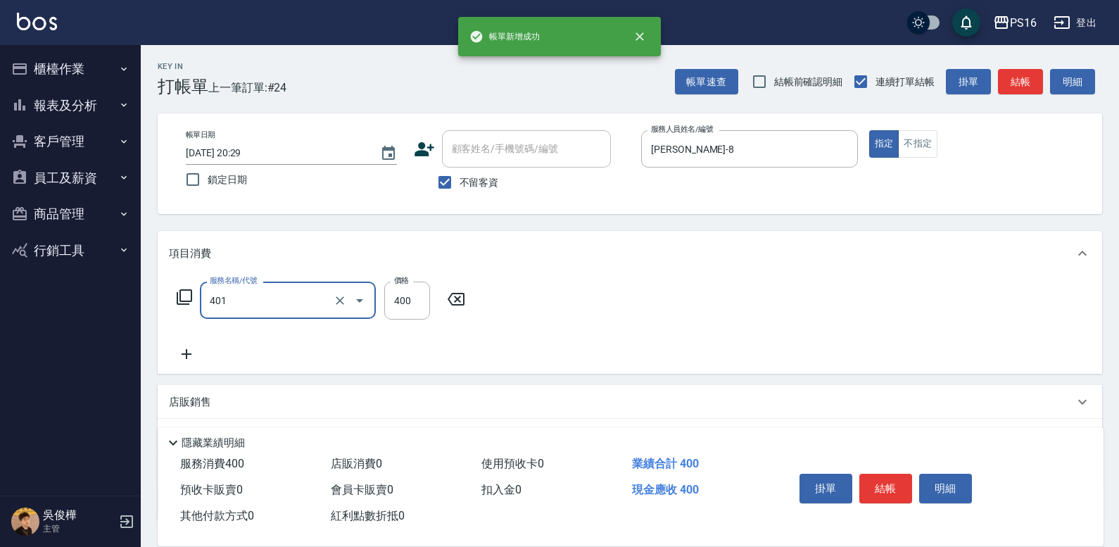
type input "剪髮(401)"
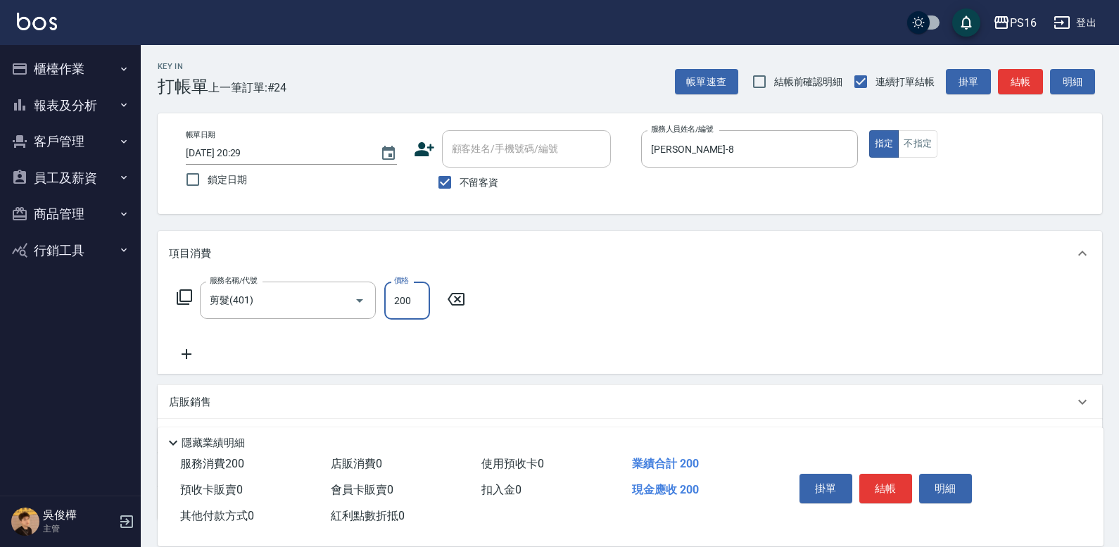
type input "200"
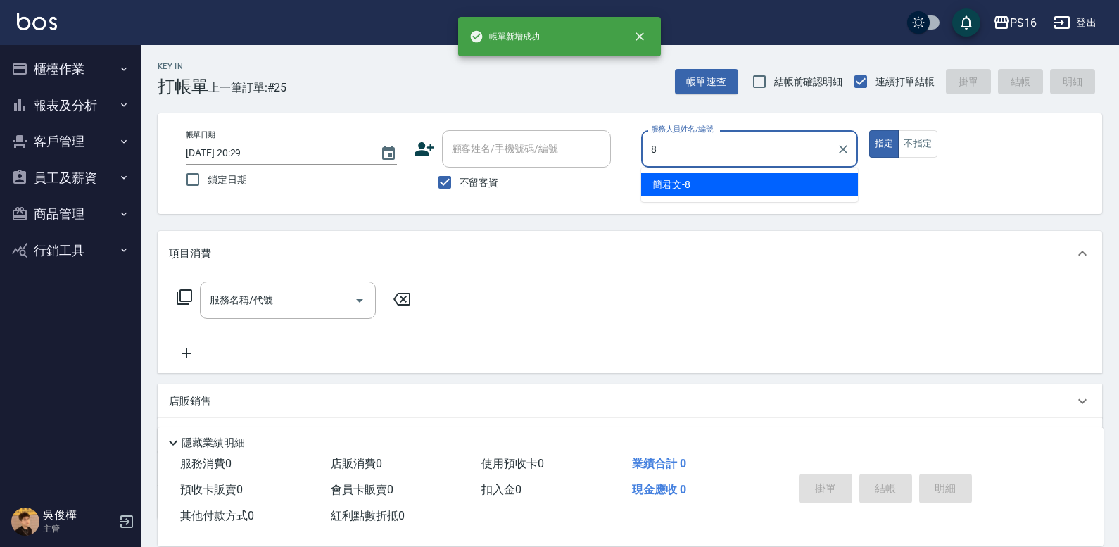
type input "[PERSON_NAME]-8"
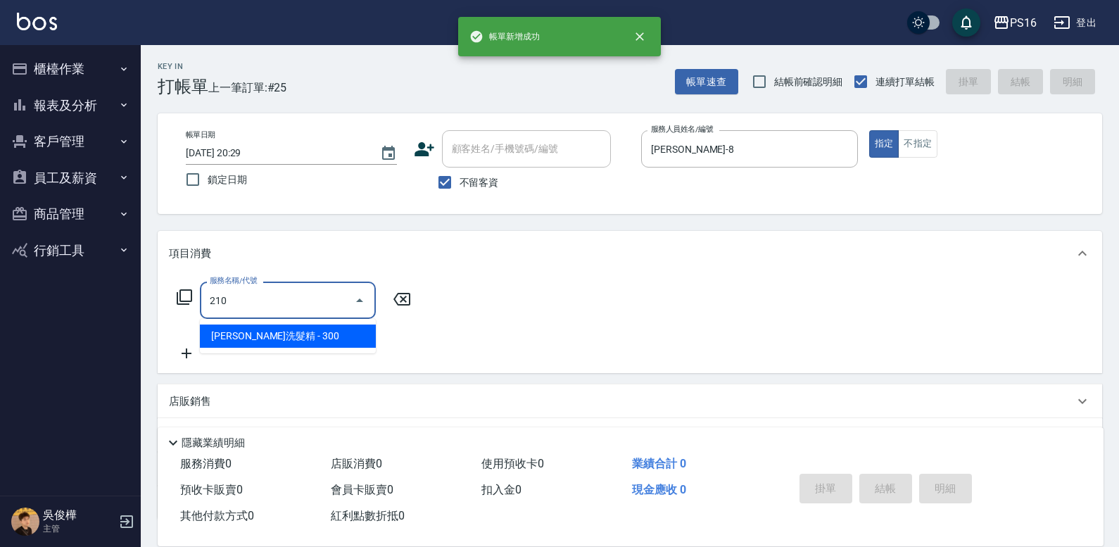
type input "歐娜洗髮精(210)"
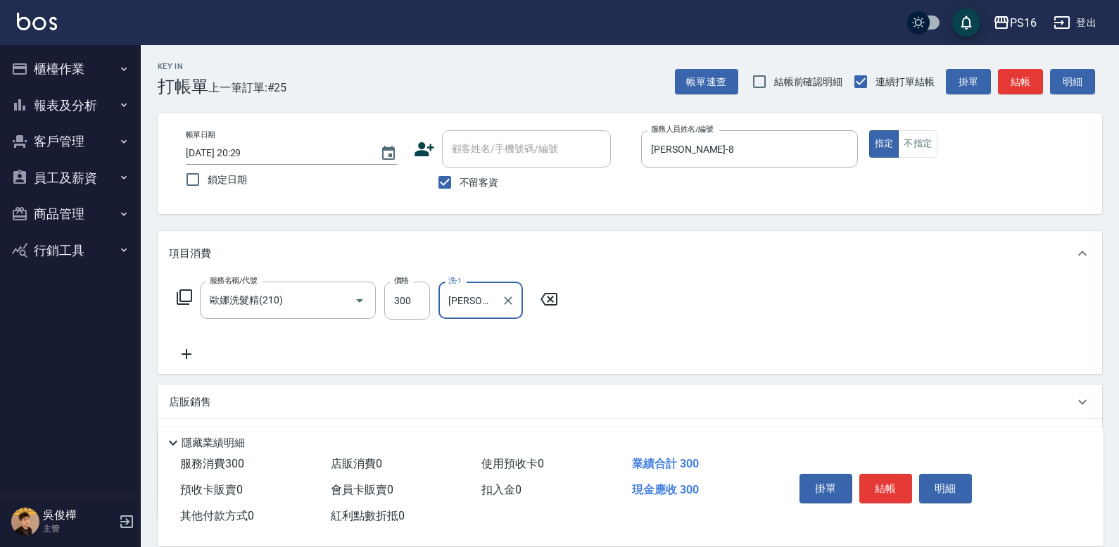
type input "[PERSON_NAME]-20"
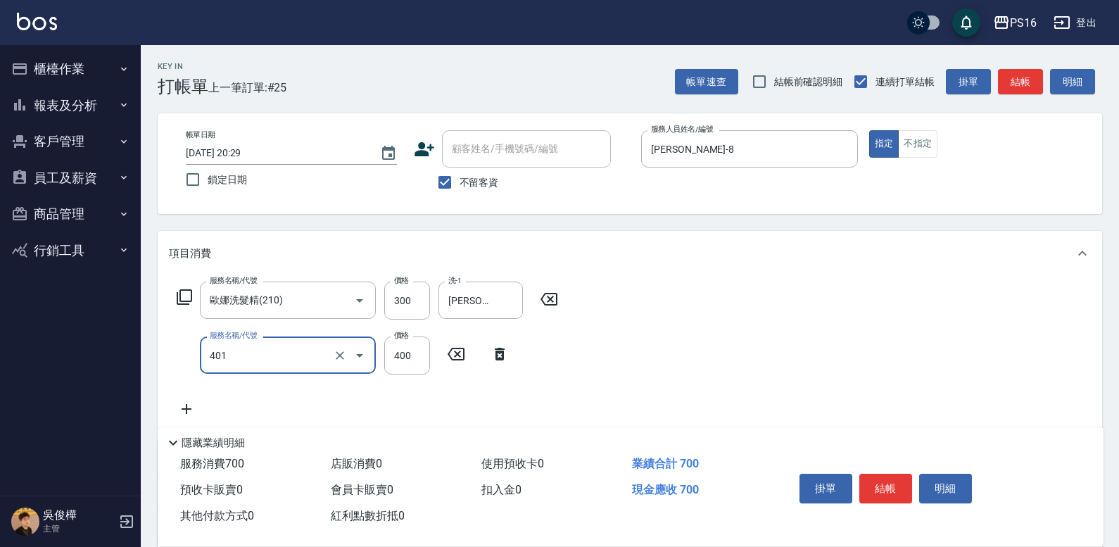
type input "剪髮(401)"
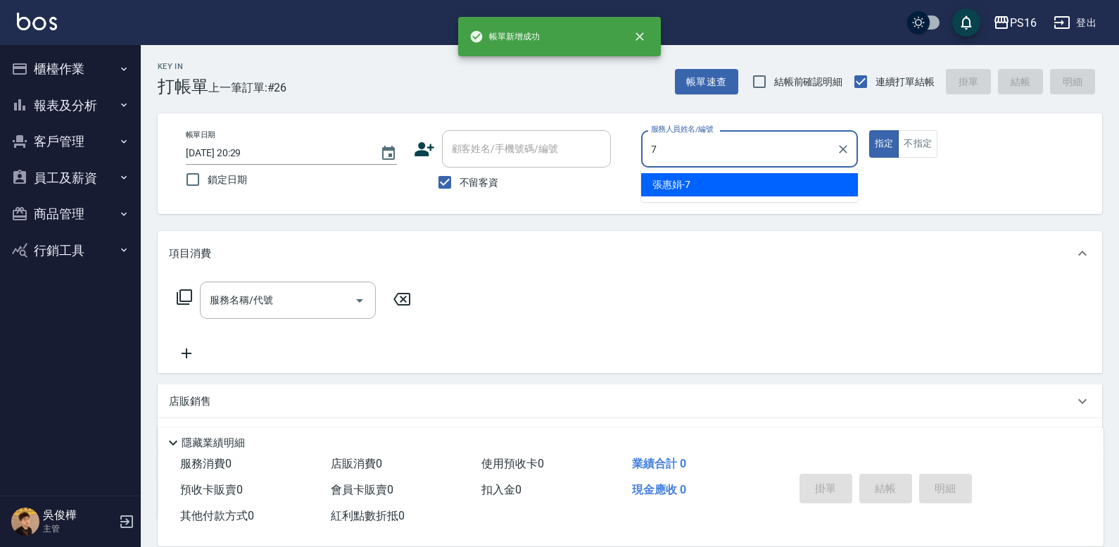
type input "[PERSON_NAME]-7"
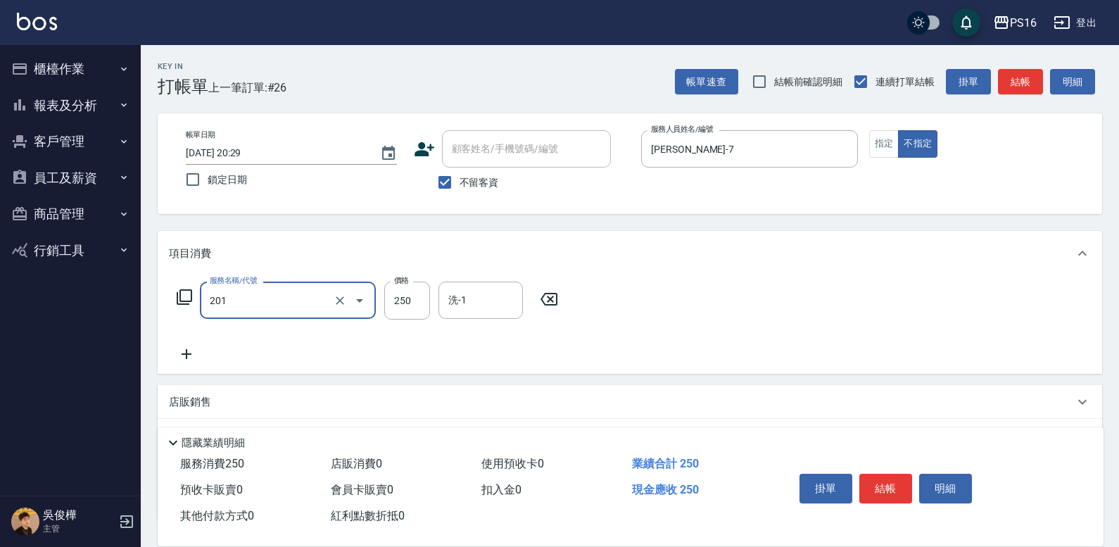
type input "洗髮(201)"
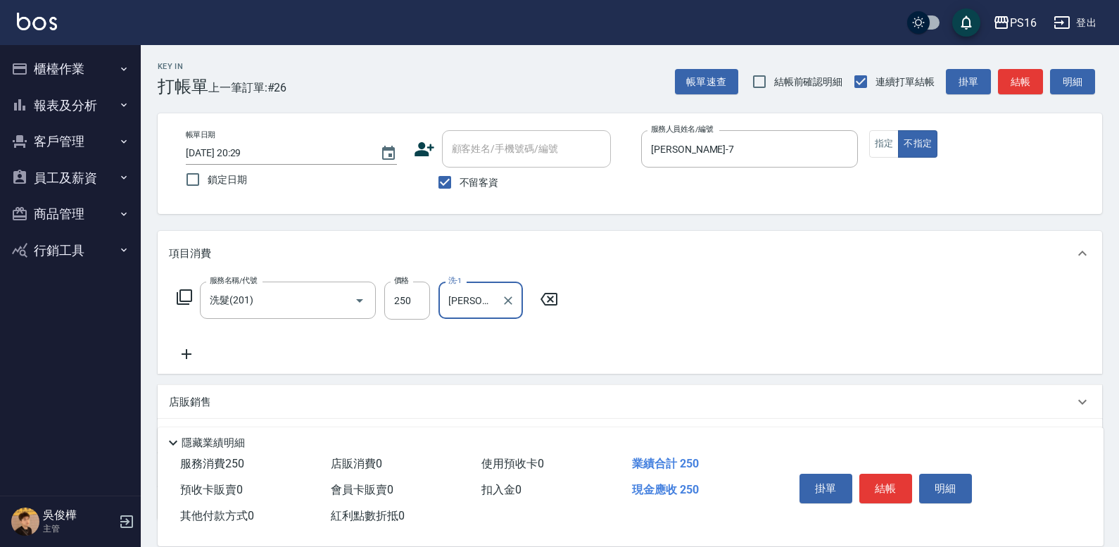
type input "[PERSON_NAME]-7"
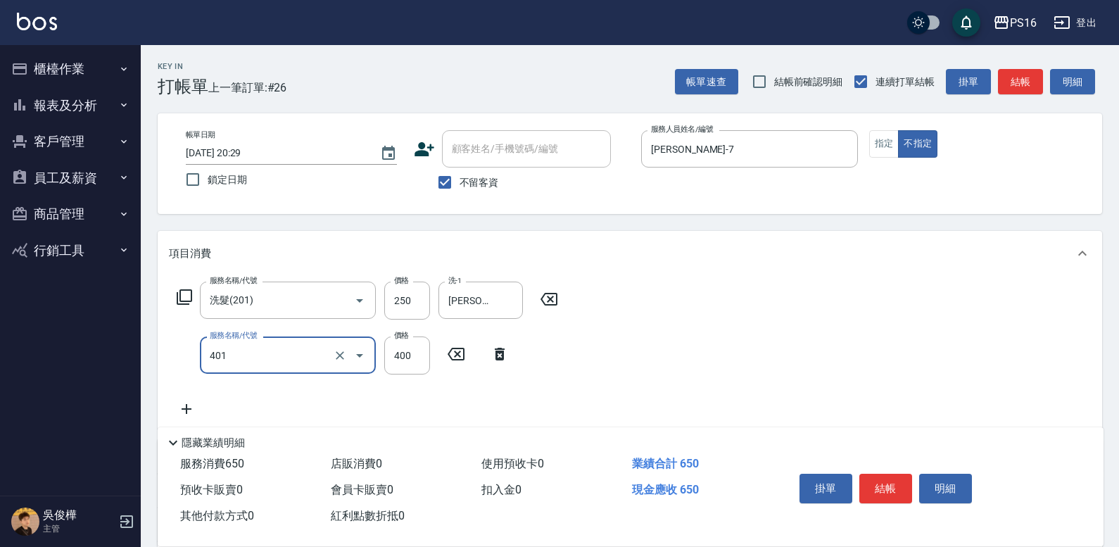
type input "剪髮(401)"
type input "200"
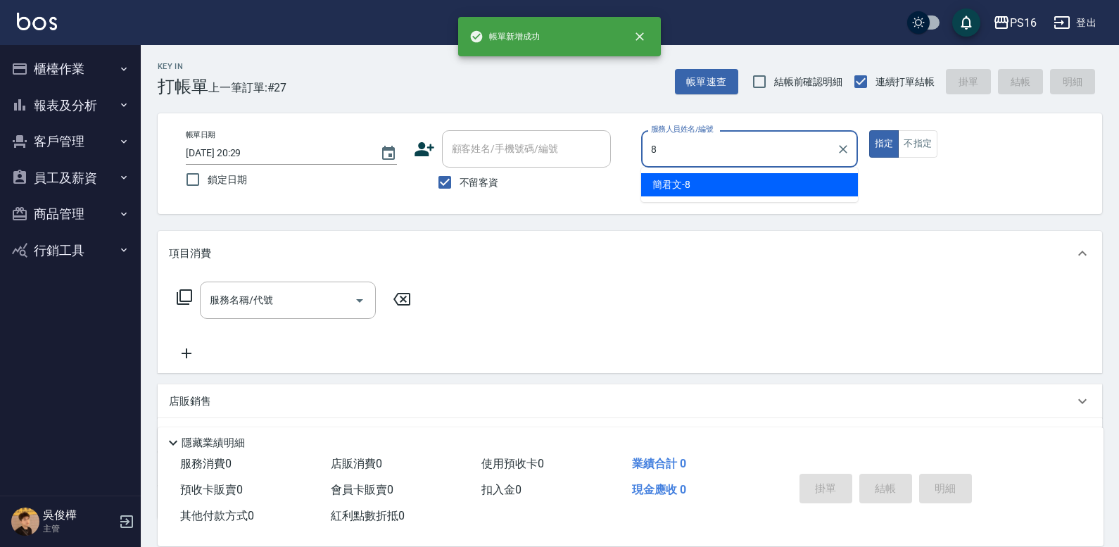
type input "[PERSON_NAME]-8"
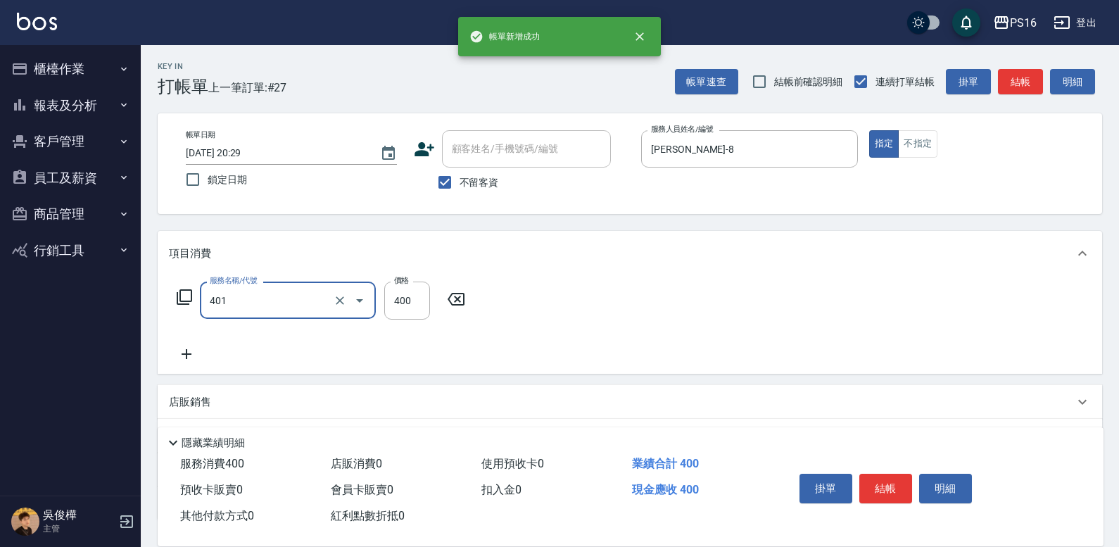
type input "剪髮(401)"
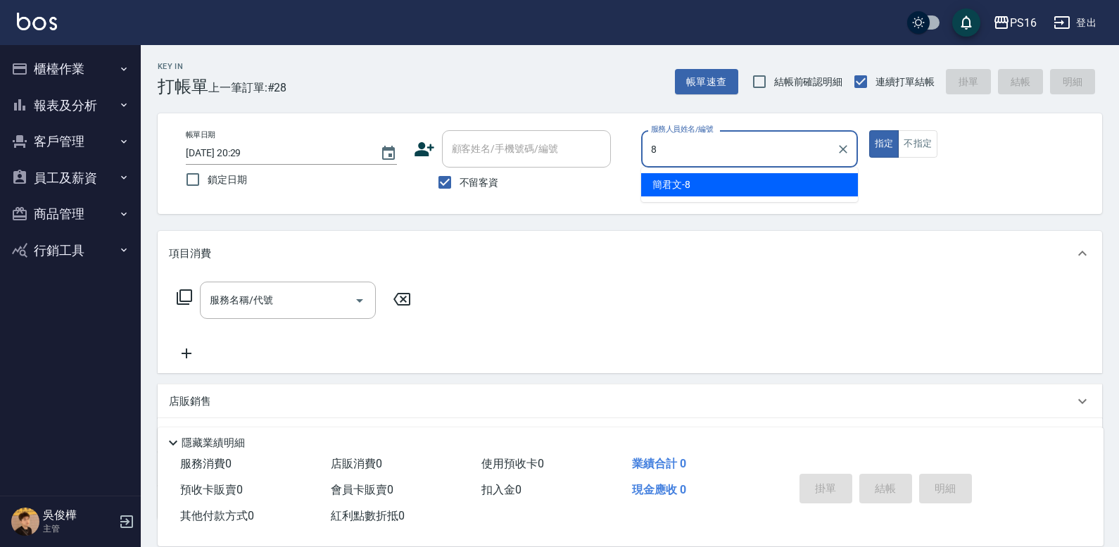
type input "[PERSON_NAME]-8"
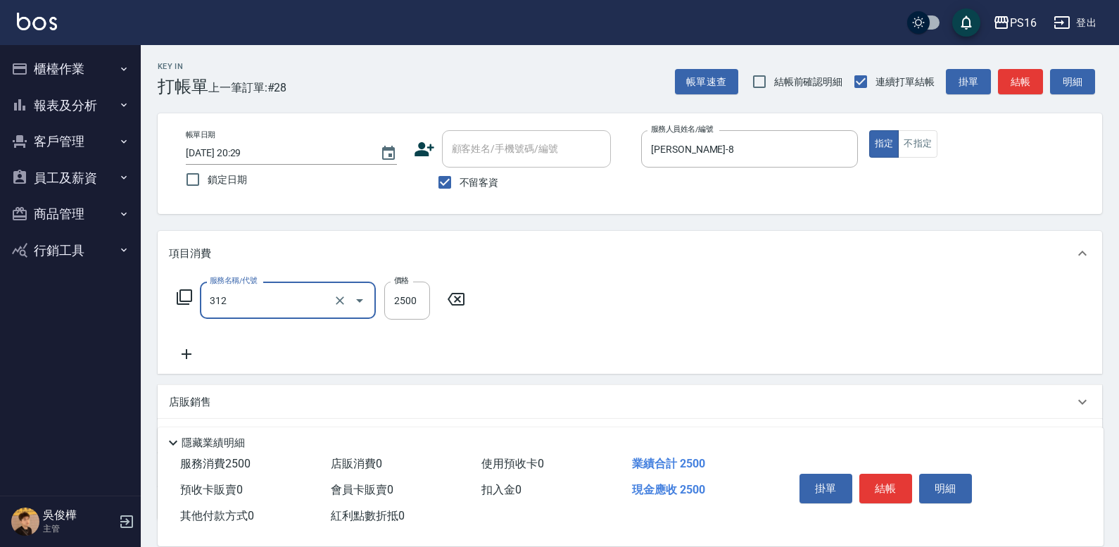
type input "有氧水離子燙2500(312)"
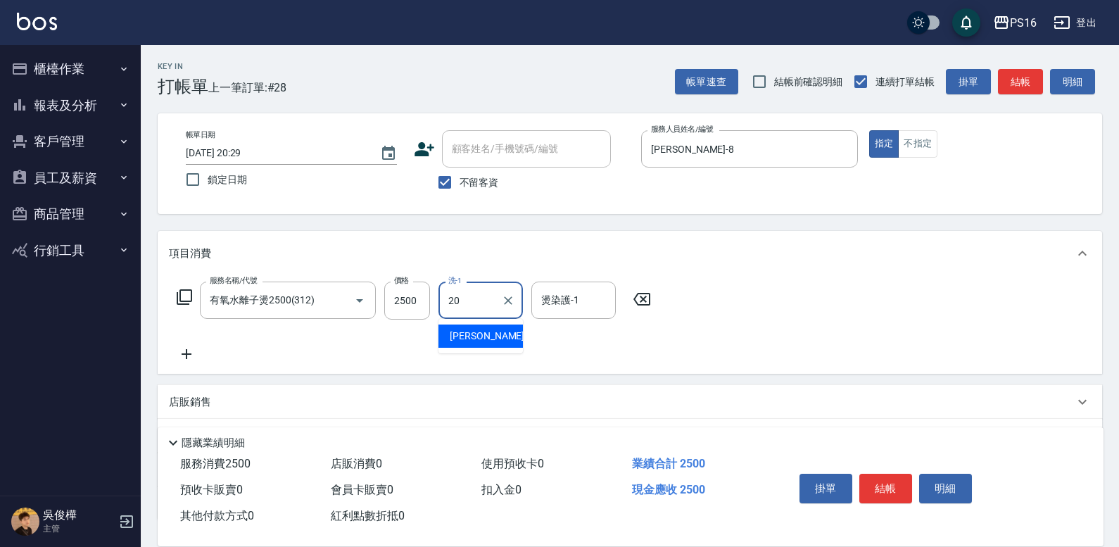
type input "[PERSON_NAME]-20"
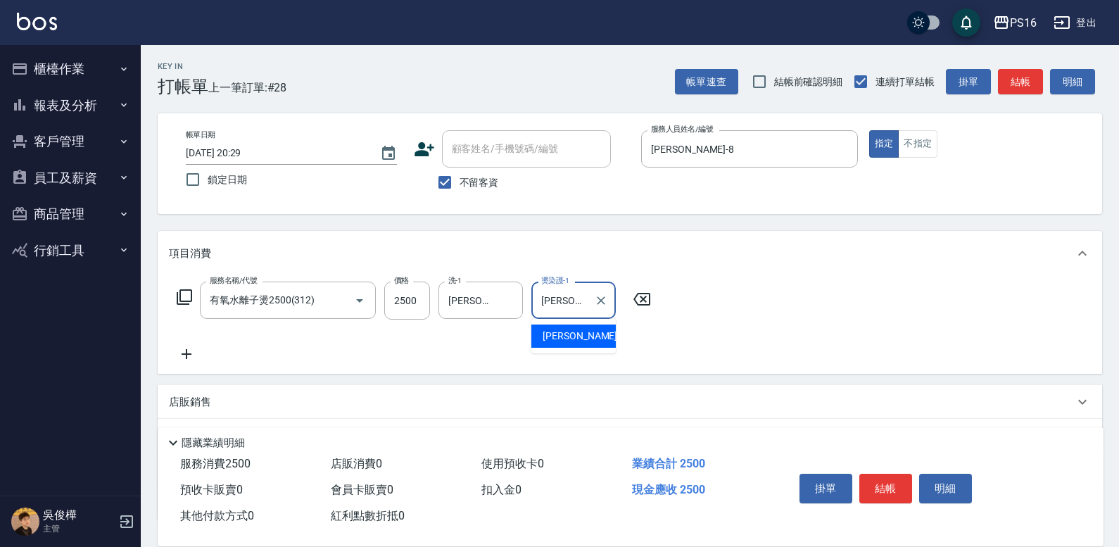
type input "[PERSON_NAME]-20"
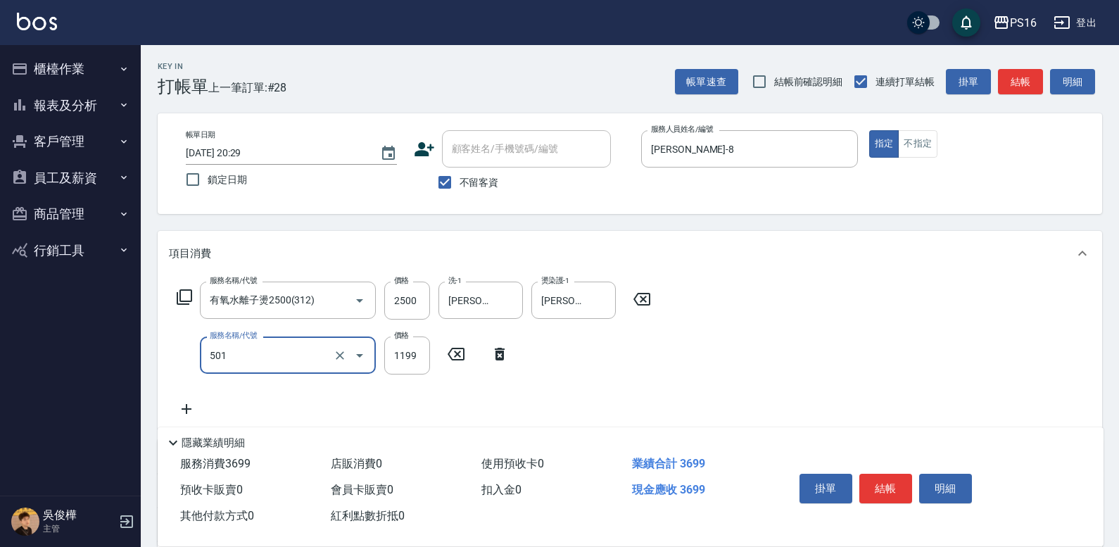
type input "染髮(501)"
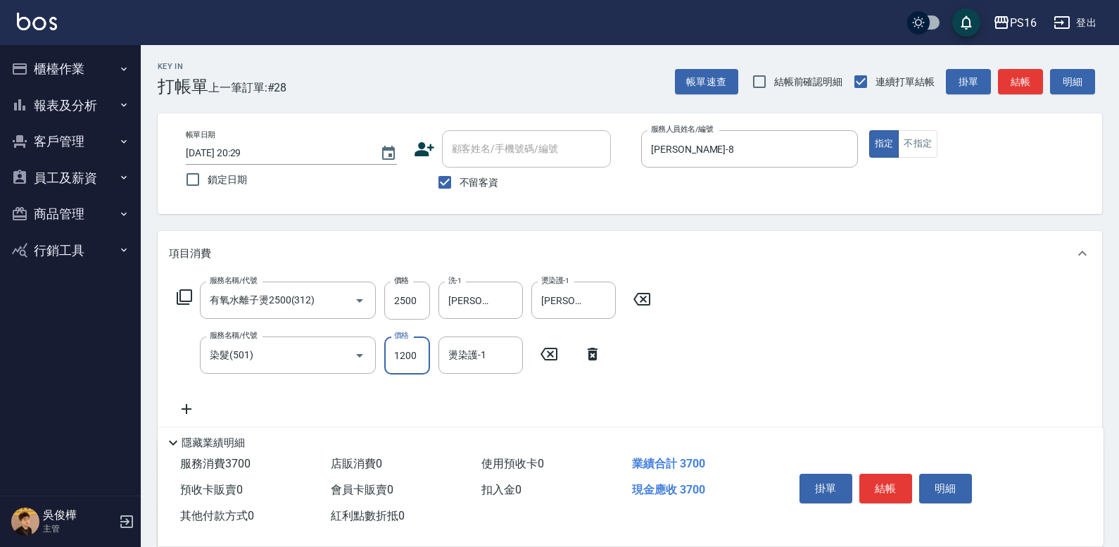
type input "1200"
type input "[PERSON_NAME]-20"
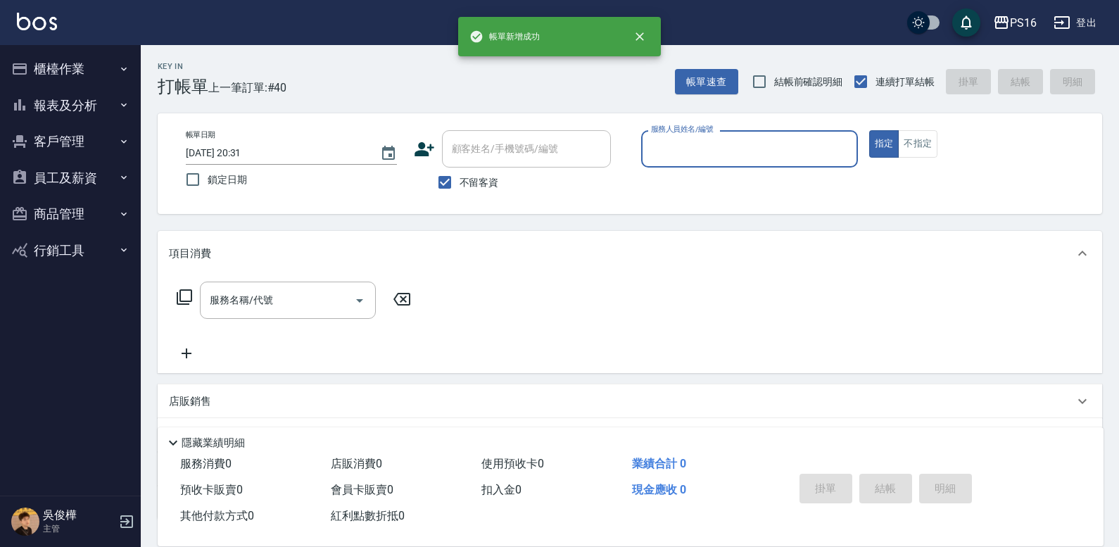
click at [75, 74] on button "櫃檯作業" at bounding box center [71, 69] width 130 height 37
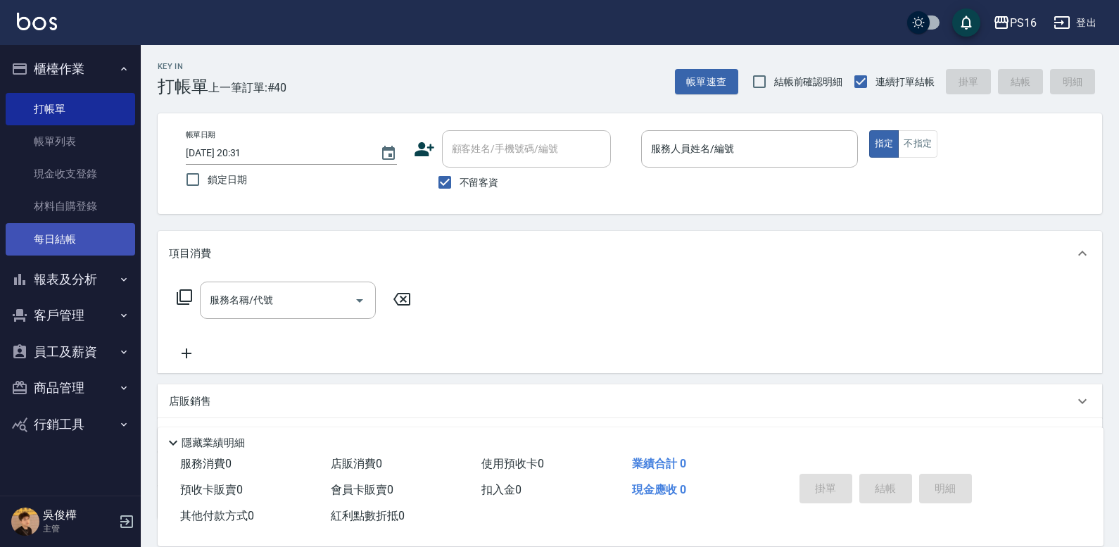
click at [88, 235] on link "每日結帳" at bounding box center [71, 239] width 130 height 32
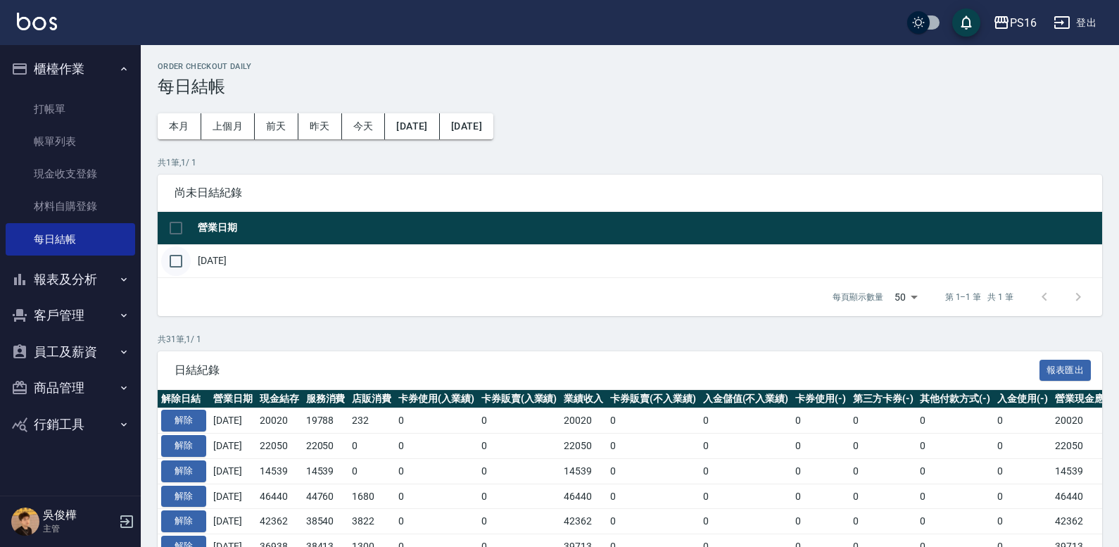
click at [181, 253] on input "checkbox" at bounding box center [176, 261] width 30 height 30
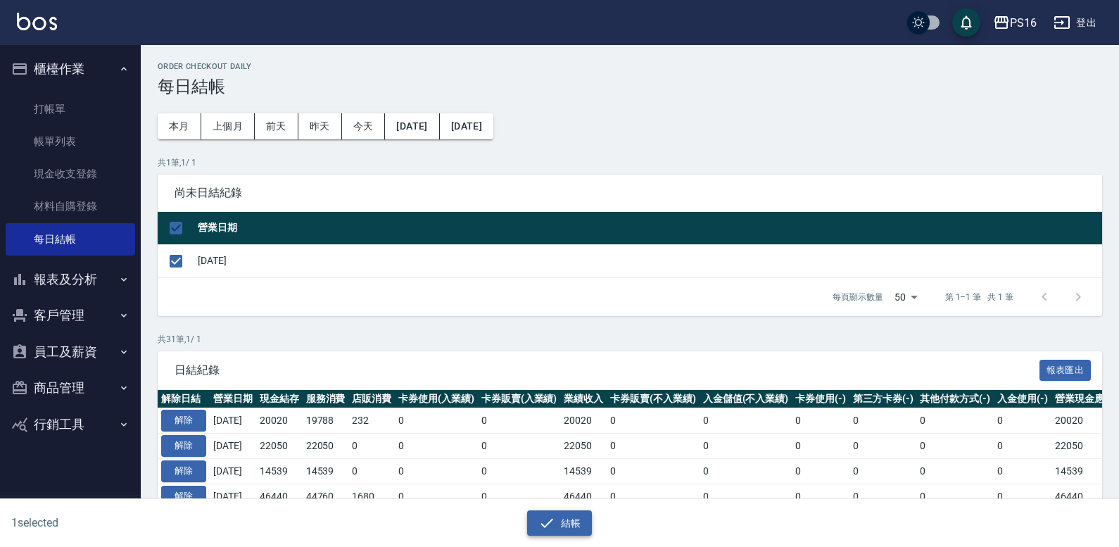
click at [571, 525] on button "結帳" at bounding box center [559, 523] width 65 height 26
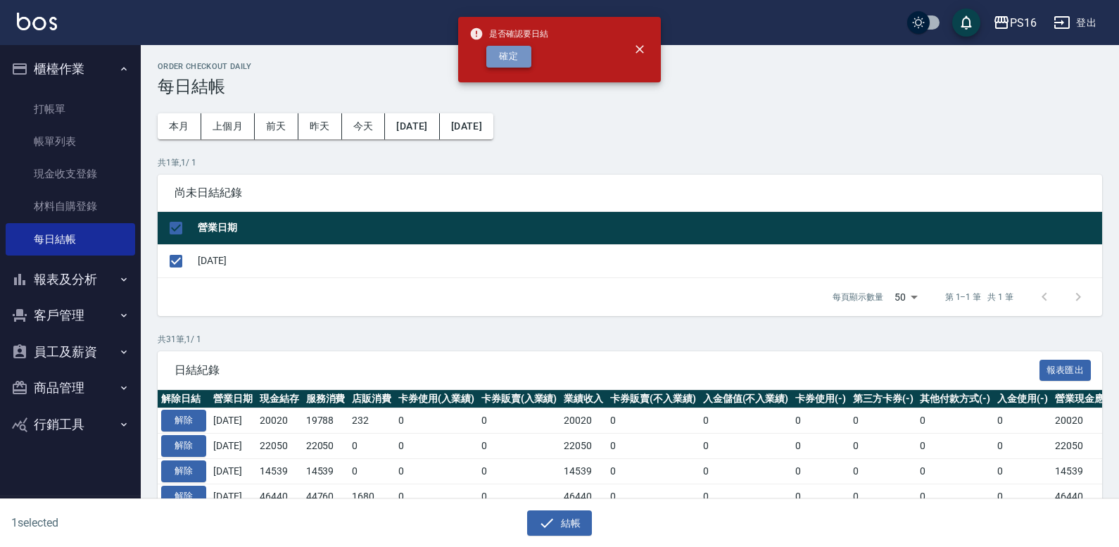
click at [515, 62] on button "確定" at bounding box center [508, 57] width 45 height 22
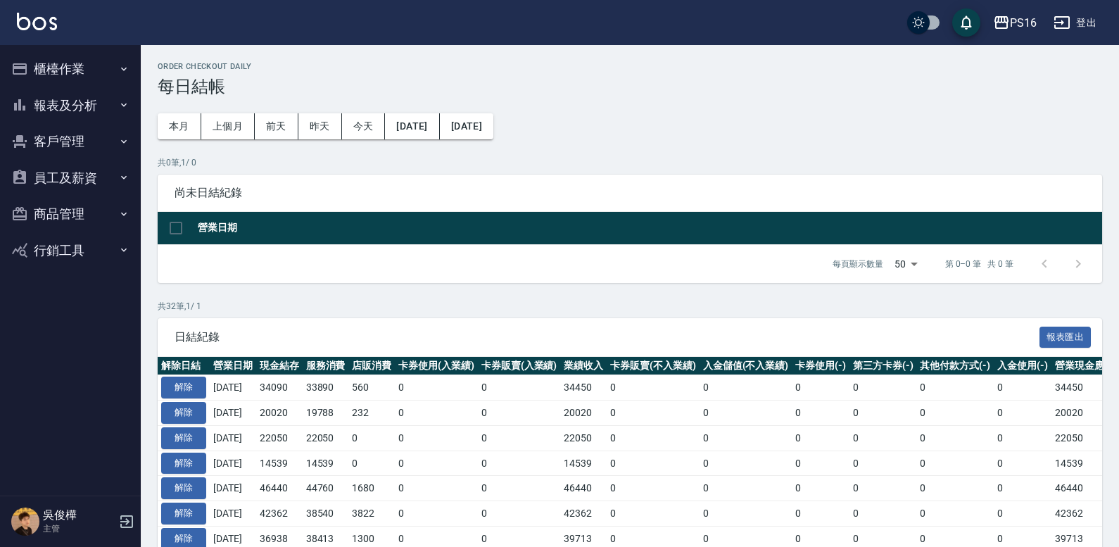
click at [111, 106] on button "報表及分析" at bounding box center [71, 105] width 130 height 37
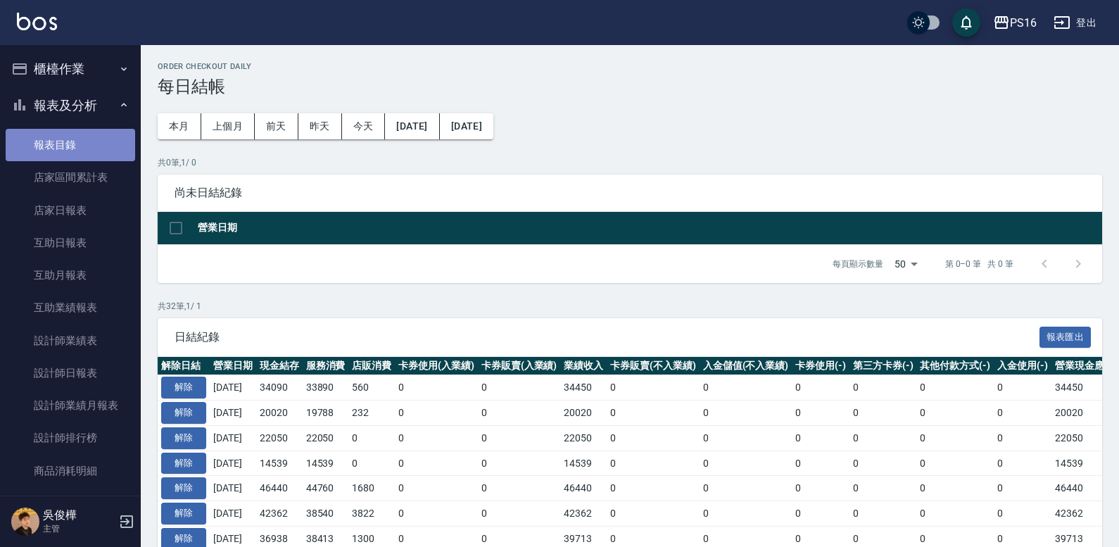
click at [105, 141] on link "報表目錄" at bounding box center [71, 145] width 130 height 32
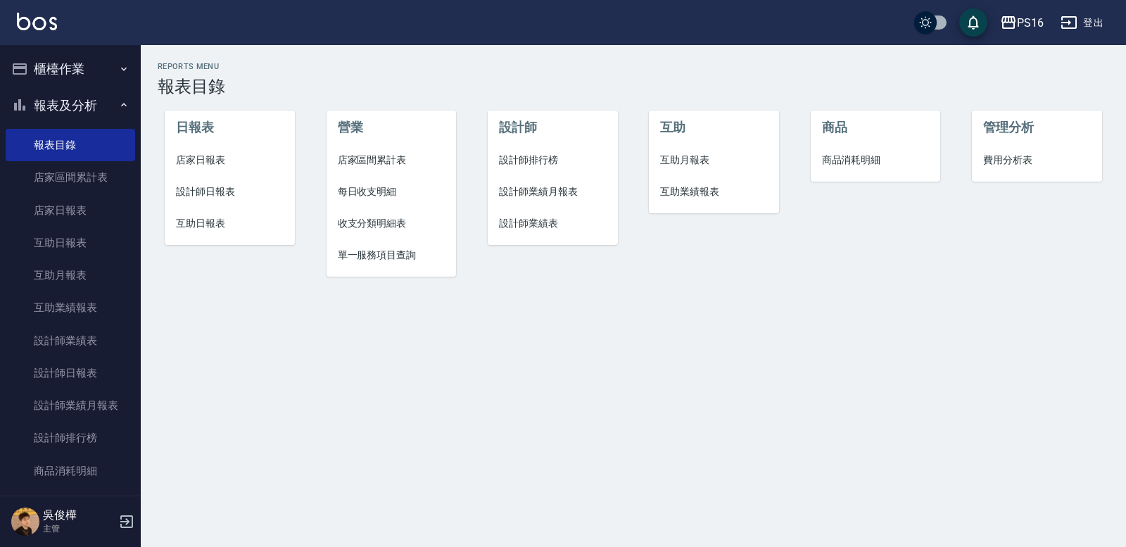
click at [215, 155] on span "店家日報表" at bounding box center [230, 160] width 108 height 15
click at [218, 192] on span "設計師日報表" at bounding box center [230, 191] width 108 height 15
click at [208, 228] on span "互助日報表" at bounding box center [230, 223] width 108 height 15
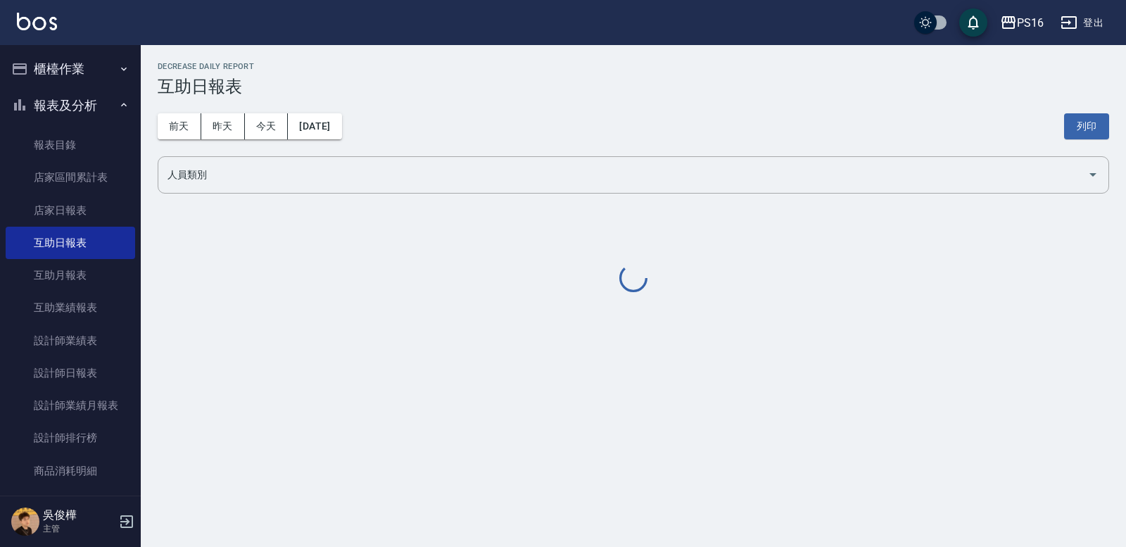
click at [246, 185] on input "人員類別" at bounding box center [623, 175] width 918 height 25
click at [240, 180] on input "人員類別" at bounding box center [623, 175] width 918 height 25
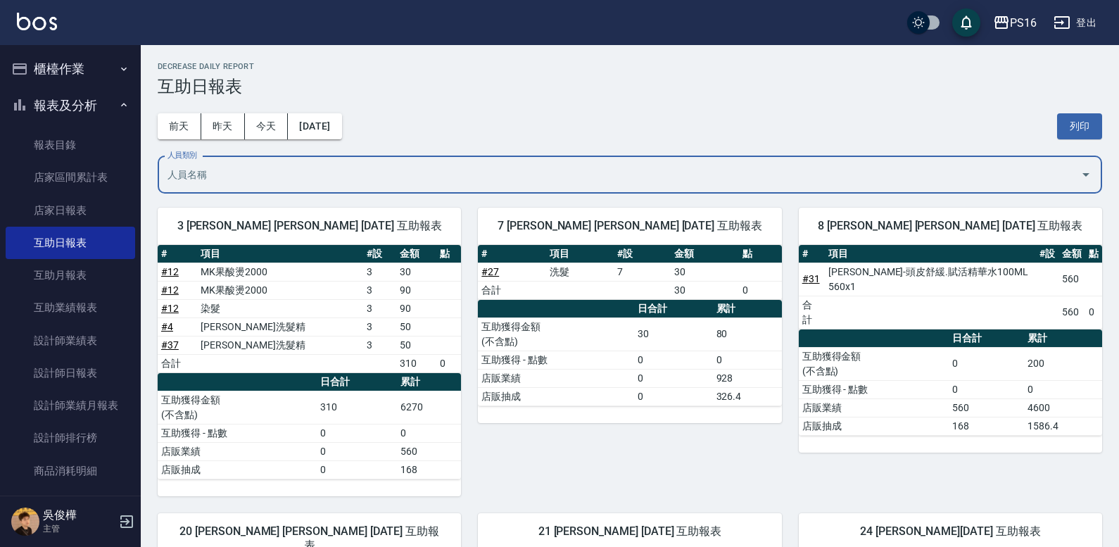
click at [271, 179] on input "人員類別" at bounding box center [619, 175] width 911 height 25
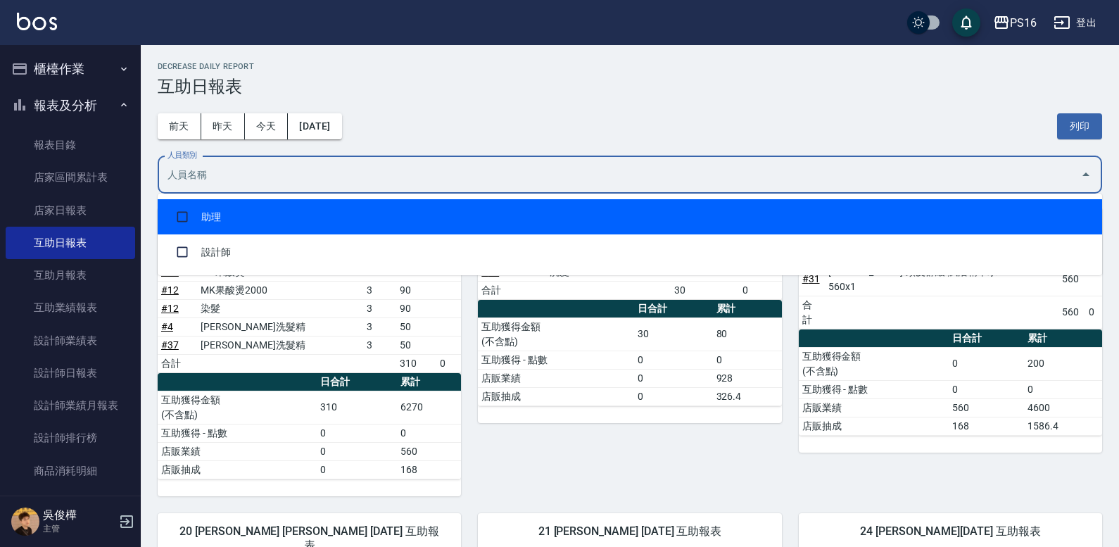
click at [268, 208] on li "助理" at bounding box center [630, 216] width 945 height 35
checkbox input "true"
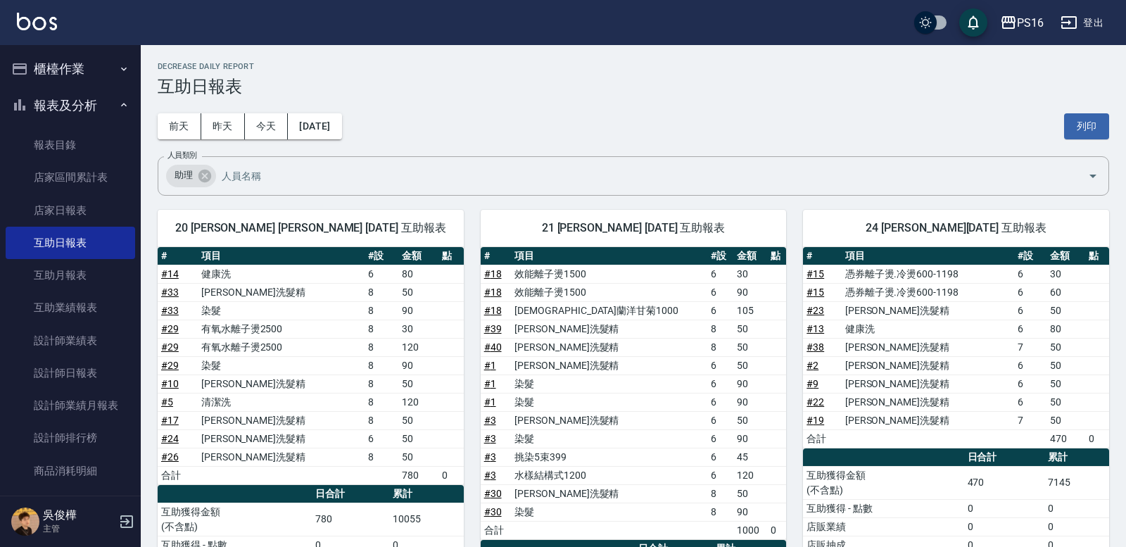
click at [551, 124] on div "前天 昨天 今天 2025/09/26 列印" at bounding box center [634, 126] width 952 height 60
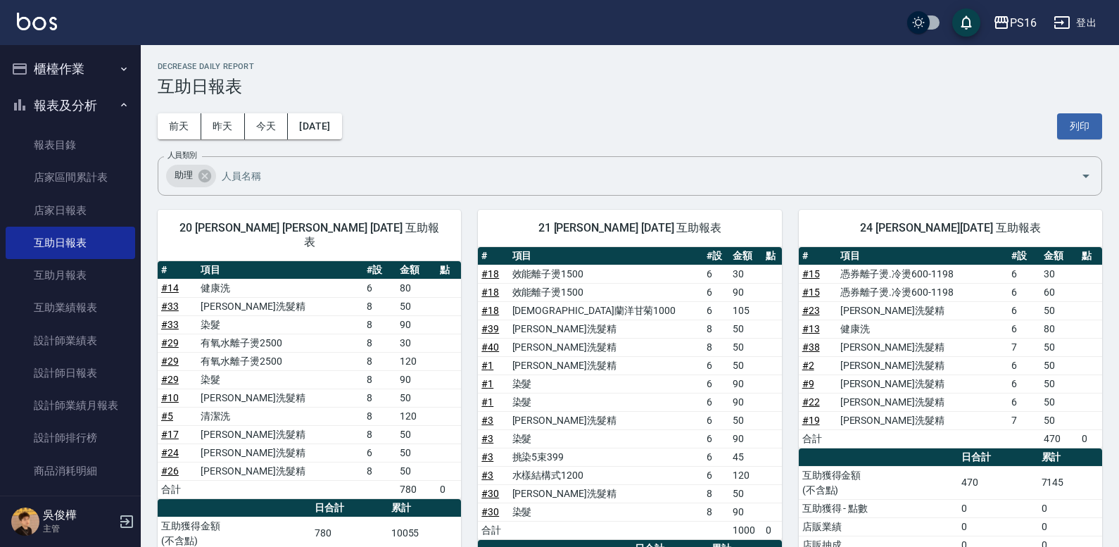
click at [1054, 120] on div "前天 昨天 今天 2025/09/26 列印" at bounding box center [630, 126] width 945 height 60
click at [1070, 125] on button "列印" at bounding box center [1079, 126] width 45 height 26
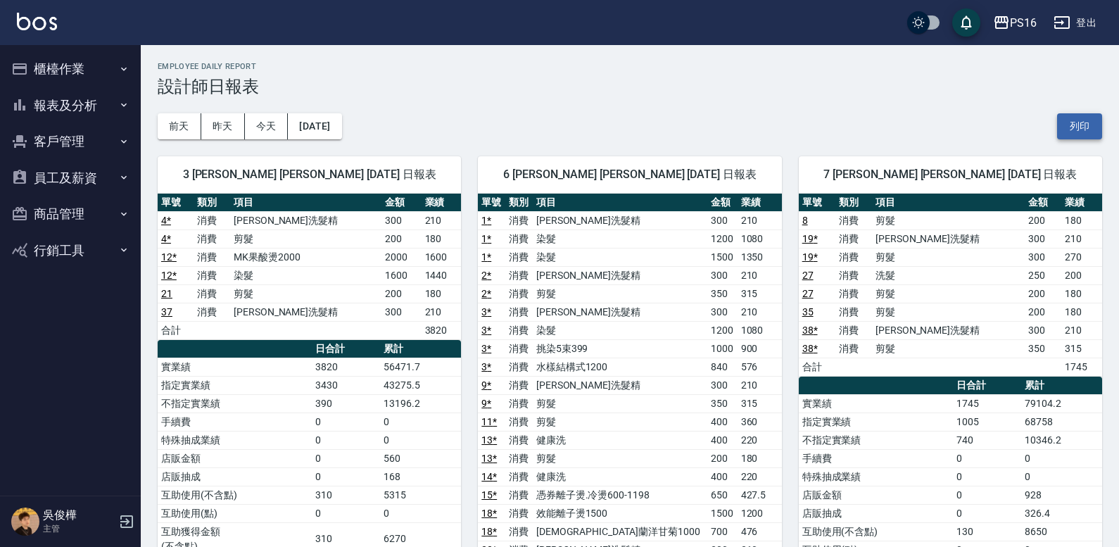
click at [1078, 132] on button "列印" at bounding box center [1079, 126] width 45 height 26
drag, startPoint x: 688, startPoint y: 296, endPoint x: 699, endPoint y: 294, distance: 10.8
click at [690, 296] on td "剪髮" at bounding box center [620, 293] width 175 height 18
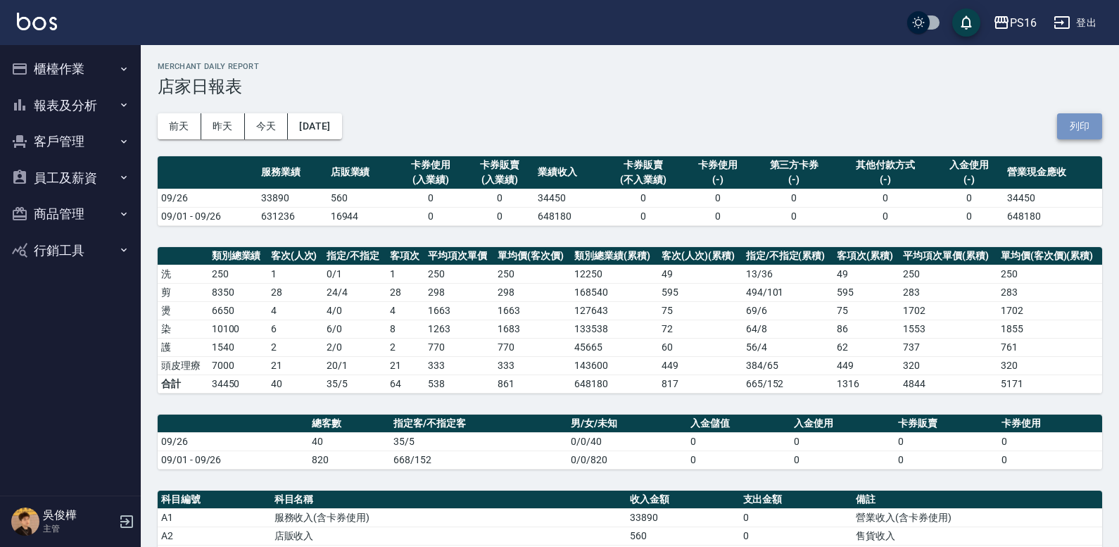
click at [1087, 120] on button "列印" at bounding box center [1079, 126] width 45 height 26
